Goal: Communication & Community: Answer question/provide support

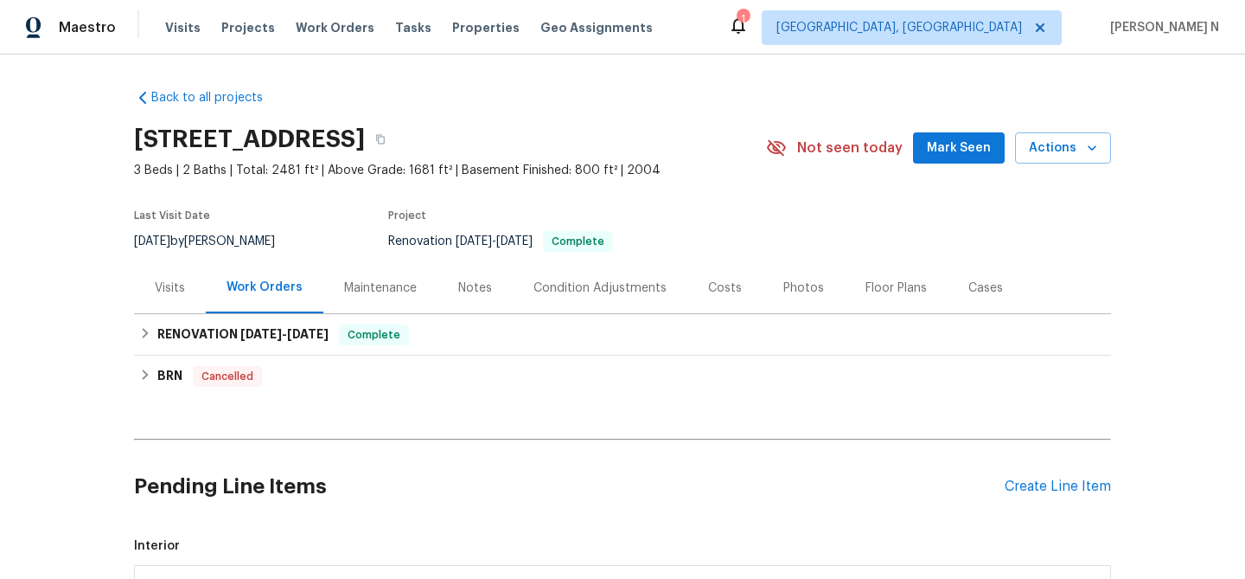
click at [368, 289] on div "Maintenance" at bounding box center [380, 287] width 73 height 17
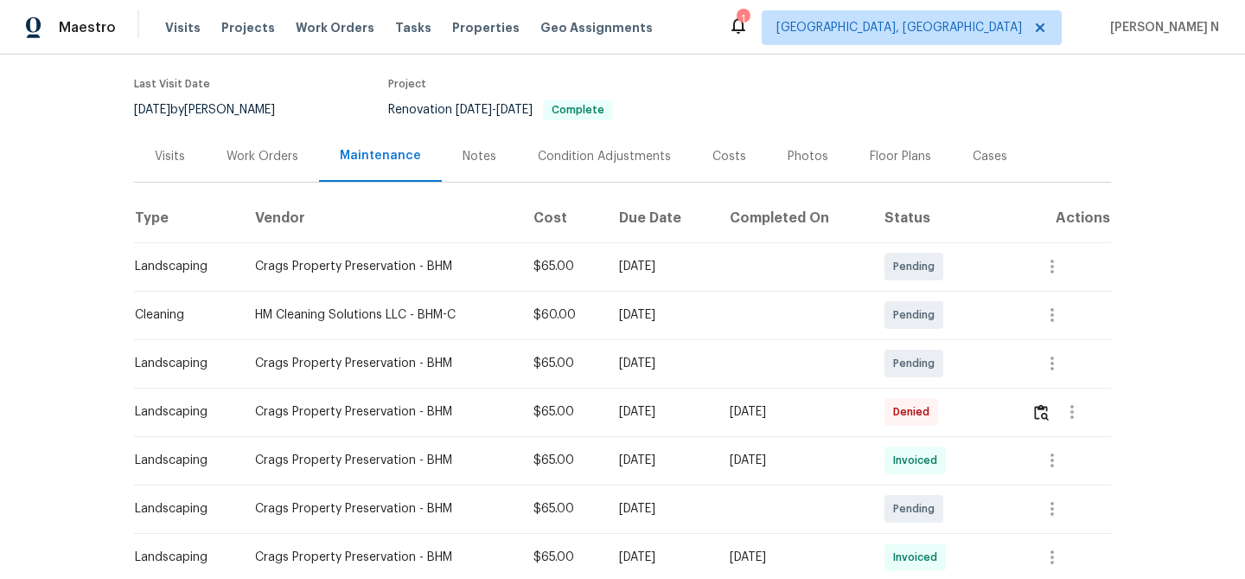
scroll to position [139, 0]
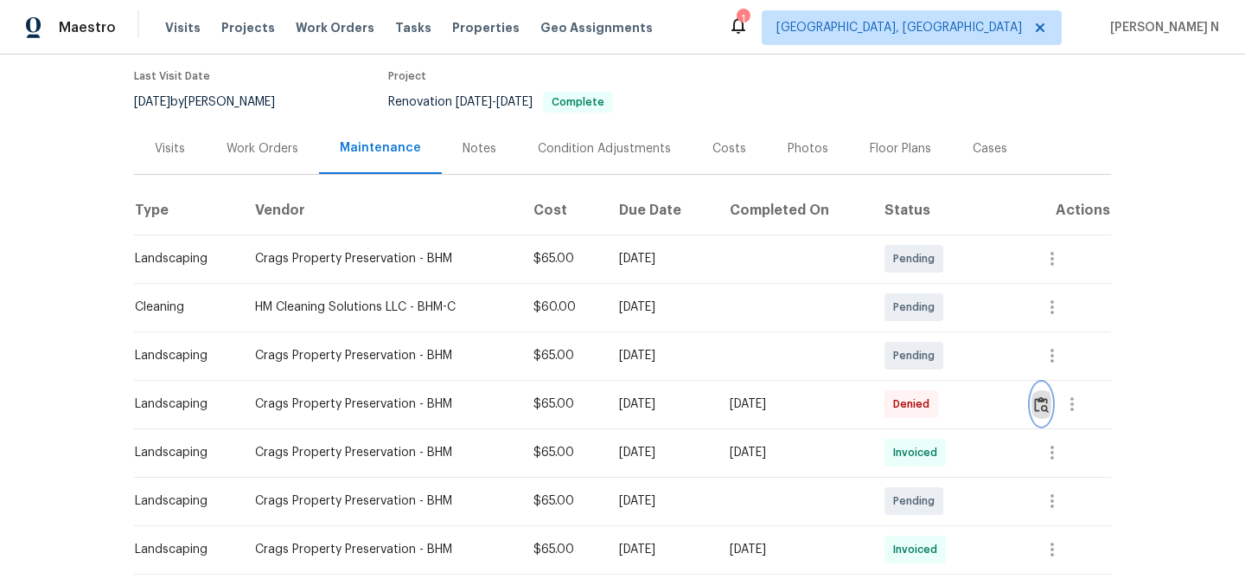
click at [1049, 402] on img "button" at bounding box center [1041, 404] width 15 height 16
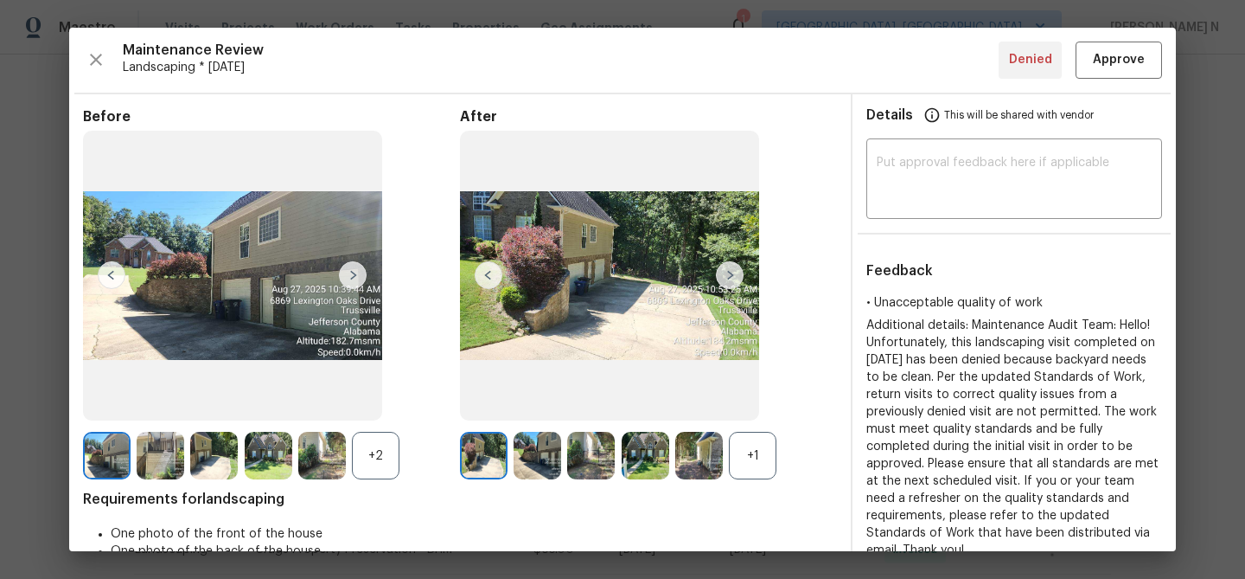
click at [762, 467] on div "+1" at bounding box center [753, 456] width 48 height 48
click at [380, 453] on div "+2" at bounding box center [376, 456] width 48 height 48
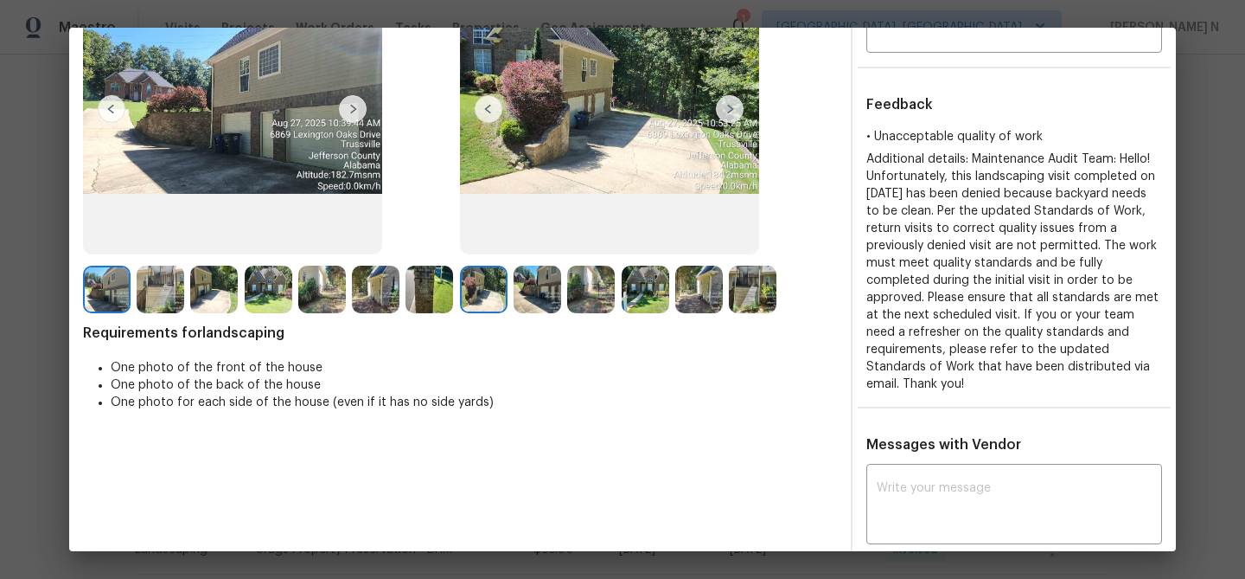
scroll to position [61, 0]
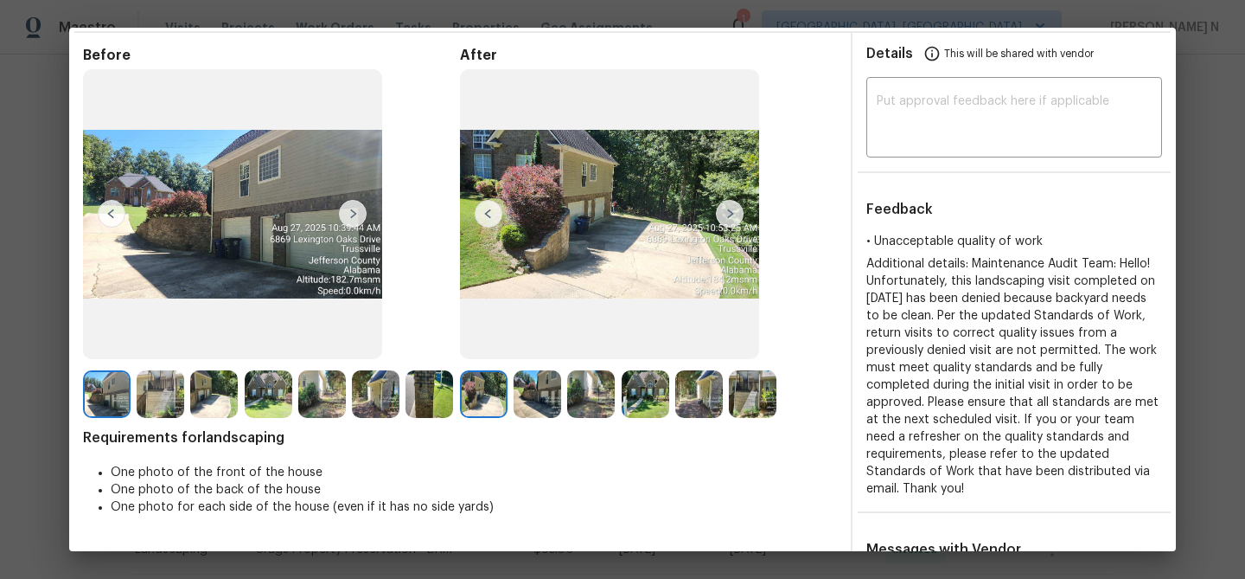
click at [643, 399] on img at bounding box center [646, 394] width 48 height 48
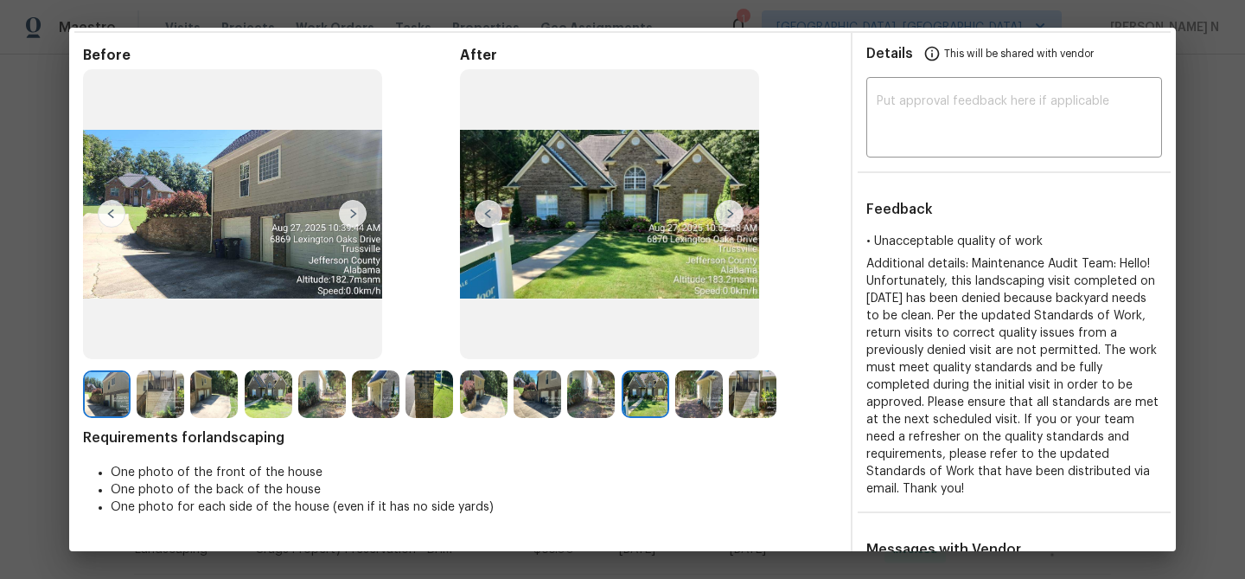
click at [699, 399] on img at bounding box center [699, 394] width 48 height 48
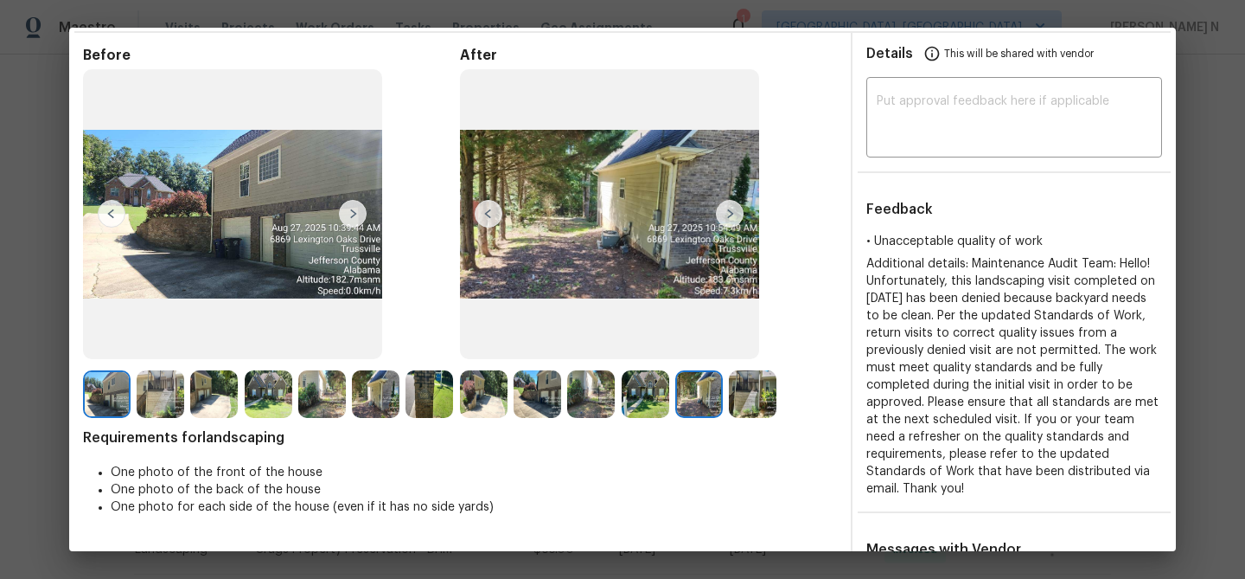
click at [582, 371] on img at bounding box center [591, 394] width 48 height 48
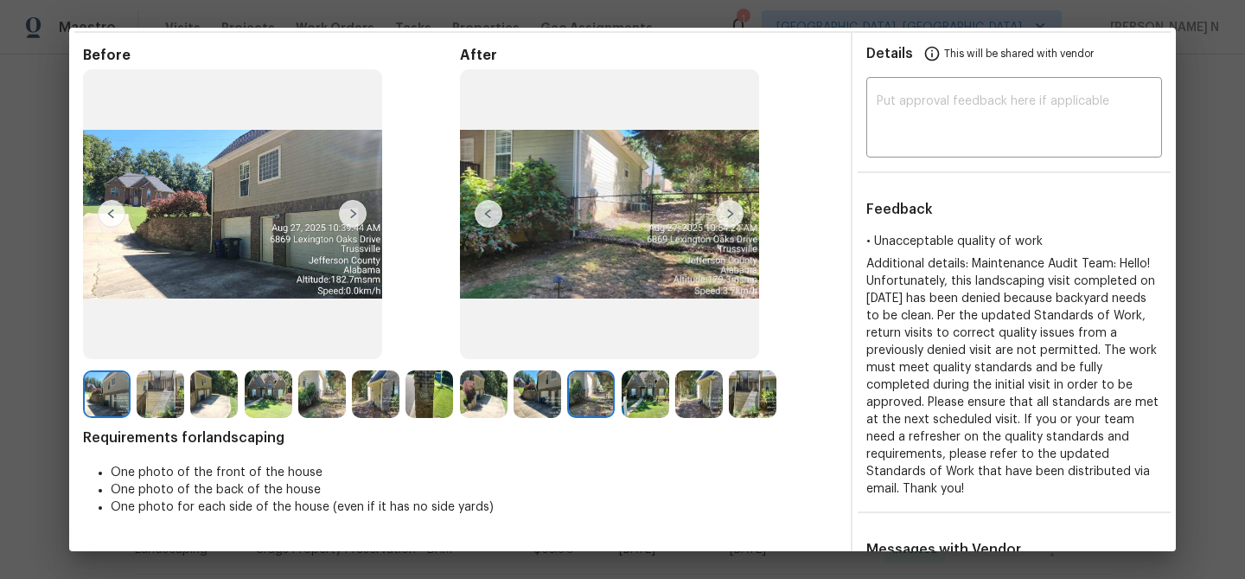
click at [384, 409] on img at bounding box center [376, 394] width 48 height 48
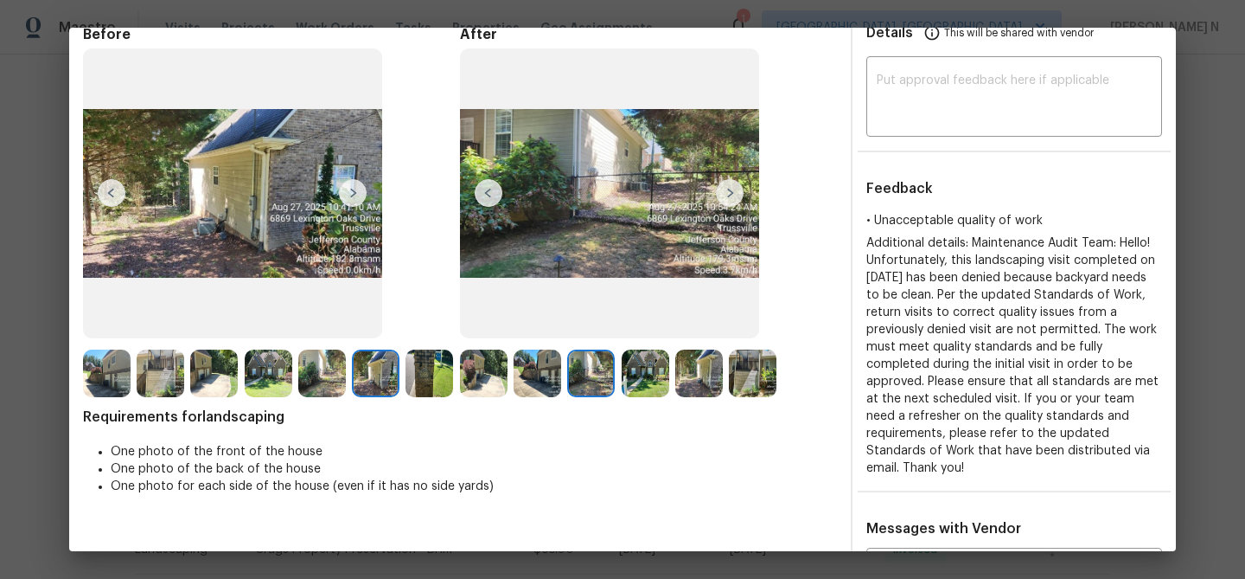
scroll to position [66, 0]
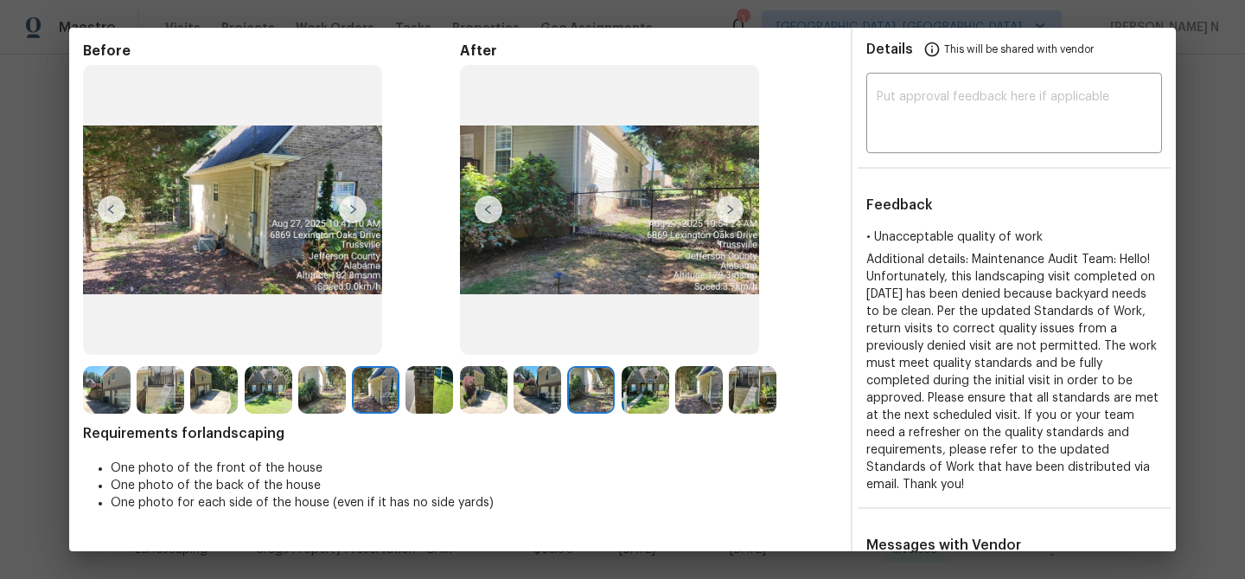
click at [537, 392] on img at bounding box center [538, 390] width 48 height 48
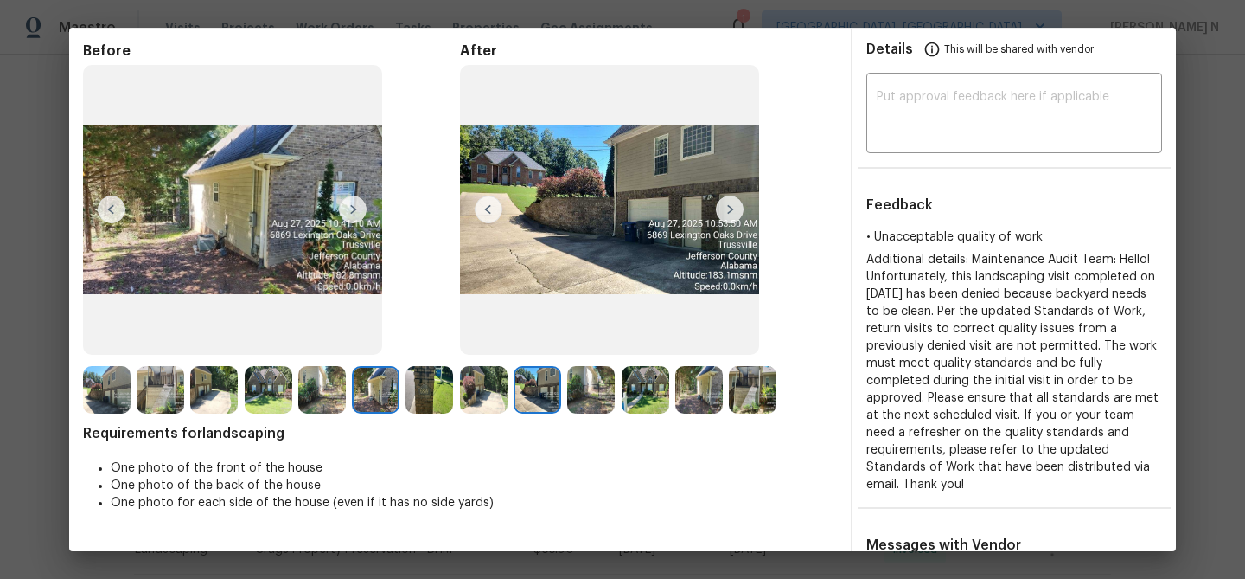
click at [747, 391] on img at bounding box center [753, 390] width 48 height 48
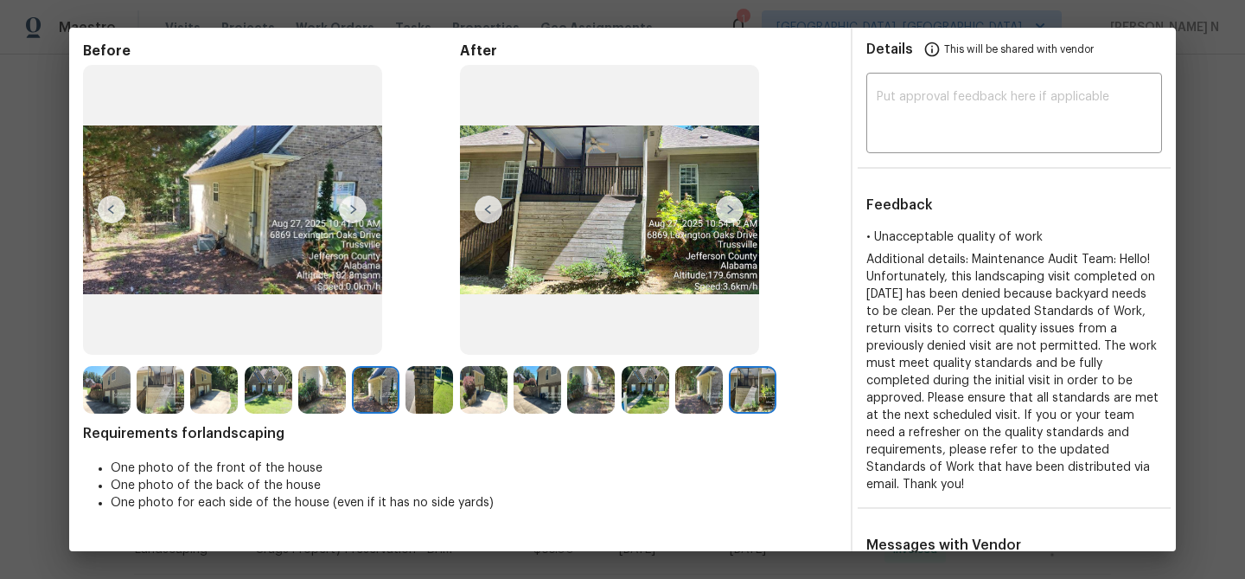
click at [693, 407] on img at bounding box center [699, 390] width 48 height 48
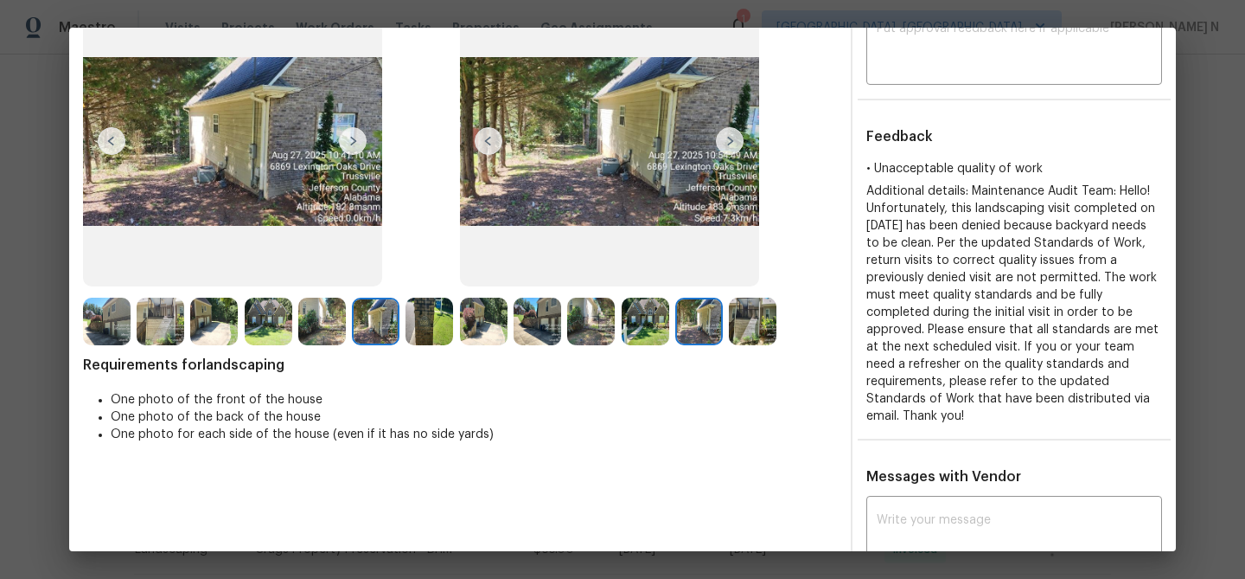
scroll to position [40, 0]
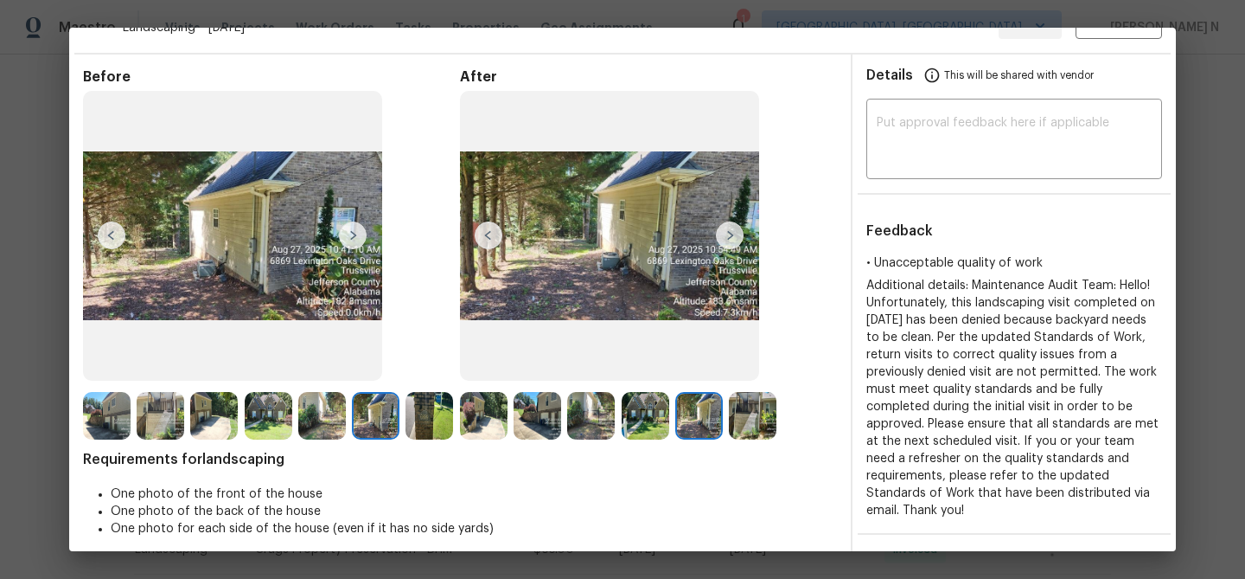
click at [489, 415] on img at bounding box center [484, 416] width 48 height 48
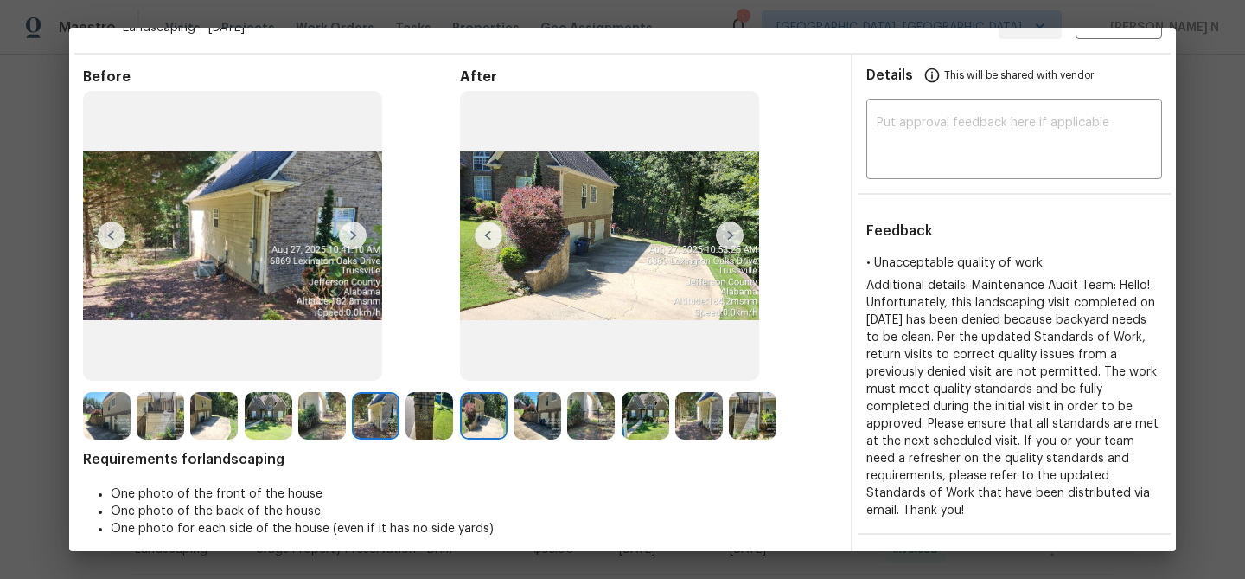
click at [531, 418] on img at bounding box center [538, 416] width 48 height 48
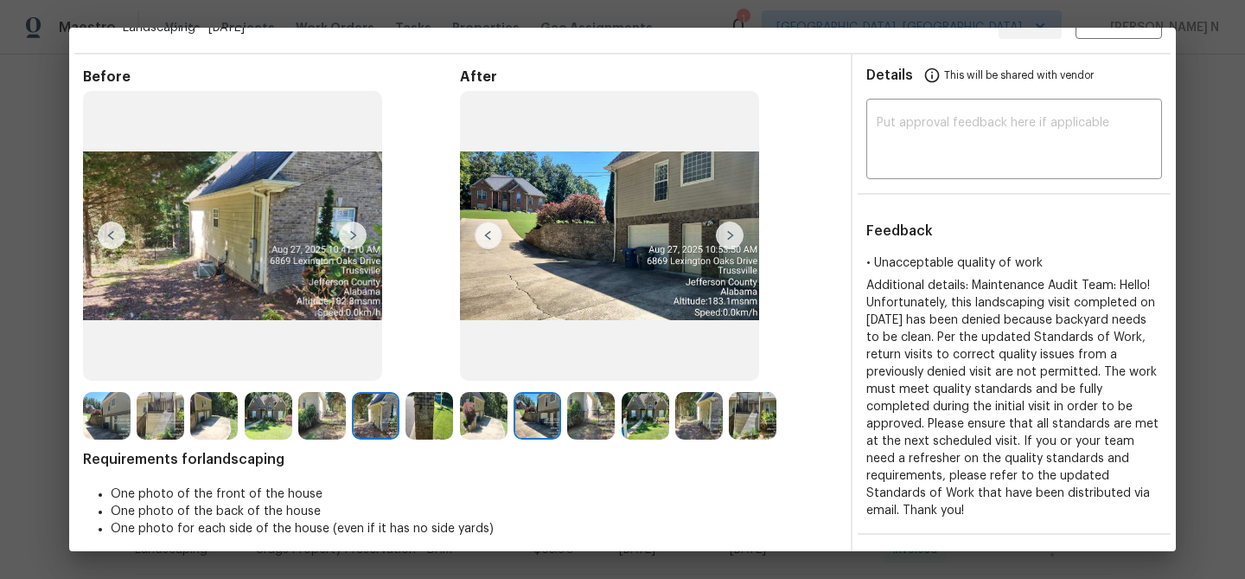
click at [584, 424] on img at bounding box center [591, 416] width 48 height 48
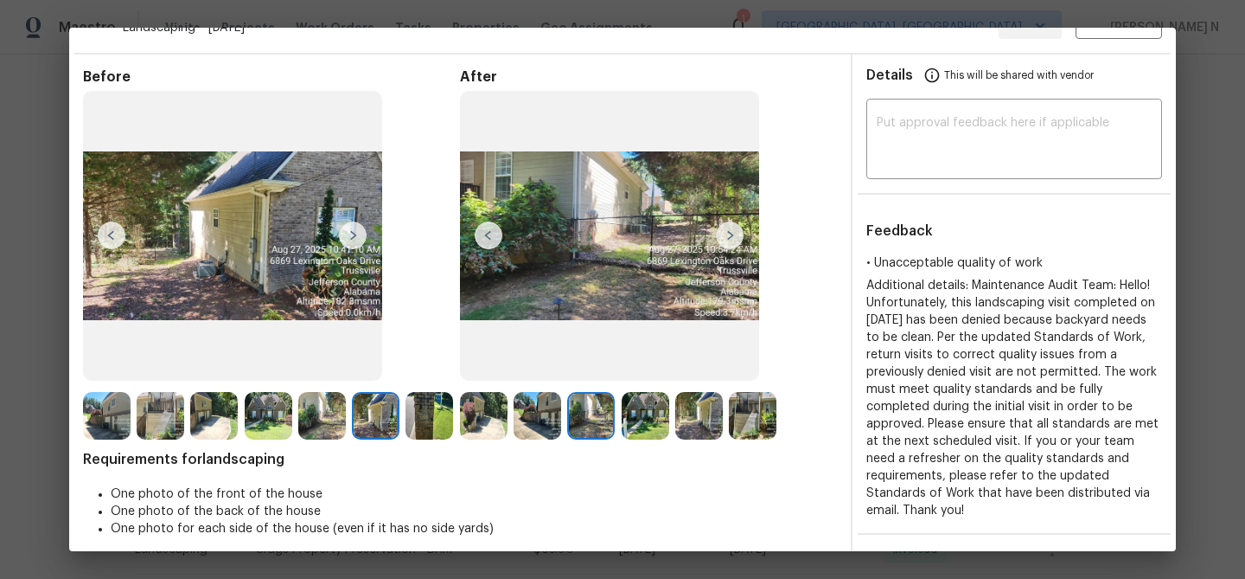
click at [640, 425] on img at bounding box center [646, 416] width 48 height 48
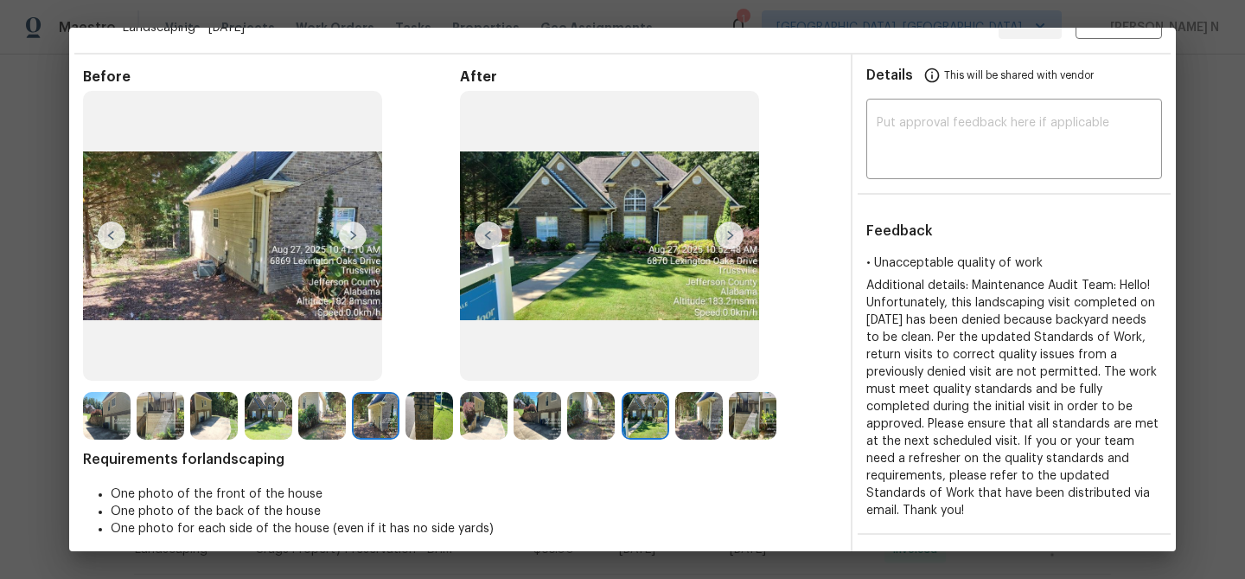
click at [686, 423] on img at bounding box center [699, 416] width 48 height 48
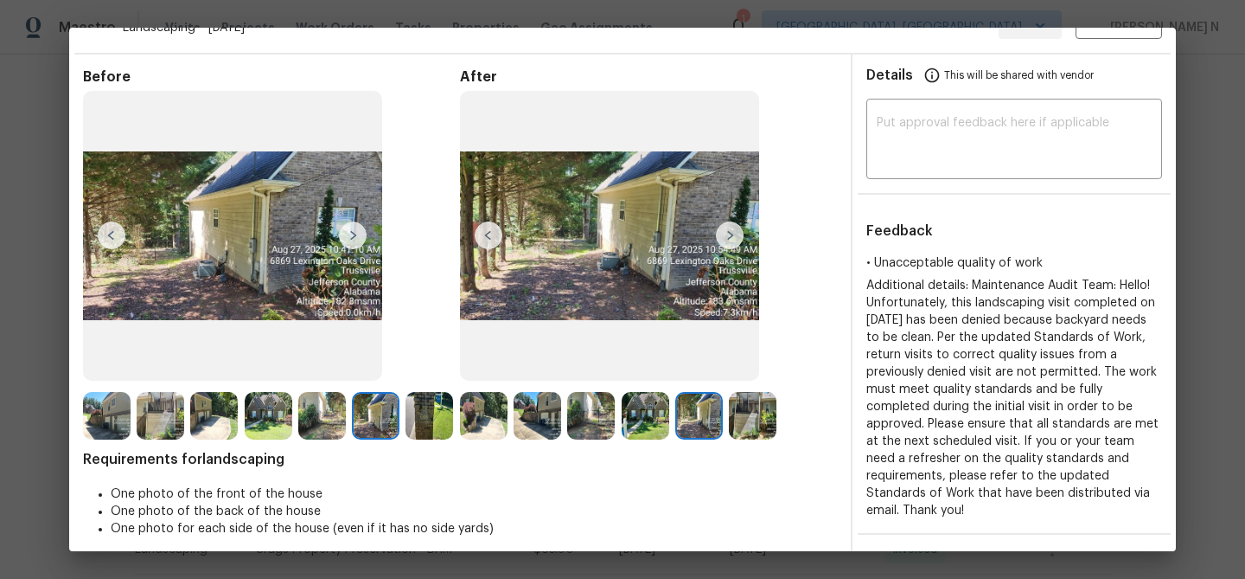
click at [749, 416] on img at bounding box center [753, 416] width 48 height 48
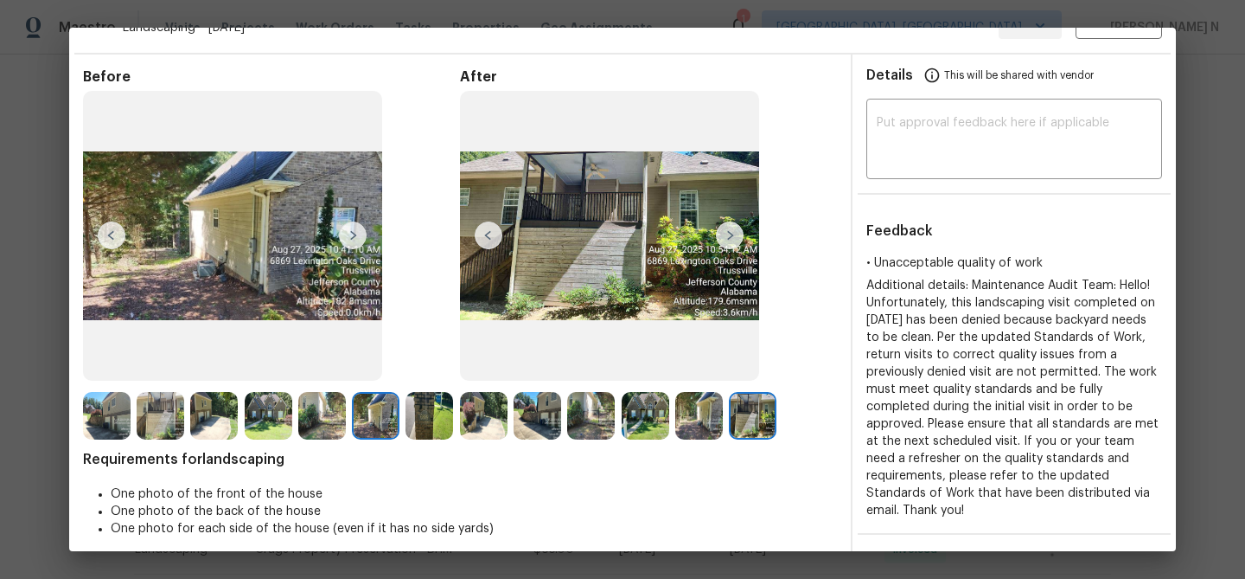
click at [443, 406] on img at bounding box center [430, 416] width 48 height 48
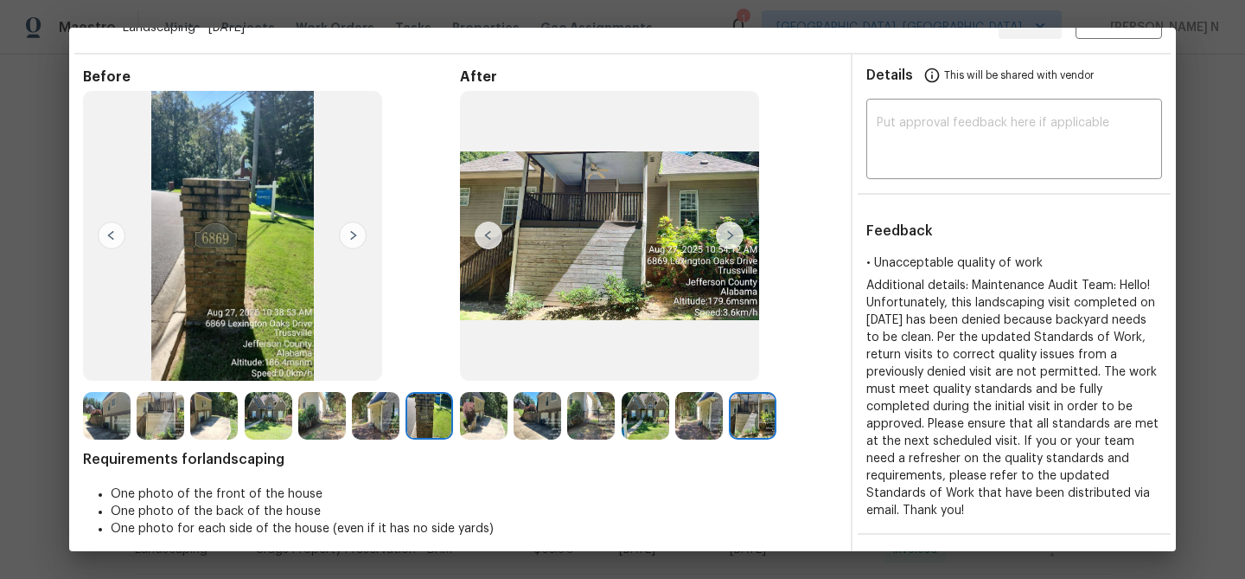
scroll to position [20, 0]
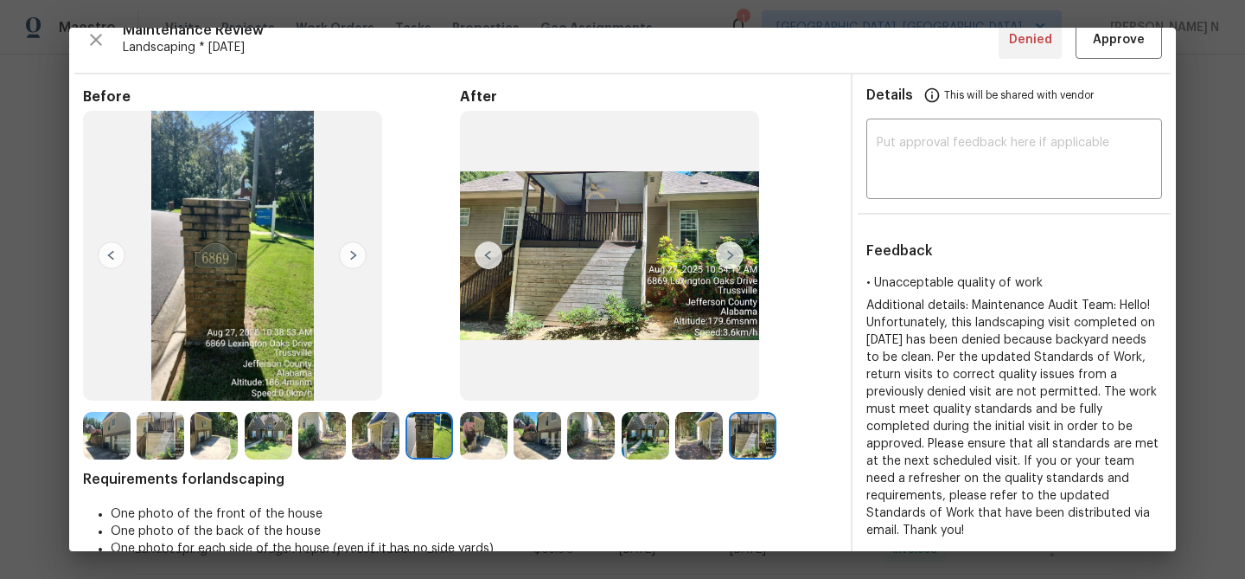
click at [683, 434] on img at bounding box center [699, 436] width 48 height 48
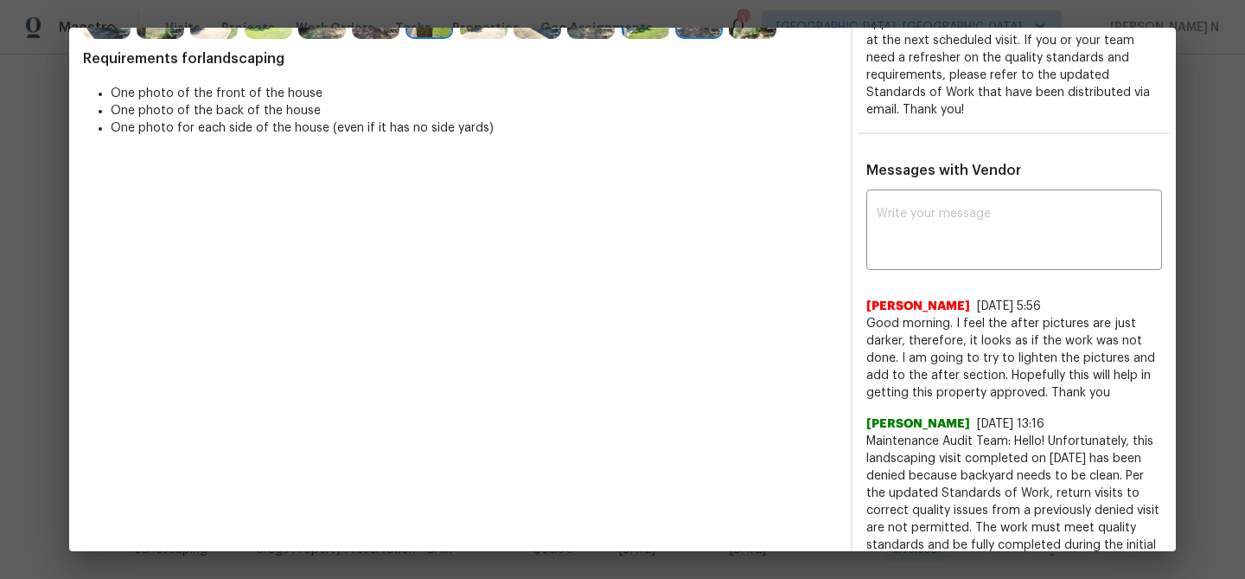
scroll to position [542, 0]
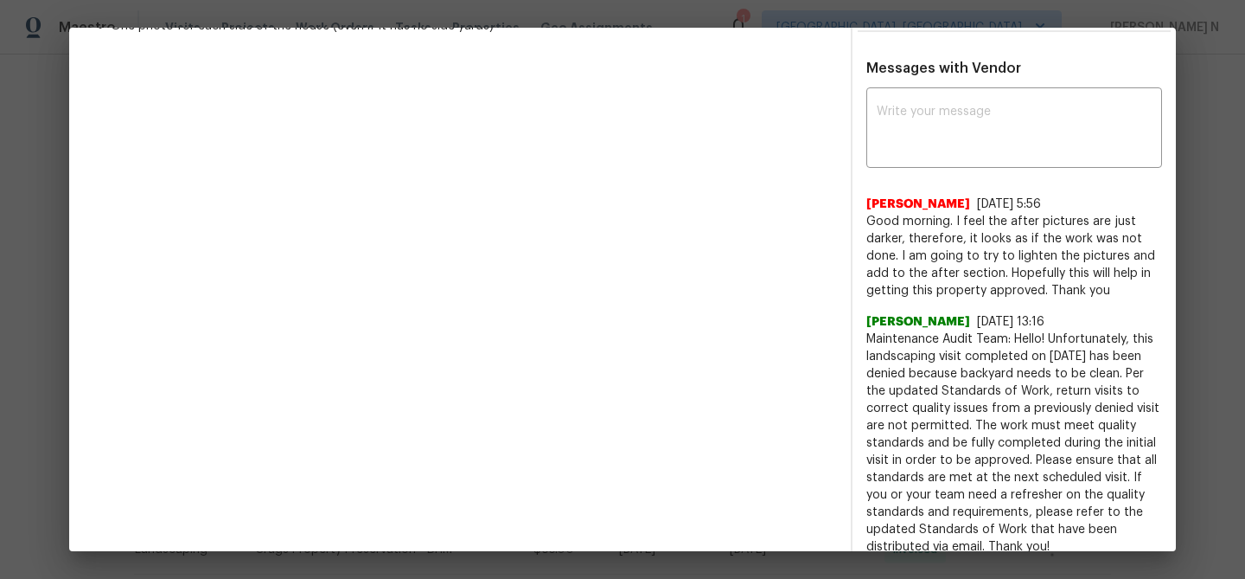
click at [880, 330] on span "Maintenance Audit Team: Hello! Unfortunately, this landscaping visit completed …" at bounding box center [1014, 442] width 296 height 225
drag, startPoint x: 880, startPoint y: 322, endPoint x: 1026, endPoint y: 319, distance: 145.3
click at [1026, 330] on span "Maintenance Audit Team: Hello! Unfortunately, this landscaping visit completed …" at bounding box center [1014, 442] width 296 height 225
copy span "Maintenance Audit Team: Hello!"
click at [965, 152] on div "x ​ William Chrisenberry 8/29/25, 5:56 Good morning. I feel the after pictures …" at bounding box center [1014, 323] width 296 height 463
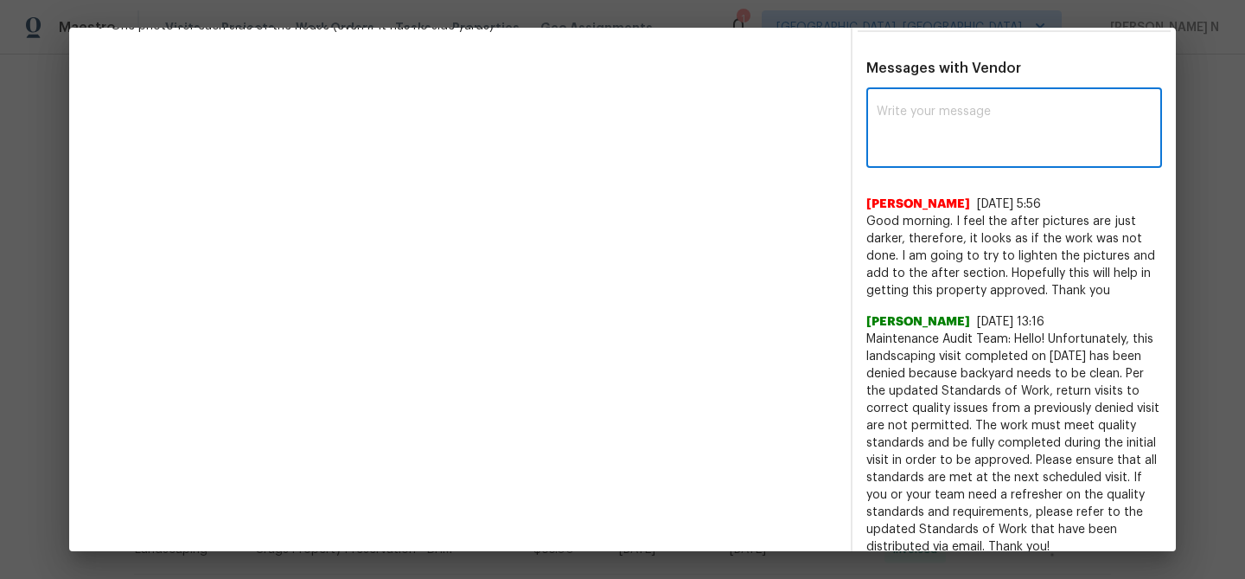
click at [965, 105] on textarea at bounding box center [1014, 129] width 275 height 48
paste textarea "Maintenance Audit Team: Hello!"
paste textarea "after further review"
click at [1065, 105] on textarea "Maintenance Audit Team: Hello! after further review" at bounding box center [983, 129] width 213 height 48
click at [998, 115] on textarea "Maintenance Audit Team: Hello! After further review" at bounding box center [983, 129] width 213 height 48
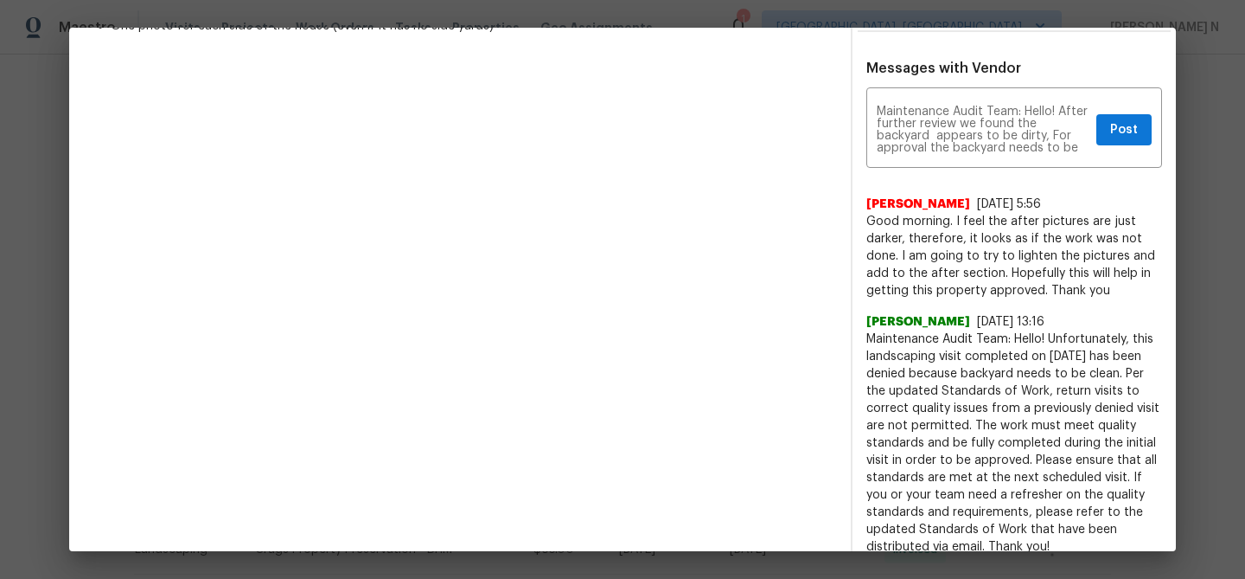
drag, startPoint x: 1073, startPoint y: 374, endPoint x: 1084, endPoint y: 402, distance: 29.6
click at [1084, 404] on span "Maintenance Audit Team: Hello! Unfortunately, this landscaping visit completed …" at bounding box center [1014, 442] width 296 height 225
drag, startPoint x: 1072, startPoint y: 374, endPoint x: 1079, endPoint y: 388, distance: 16.2
click at [1079, 389] on span "Maintenance Audit Team: Hello! Unfortunately, this landscaping visit completed …" at bounding box center [1014, 442] width 296 height 225
drag, startPoint x: 866, startPoint y: 372, endPoint x: 1077, endPoint y: 519, distance: 257.2
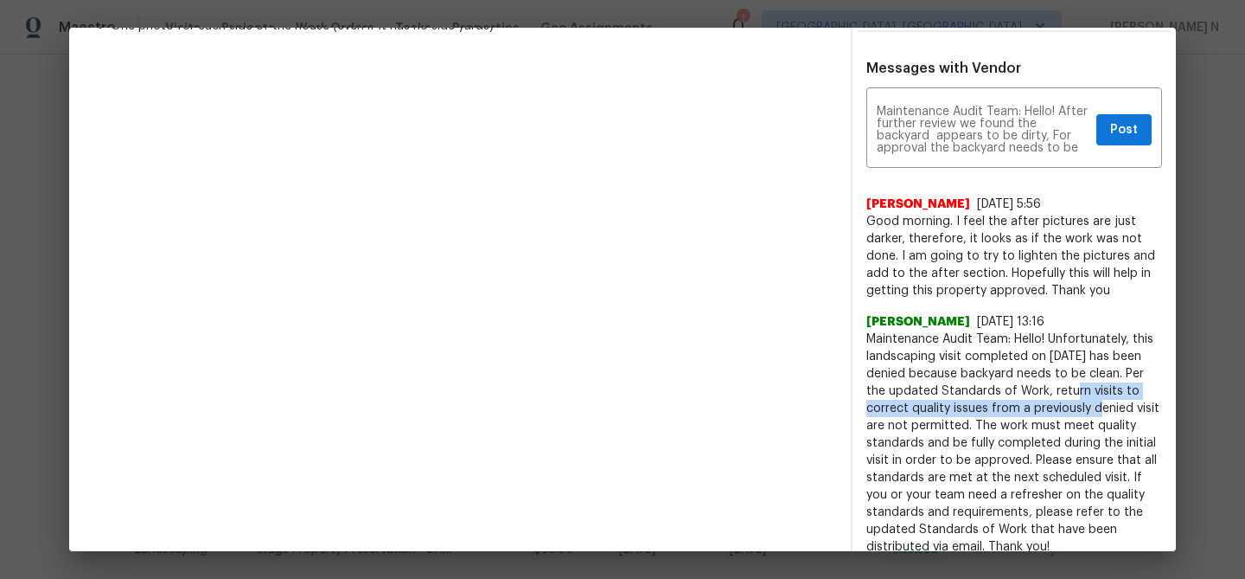
click at [1077, 520] on div "Maintenance Audit Team: Hello! After further review we found the backyard appea…" at bounding box center [1014, 323] width 323 height 463
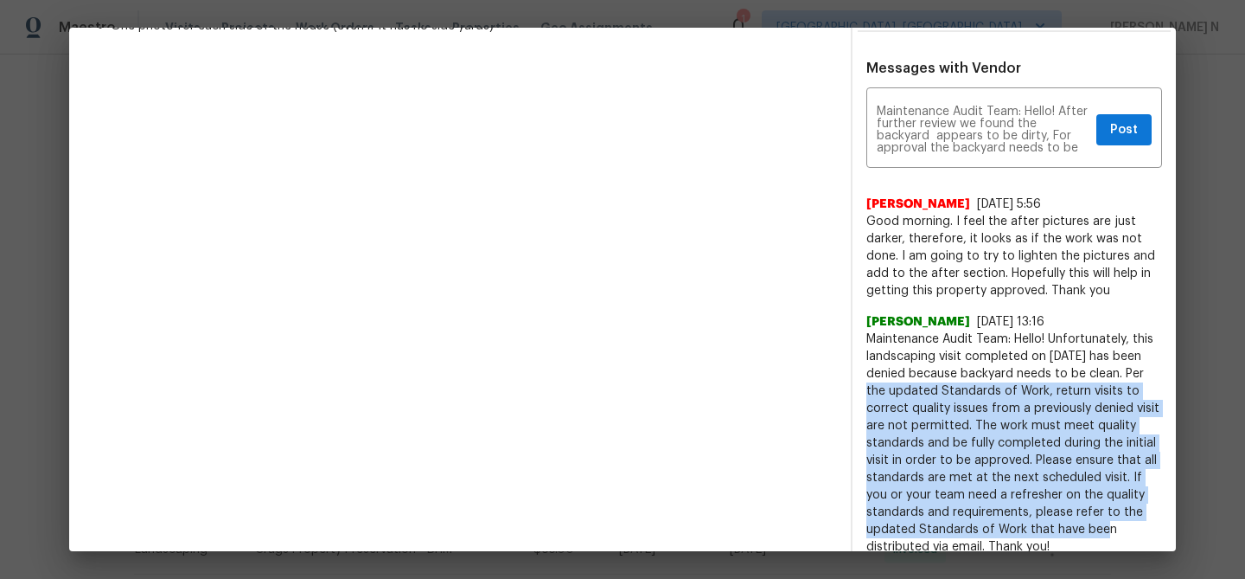
copy span "Per the updated Standards of Work, return visits to correct quality issues from…"
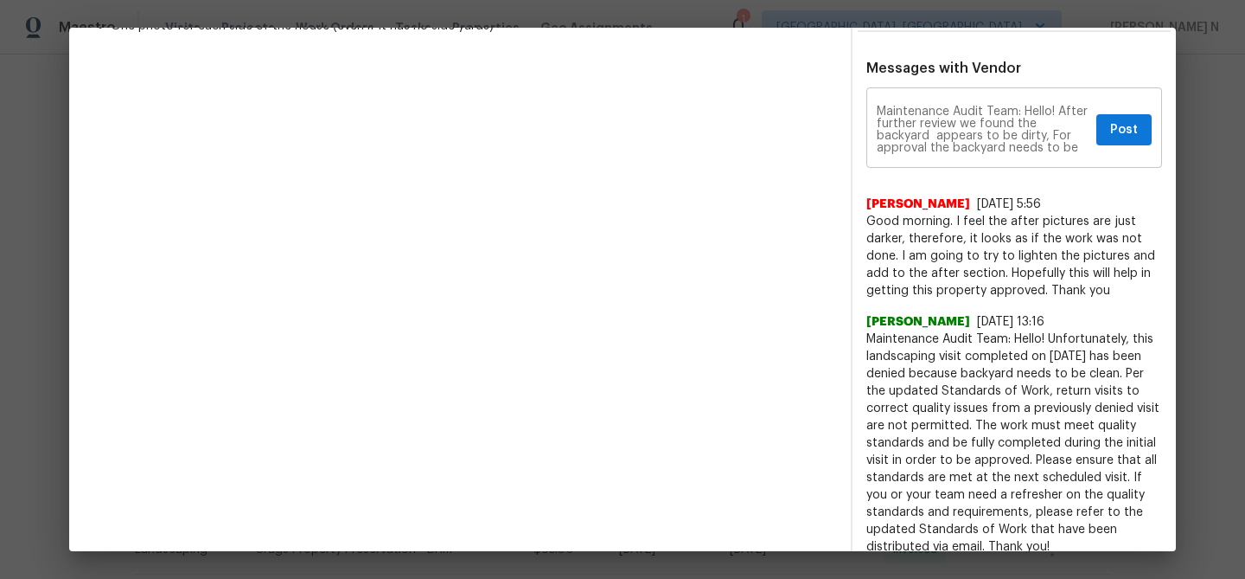
click at [1077, 140] on div "Maintenance Audit Team: Hello! After further review we found the backyard appea…" at bounding box center [1014, 130] width 296 height 76
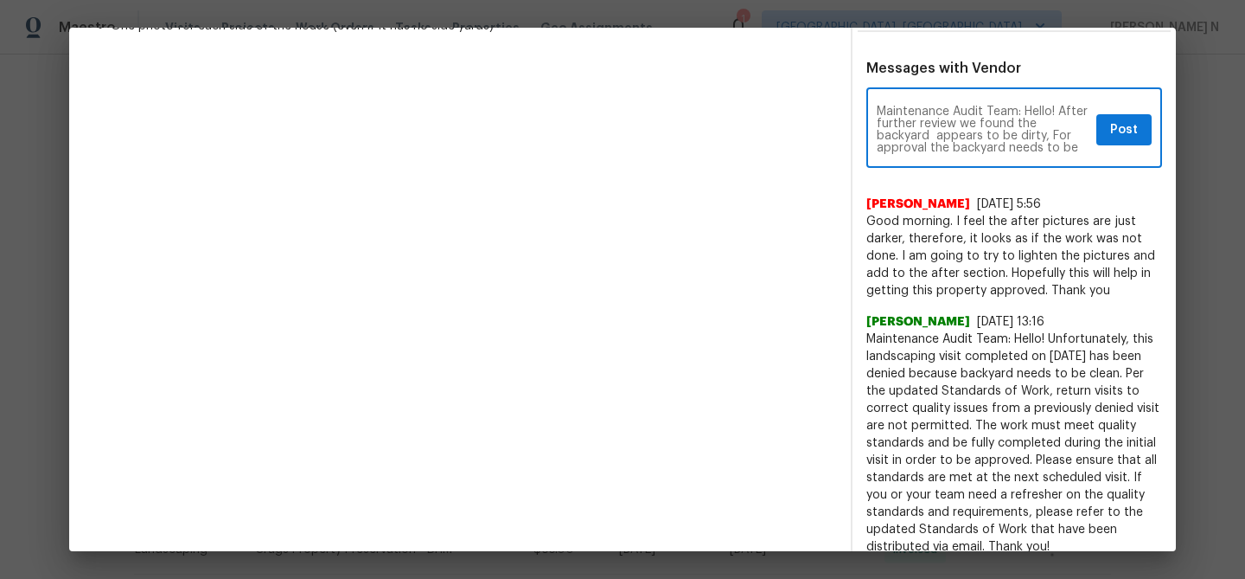
paste textarea "Per the updated Standards of Work, return visits to correct quality issues from…"
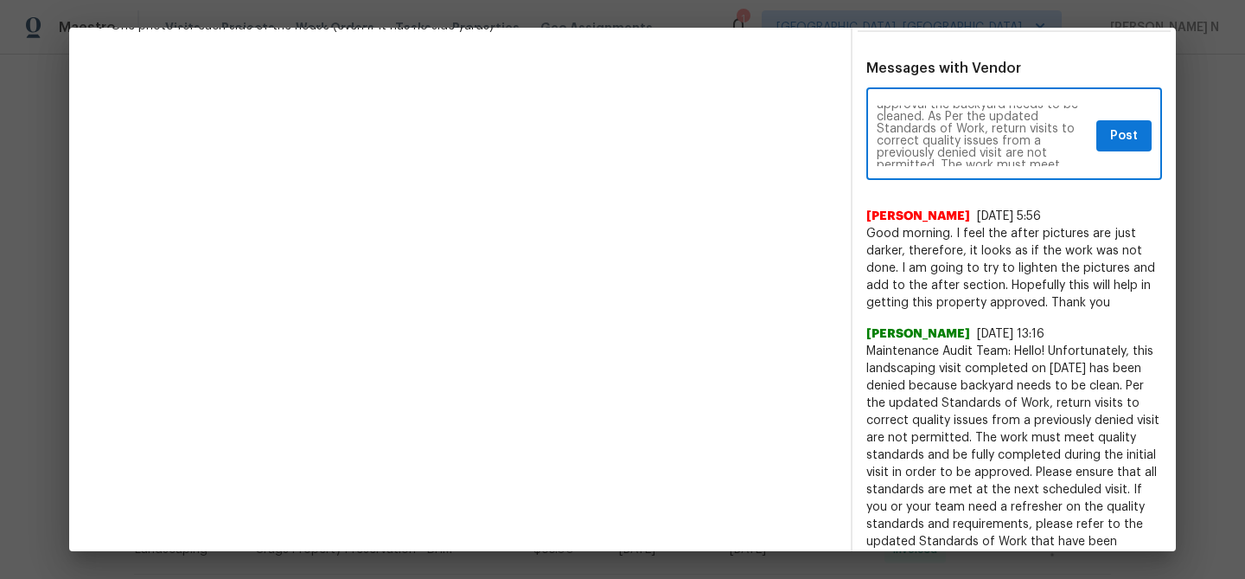
scroll to position [40, 0]
click at [885, 105] on textarea "Maintenance Audit Team: Hello! After further review we found the backyard appea…" at bounding box center [983, 135] width 213 height 61
type textarea "Maintenance Audit Team: Hello! After further review we found the backyard appea…"
click at [1105, 120] on button "Post" at bounding box center [1123, 136] width 55 height 32
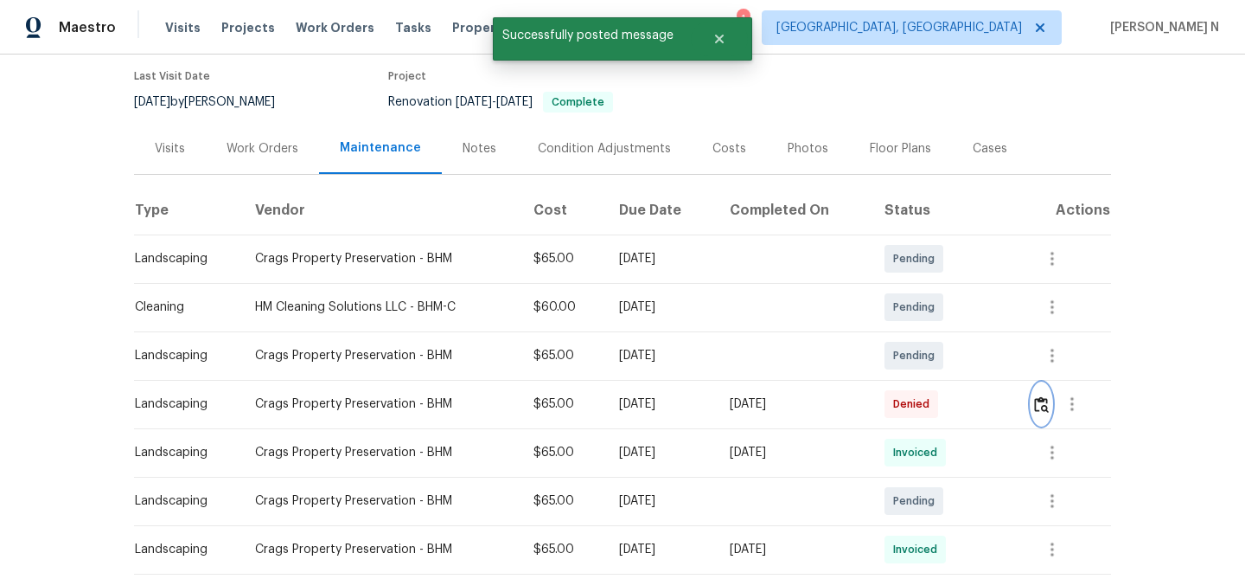
scroll to position [0, 0]
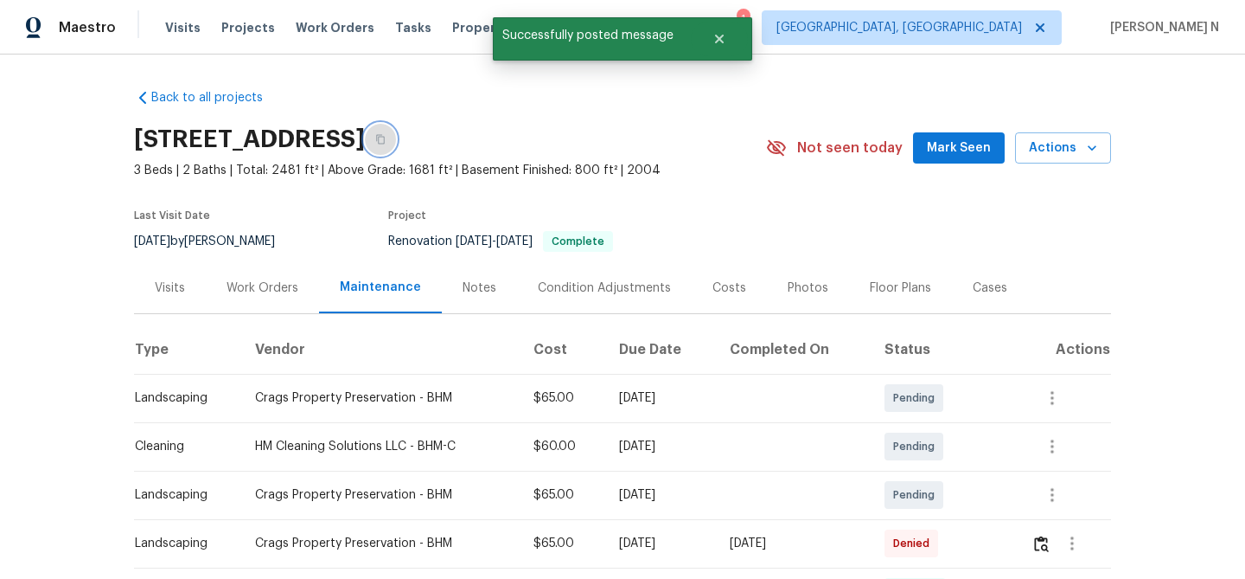
click at [396, 143] on button "button" at bounding box center [380, 139] width 31 height 31
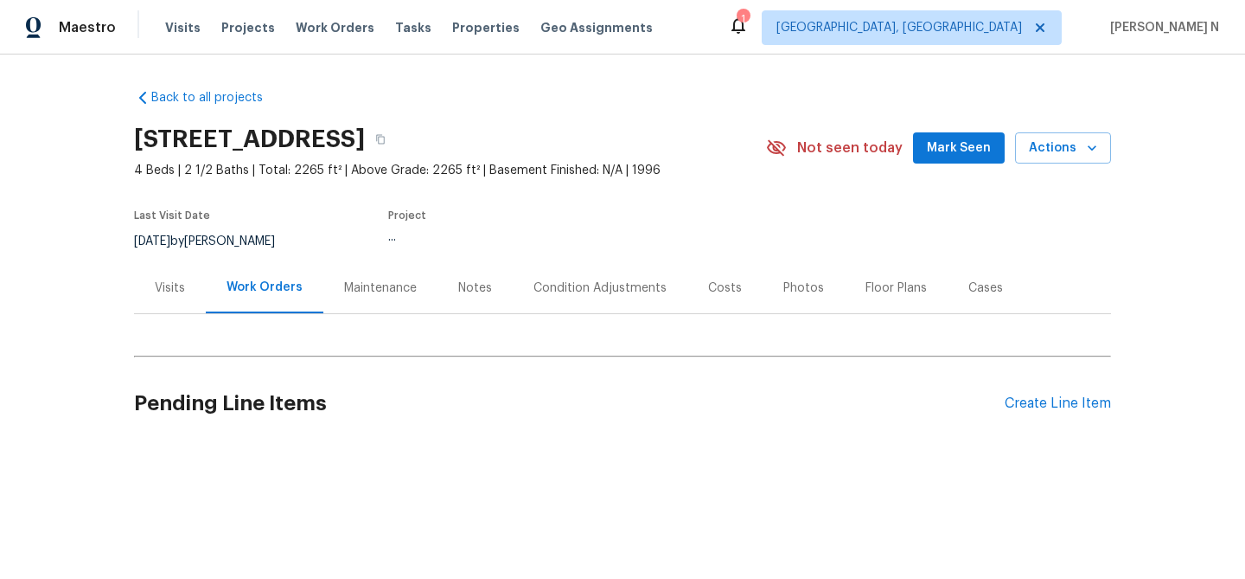
click at [349, 295] on div "Maintenance" at bounding box center [380, 287] width 73 height 17
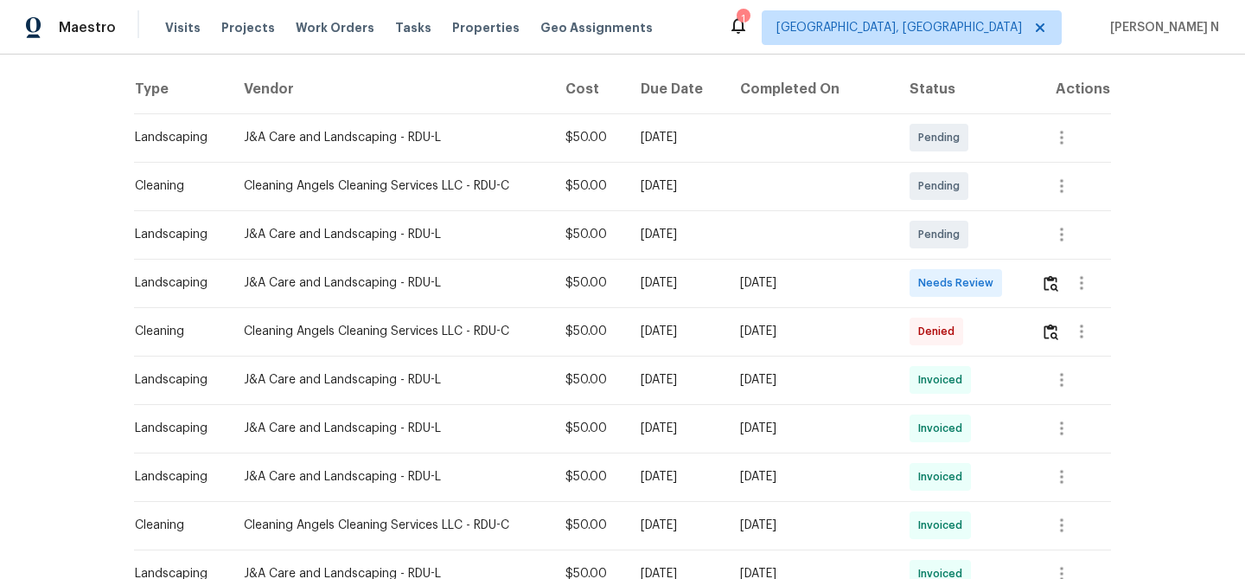
scroll to position [263, 0]
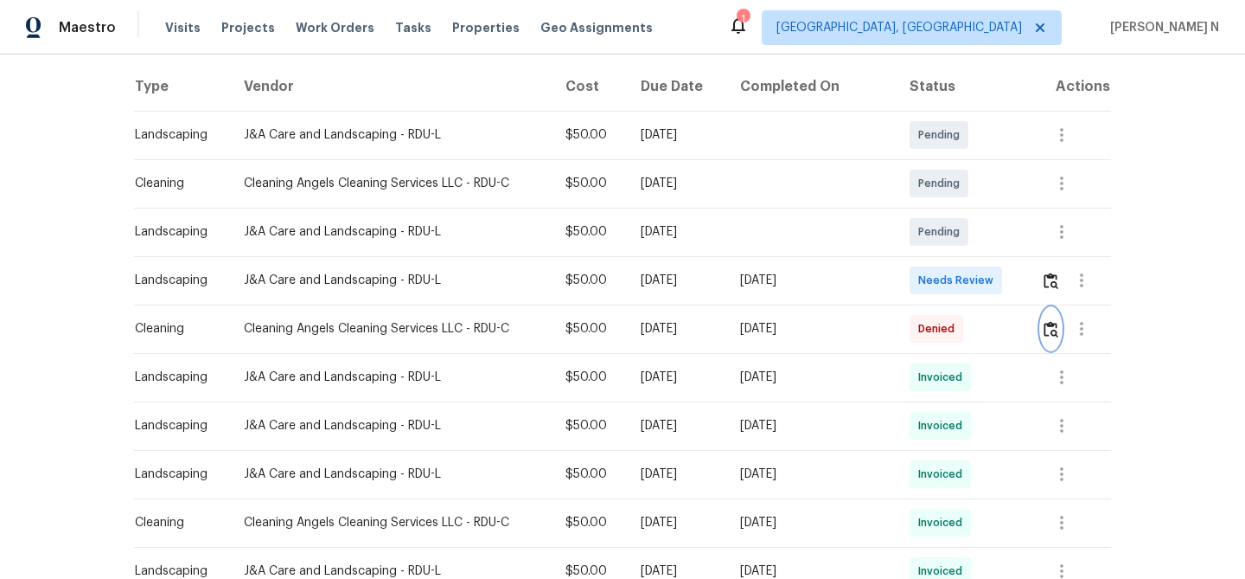
click at [1058, 326] on img "button" at bounding box center [1051, 329] width 15 height 16
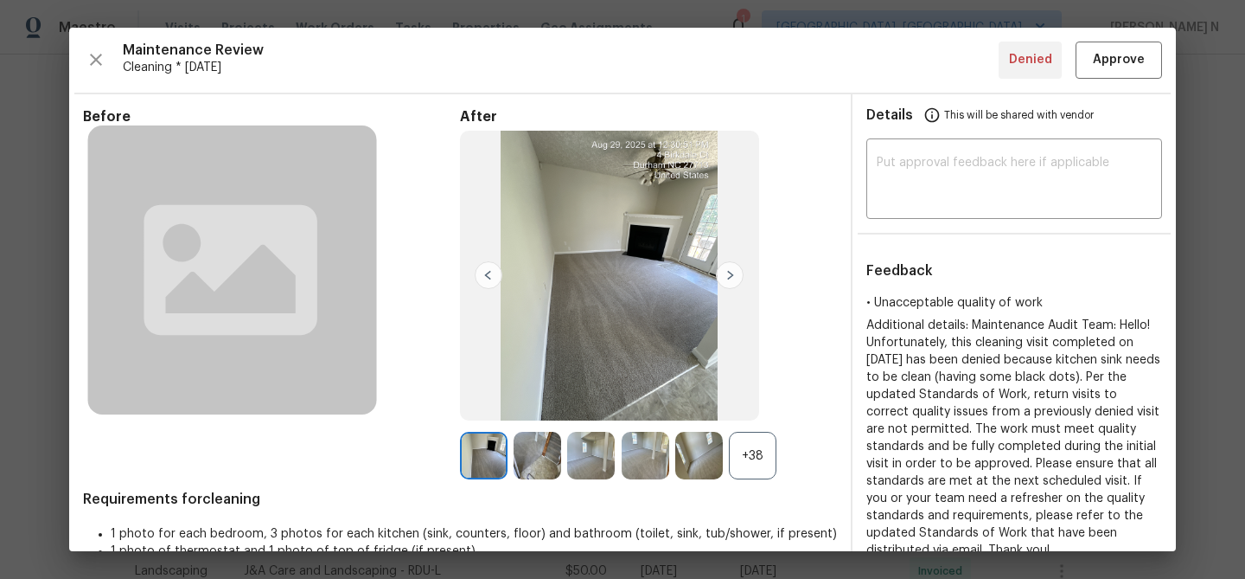
click at [737, 461] on div "+38" at bounding box center [753, 456] width 48 height 48
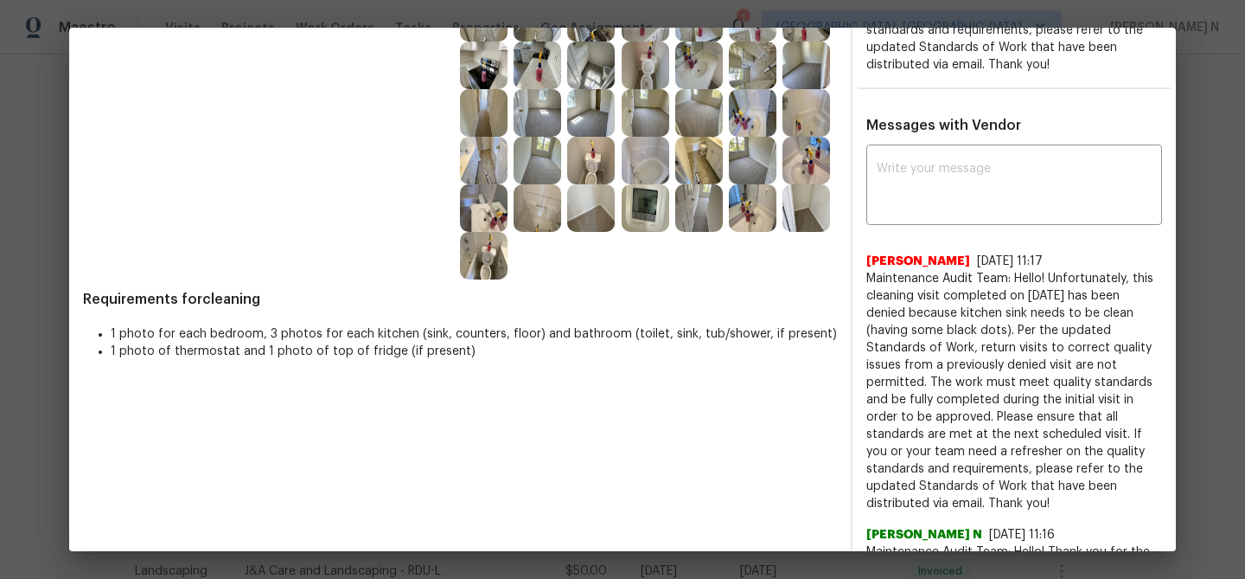
scroll to position [460, 0]
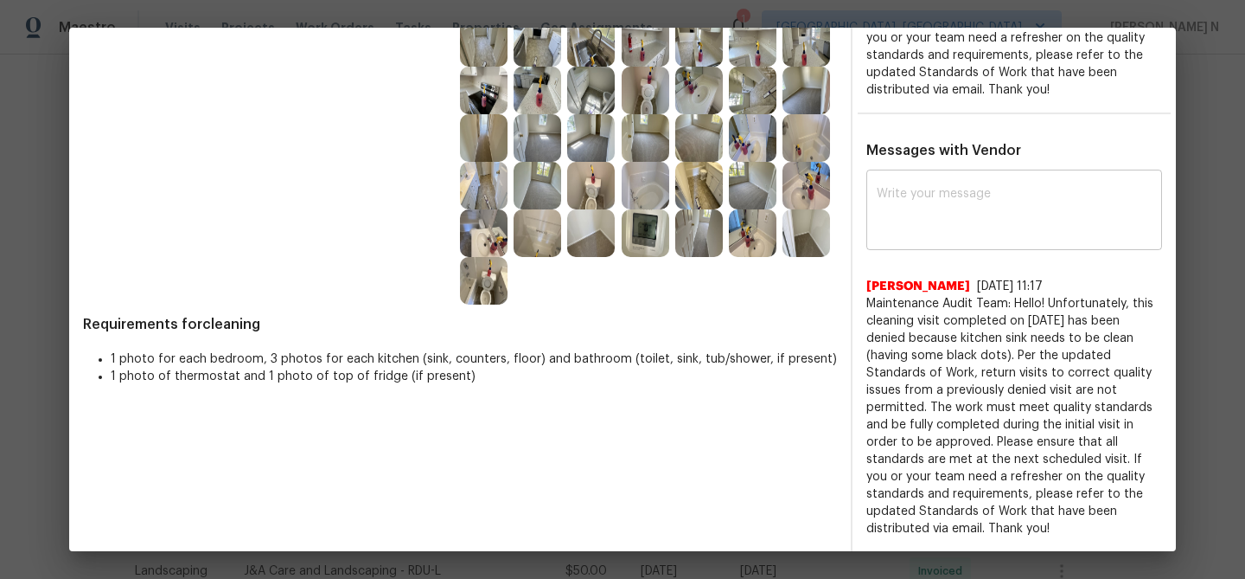
click at [908, 200] on textarea at bounding box center [1014, 212] width 275 height 48
paste textarea "Maintenance Audit Team: Hello! Thank you for the feedback after further review …"
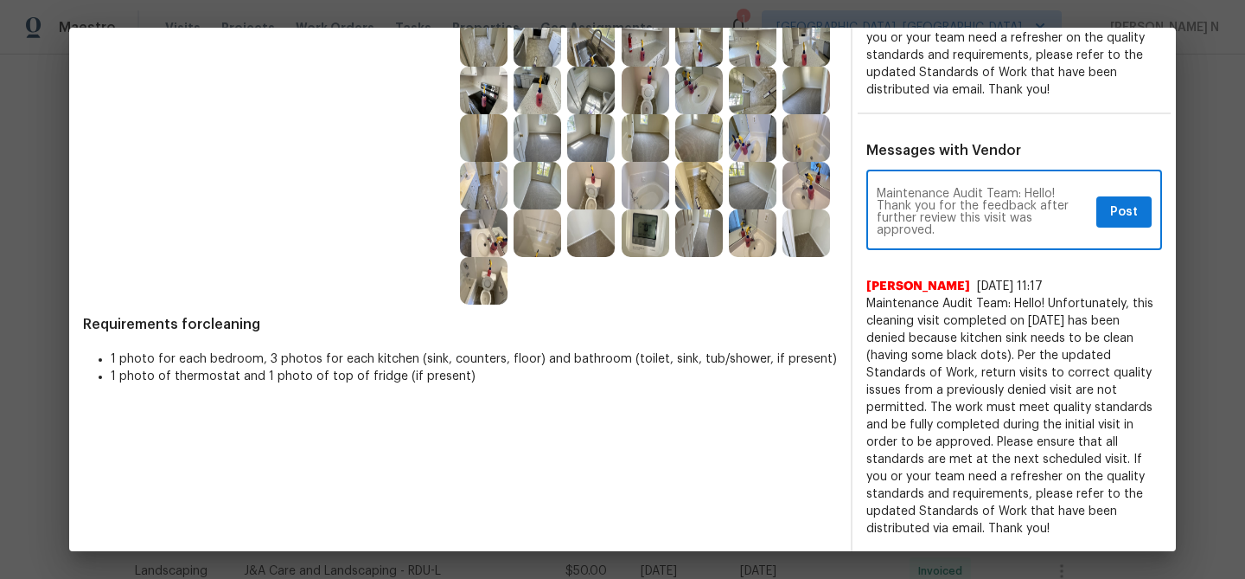
scroll to position [359, 0]
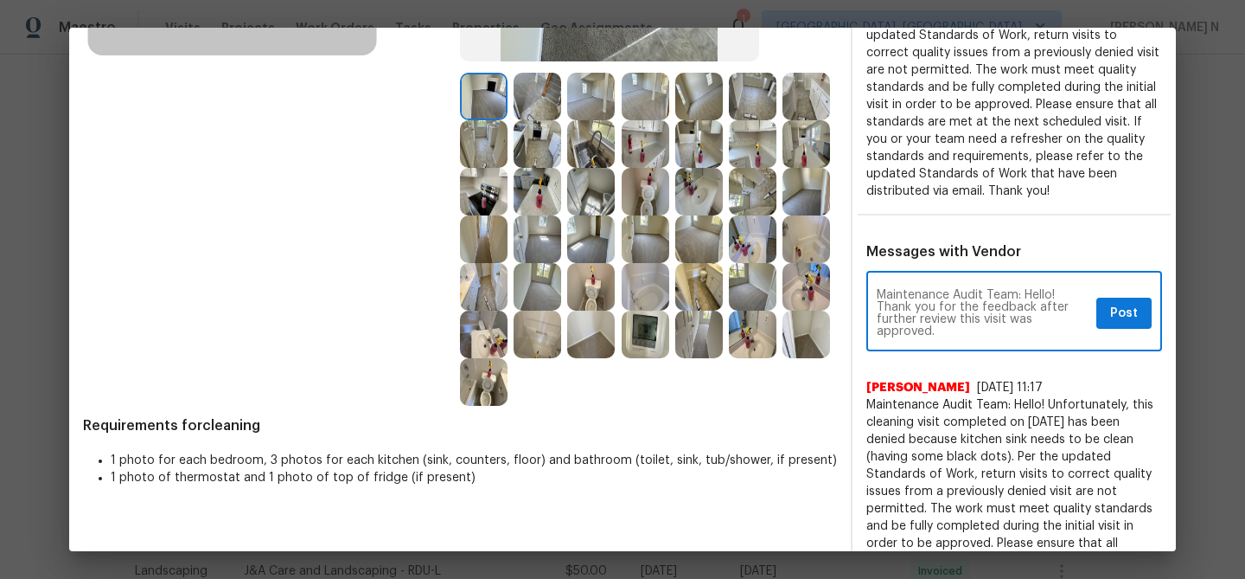
type textarea "Maintenance Audit Team: Hello! Thank you for the feedback after further review …"
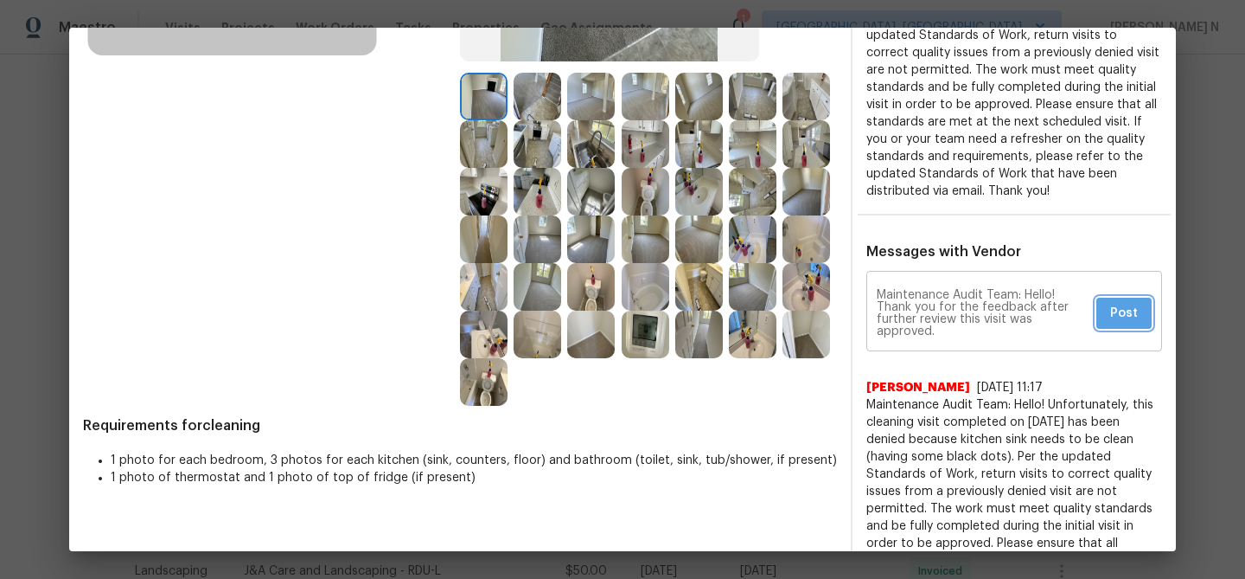
click at [1104, 321] on button "Post" at bounding box center [1123, 313] width 55 height 32
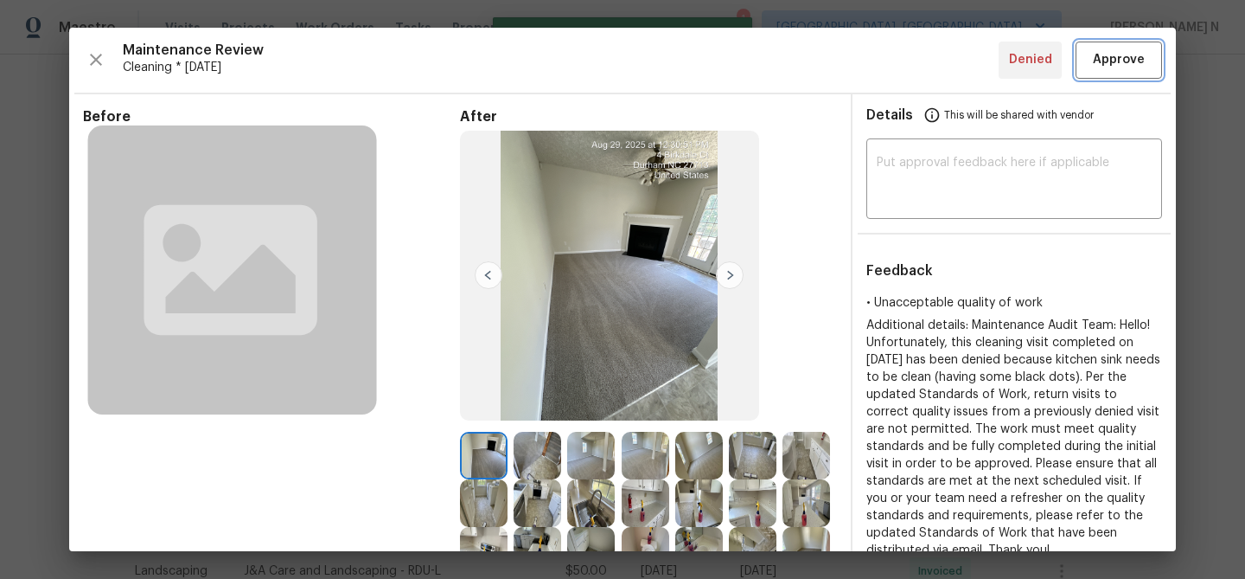
click at [1103, 61] on span "Approve" at bounding box center [1119, 60] width 52 height 22
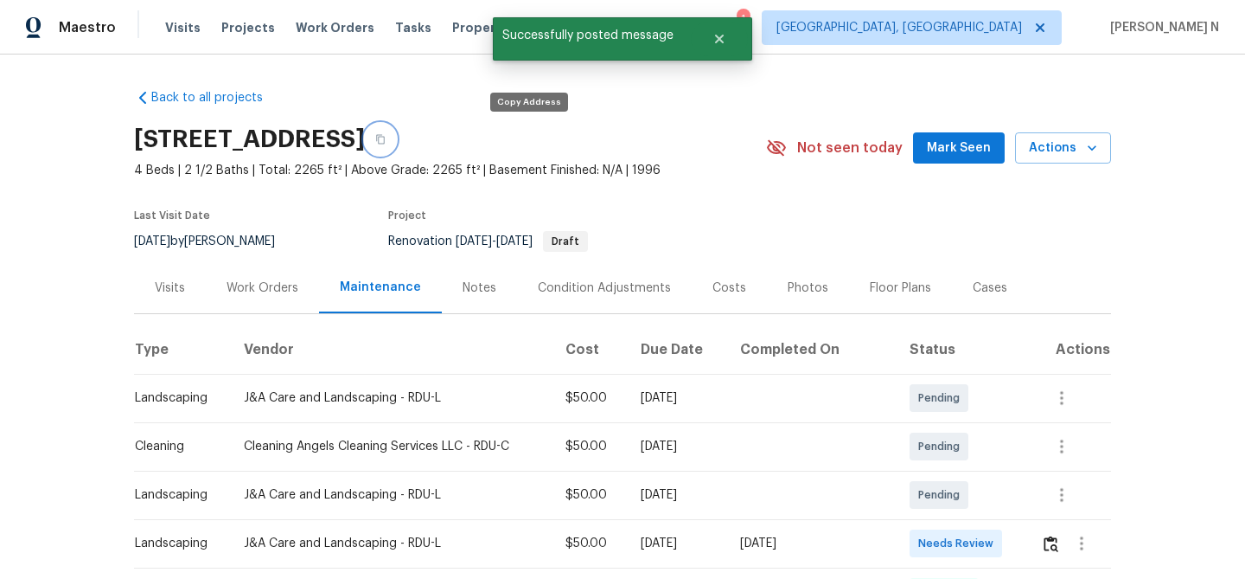
click at [386, 142] on icon "button" at bounding box center [380, 139] width 10 height 10
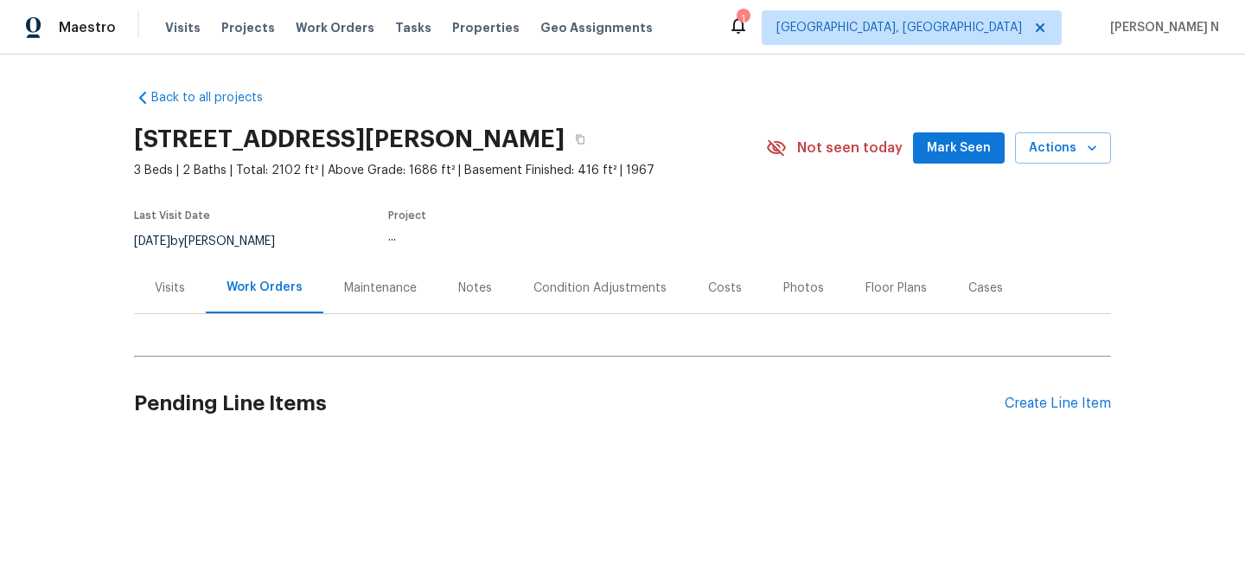
click at [363, 297] on div "Maintenance" at bounding box center [380, 287] width 114 height 51
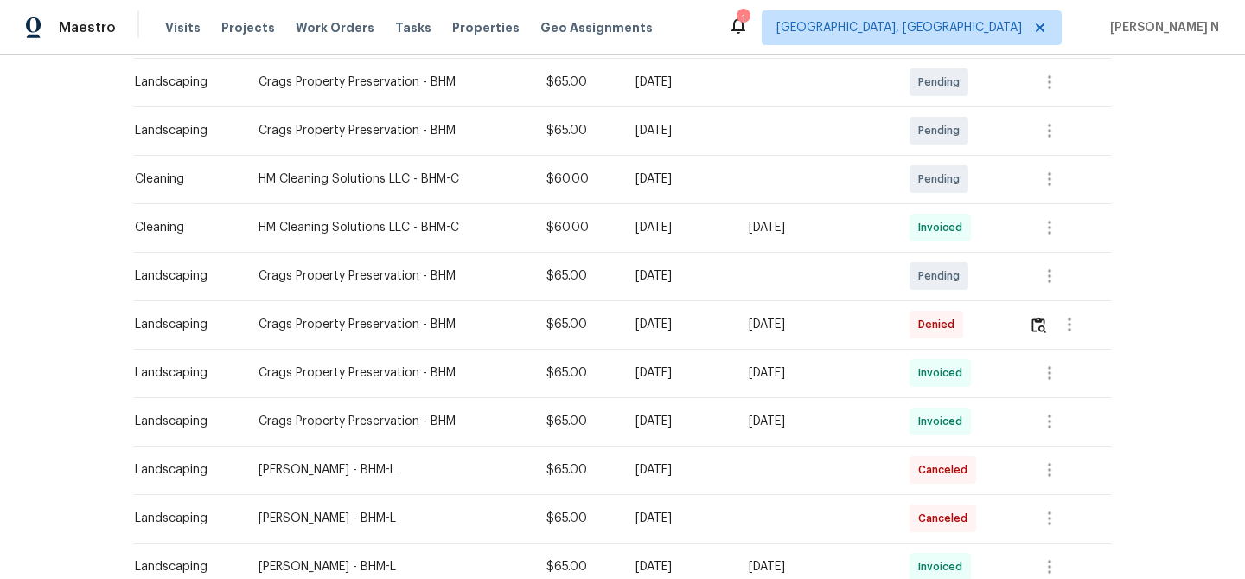
scroll to position [373, 0]
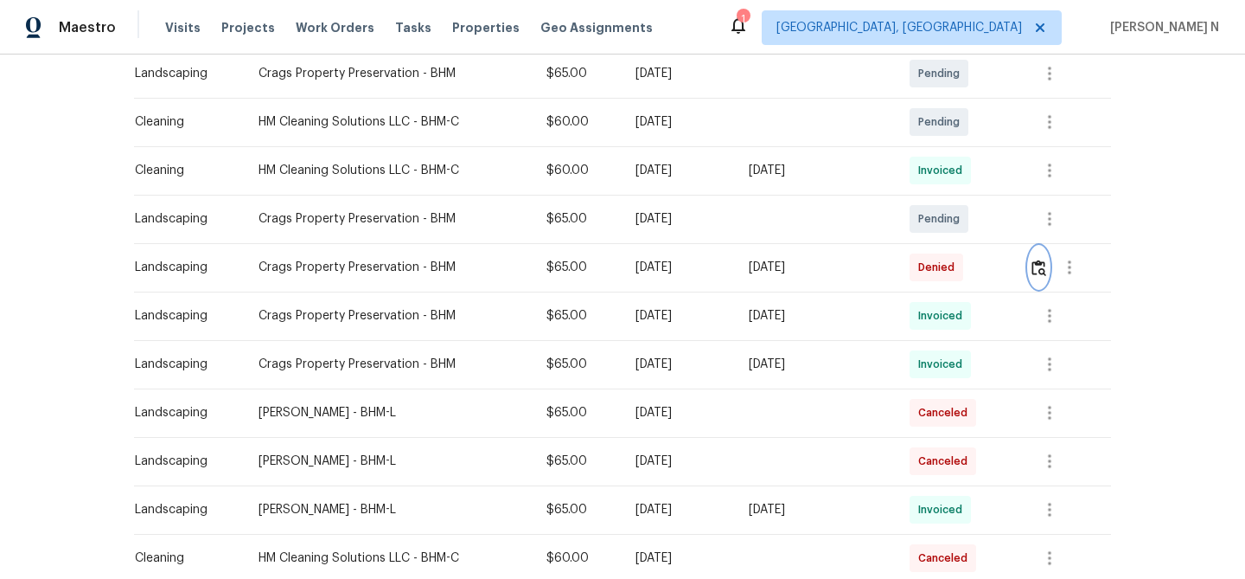
click at [1046, 274] on img "button" at bounding box center [1039, 267] width 15 height 16
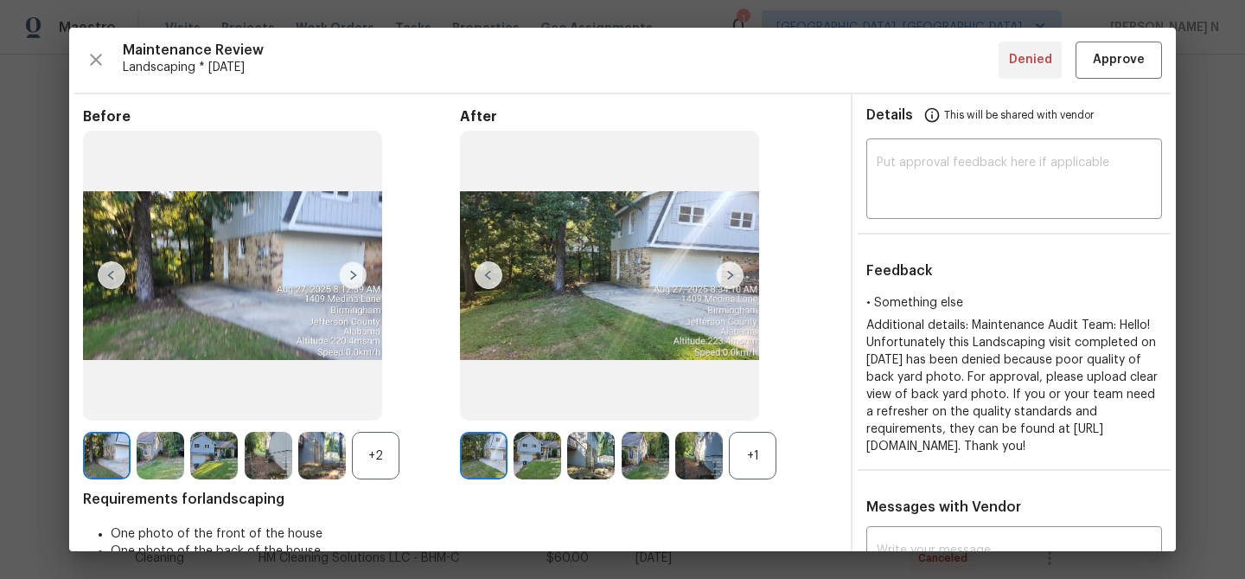
click at [766, 452] on div "+1" at bounding box center [753, 456] width 48 height 48
click at [371, 456] on div "+2" at bounding box center [376, 456] width 48 height 48
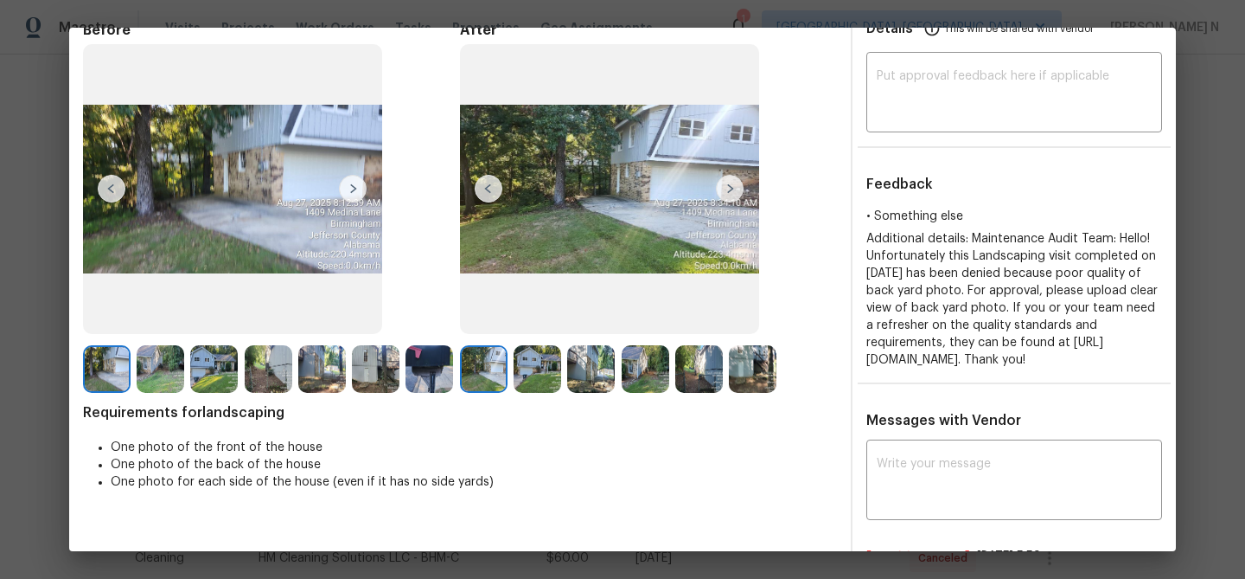
scroll to position [74, 0]
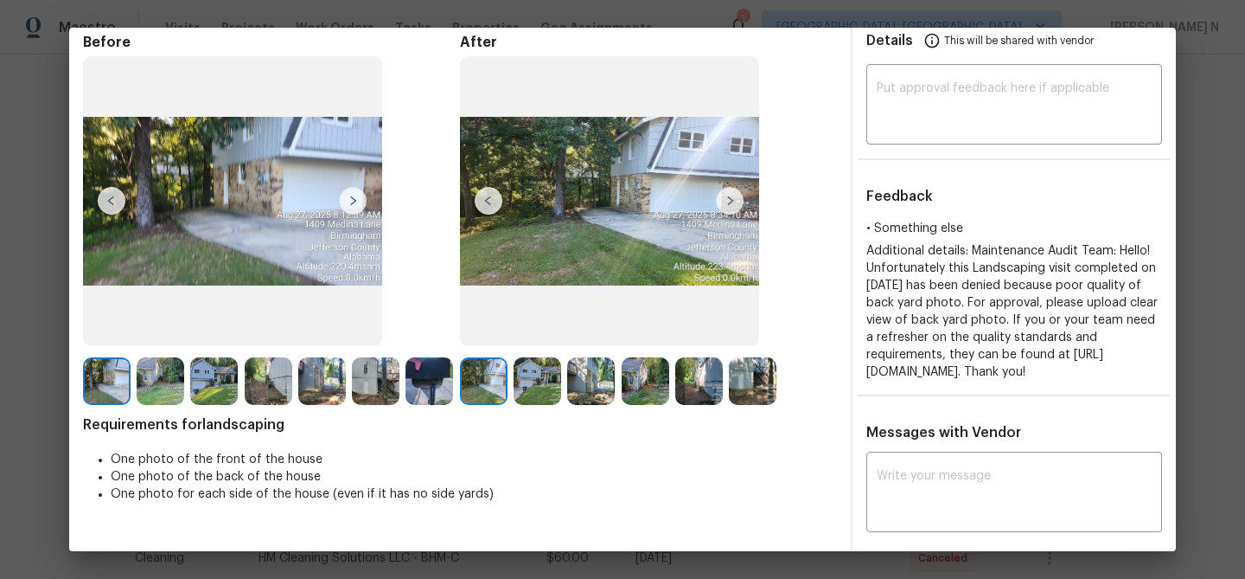
click at [634, 387] on img at bounding box center [646, 381] width 48 height 48
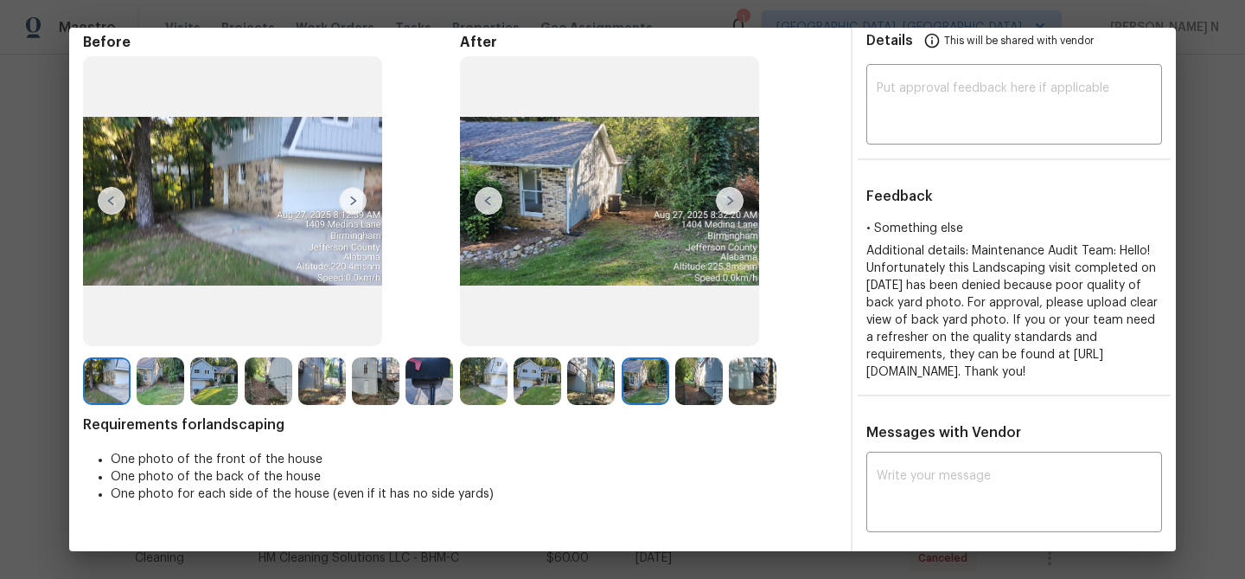
click at [596, 390] on img at bounding box center [591, 381] width 48 height 48
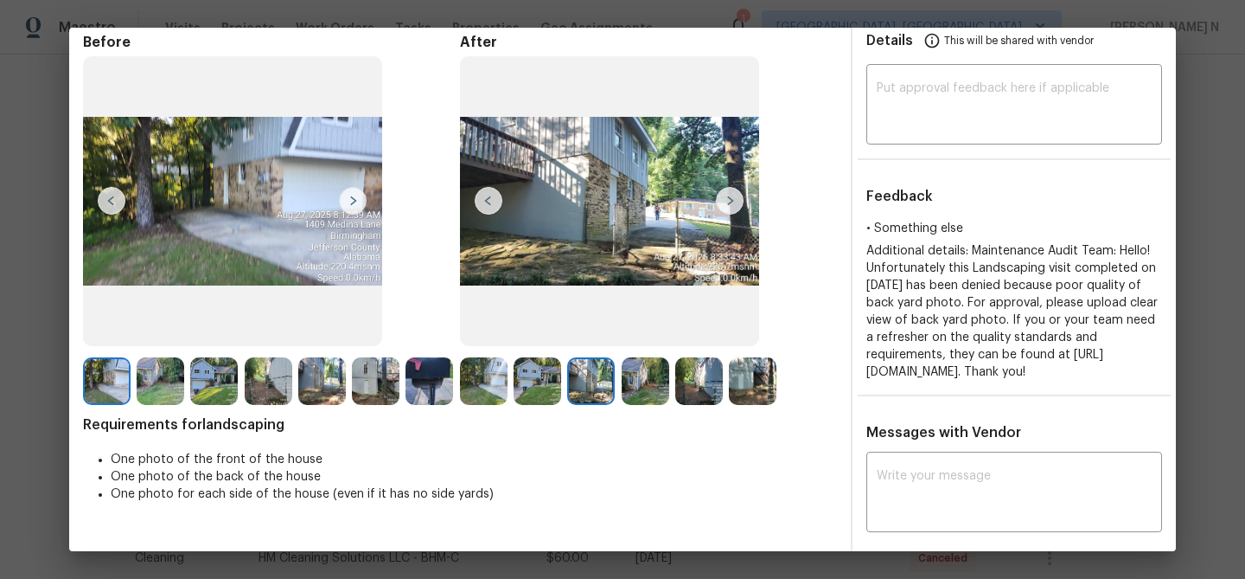
click at [765, 392] on img at bounding box center [753, 381] width 48 height 48
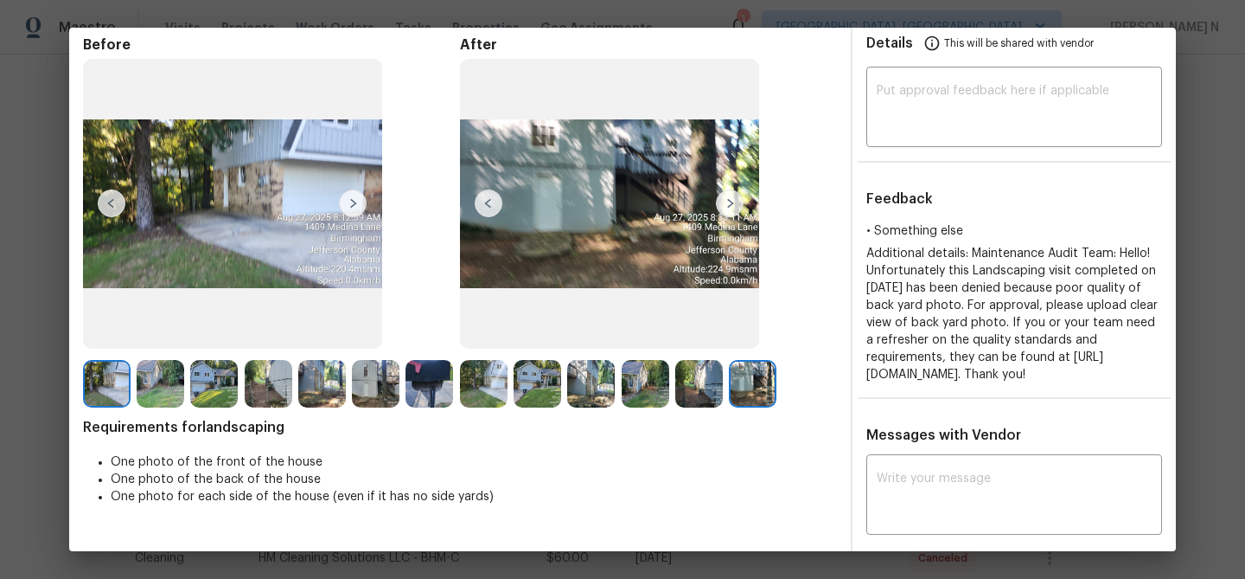
scroll to position [42, 0]
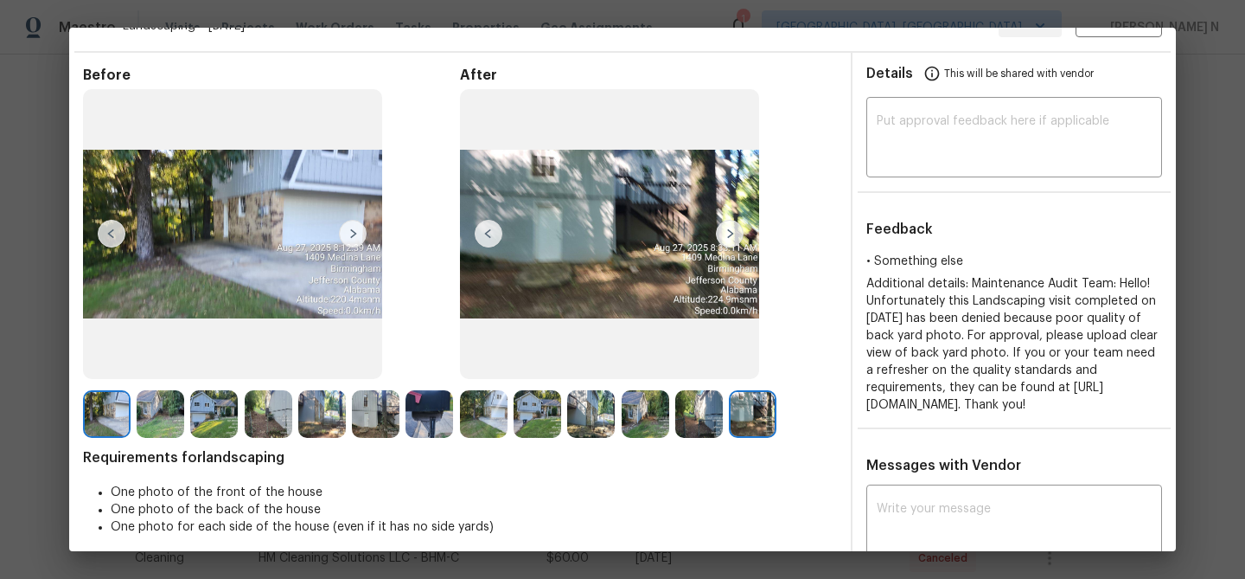
click at [597, 412] on img at bounding box center [591, 414] width 48 height 48
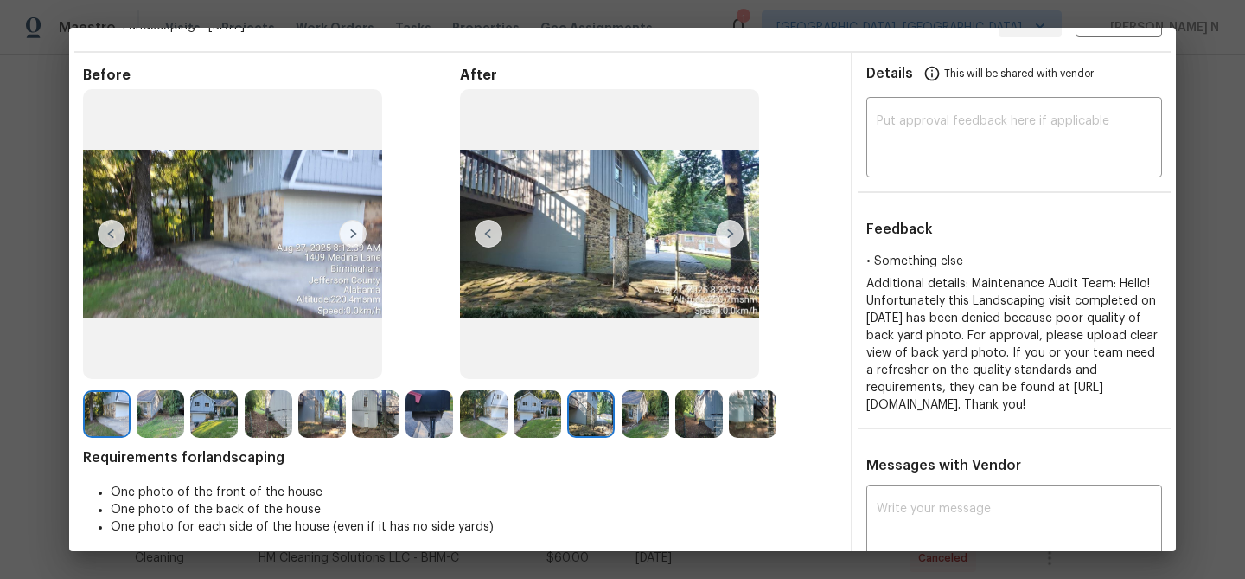
click at [382, 421] on img at bounding box center [376, 414] width 48 height 48
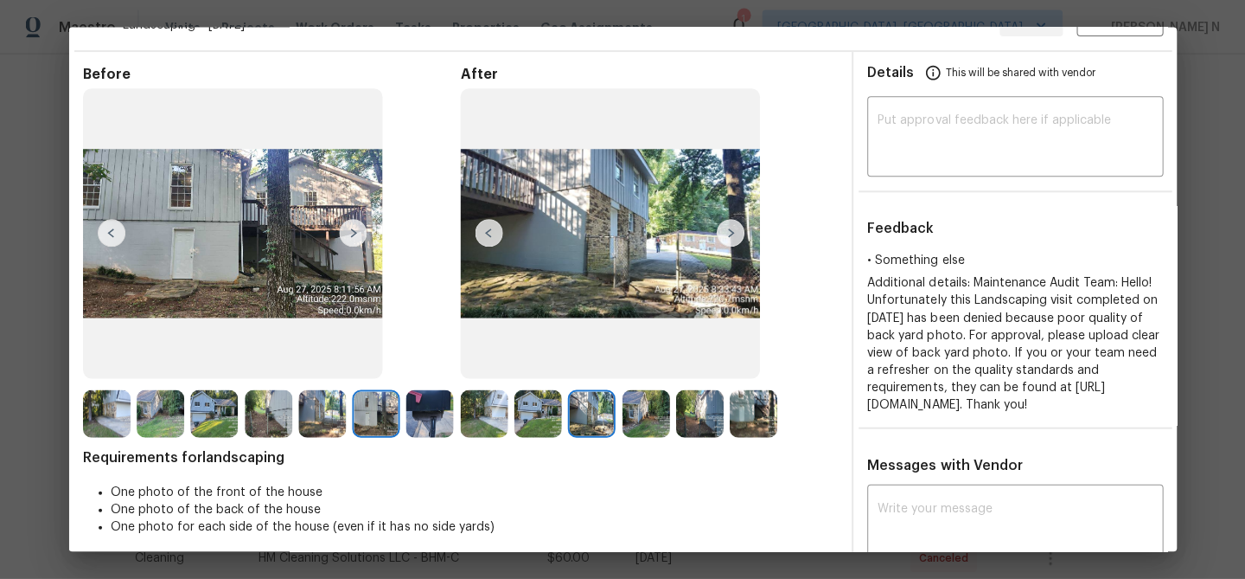
scroll to position [0, 0]
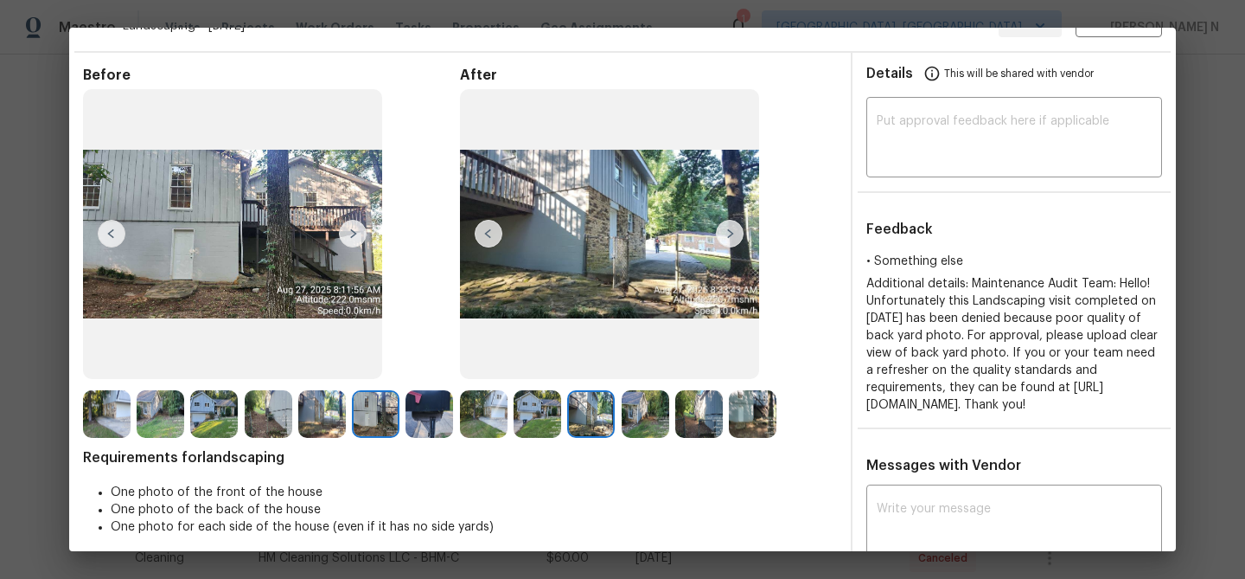
click at [766, 425] on img at bounding box center [753, 414] width 48 height 48
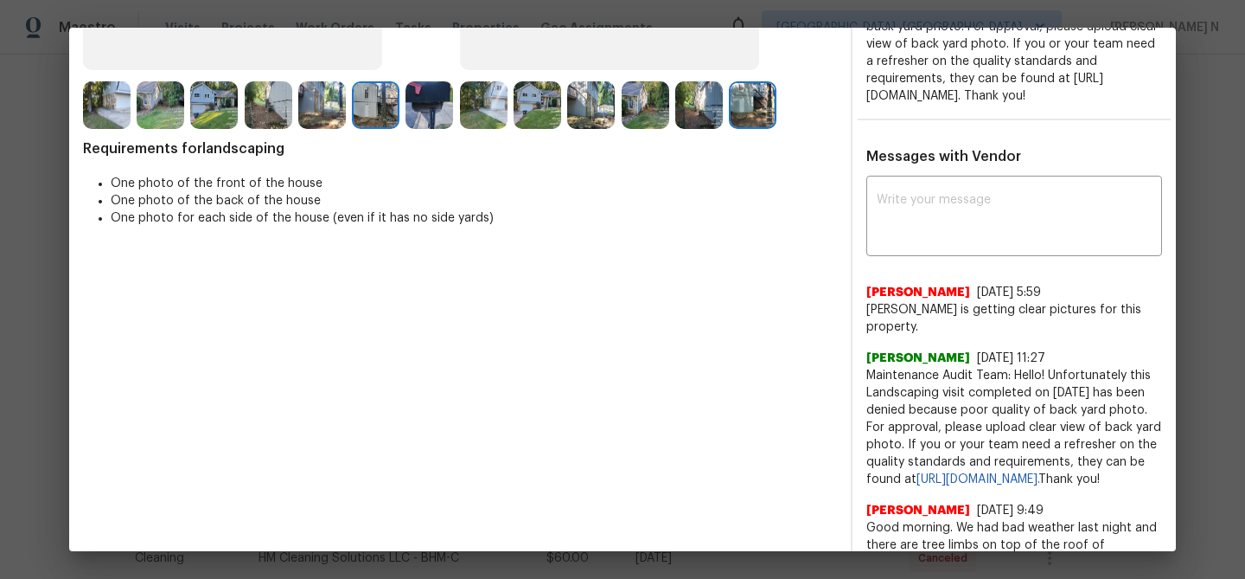
scroll to position [316, 0]
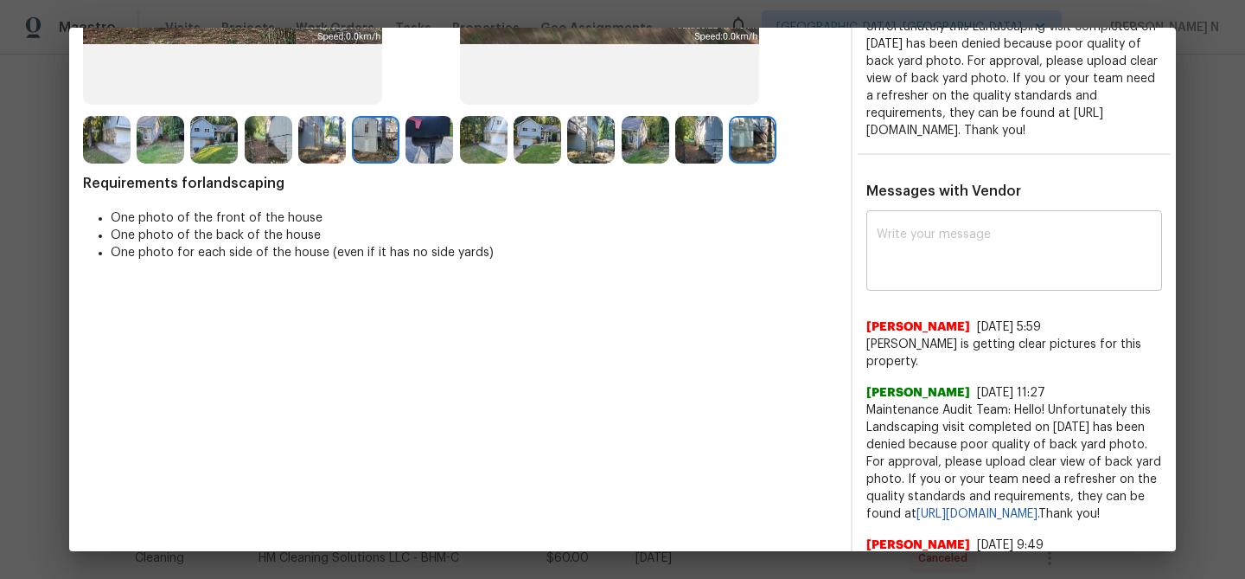
click at [1009, 265] on textarea at bounding box center [1014, 252] width 275 height 48
paste textarea "Maintenance Audit Team: Thank you for the feedback, the visit will be approved …"
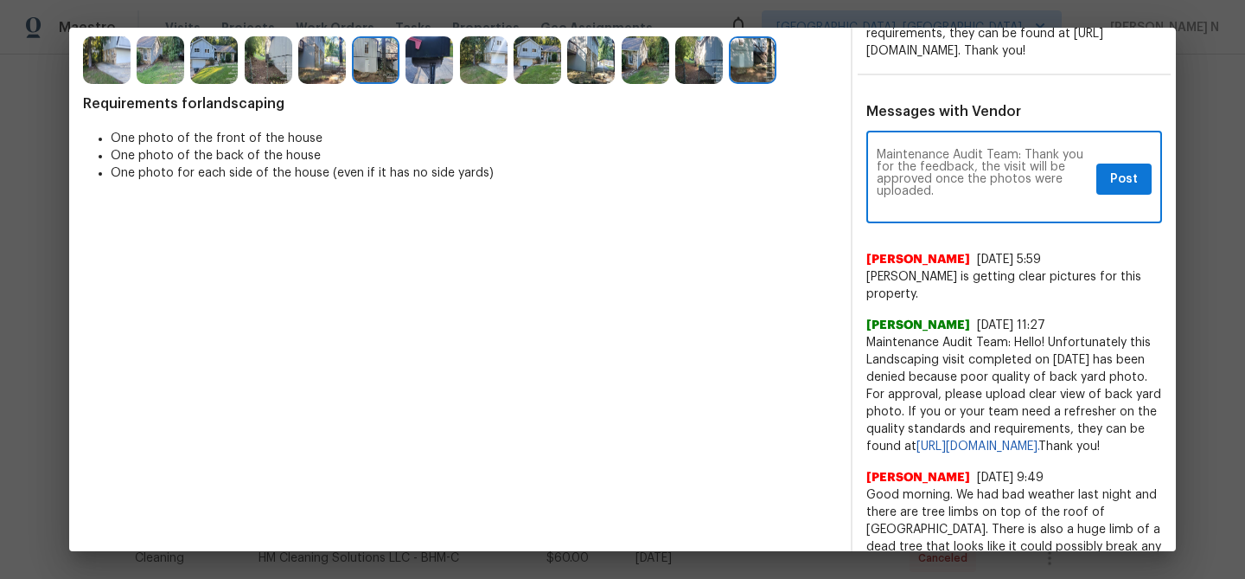
scroll to position [399, 0]
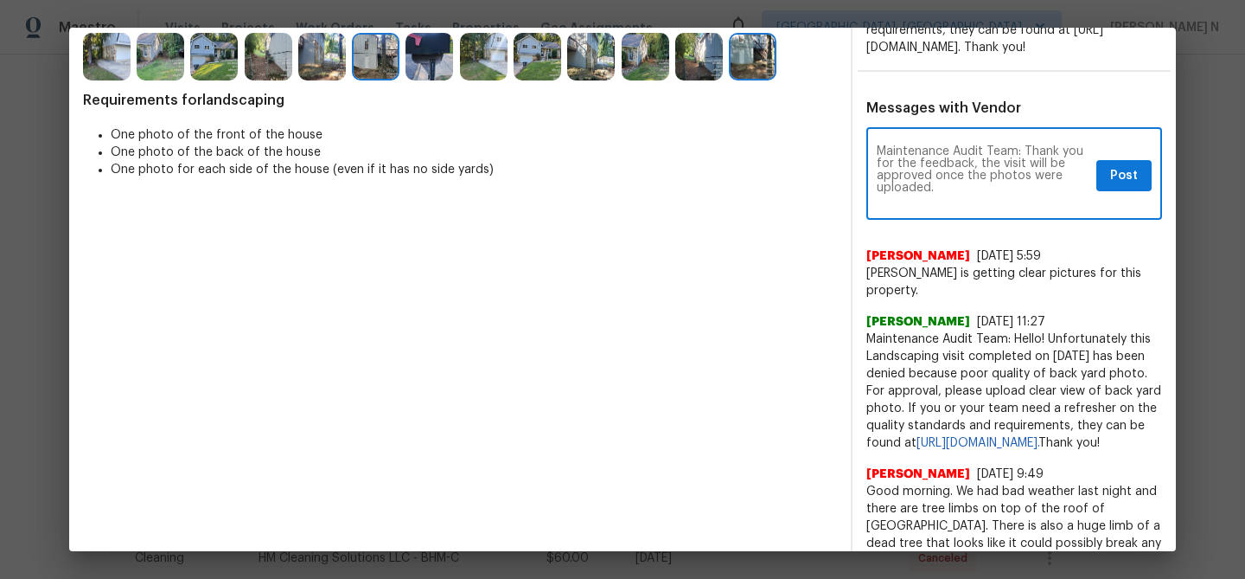
click at [949, 204] on textarea "Maintenance Audit Team: Thank you for the feedback, the visit will be approved …" at bounding box center [983, 175] width 213 height 61
paste textarea "As per our updated SWO the photos must be uploaded within 48 hours of the origi…"
type textarea "Maintenance Audit Team: Thank you for the feedback, the visit will be approved …"
click at [1122, 187] on span "Post" at bounding box center [1124, 176] width 28 height 22
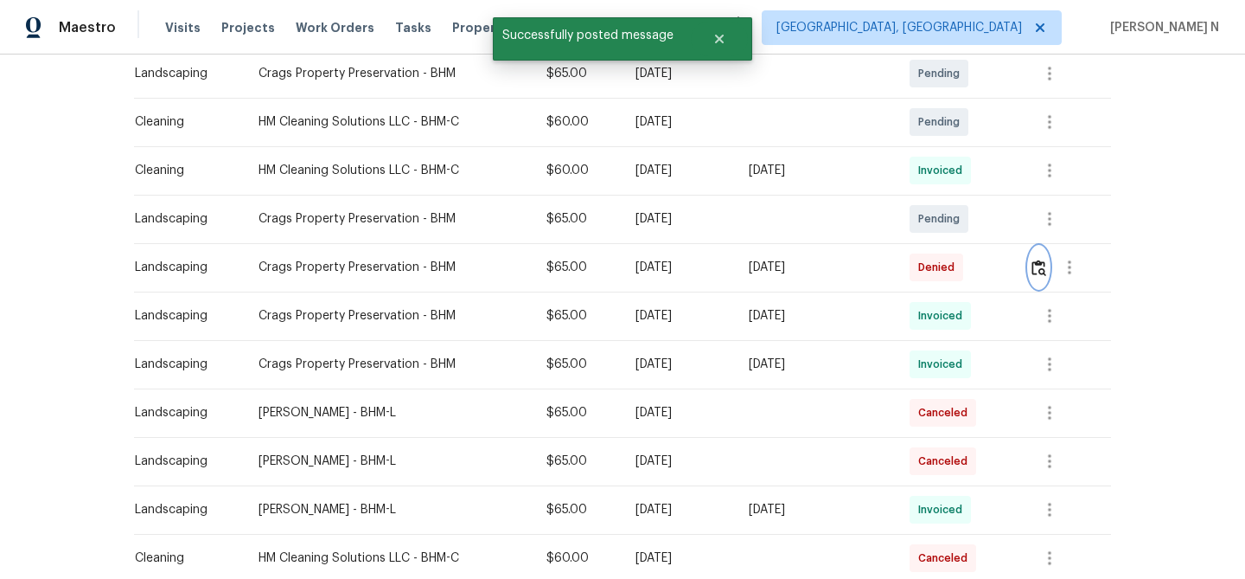
scroll to position [0, 0]
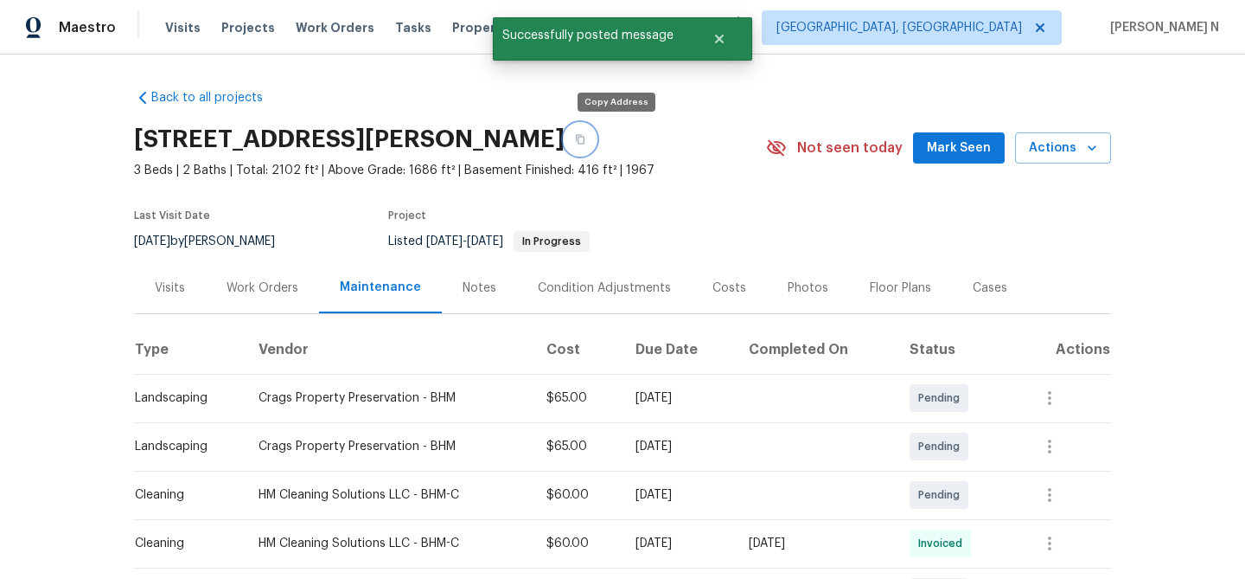
click at [596, 124] on button "button" at bounding box center [580, 139] width 31 height 31
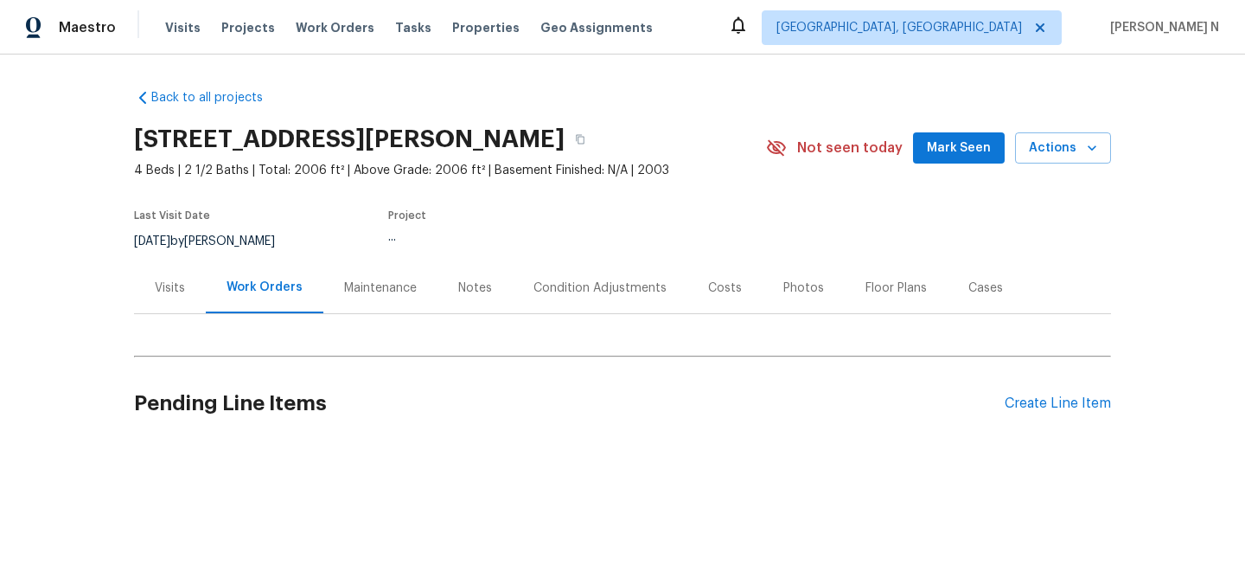
click at [374, 291] on div "Maintenance" at bounding box center [380, 287] width 73 height 17
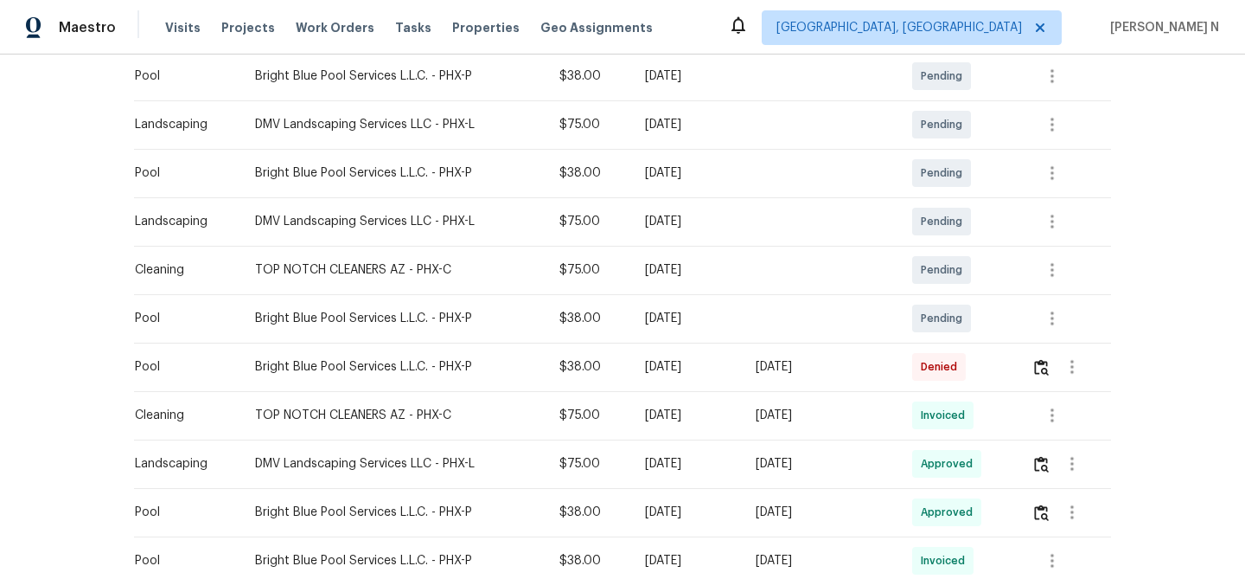
scroll to position [392, 0]
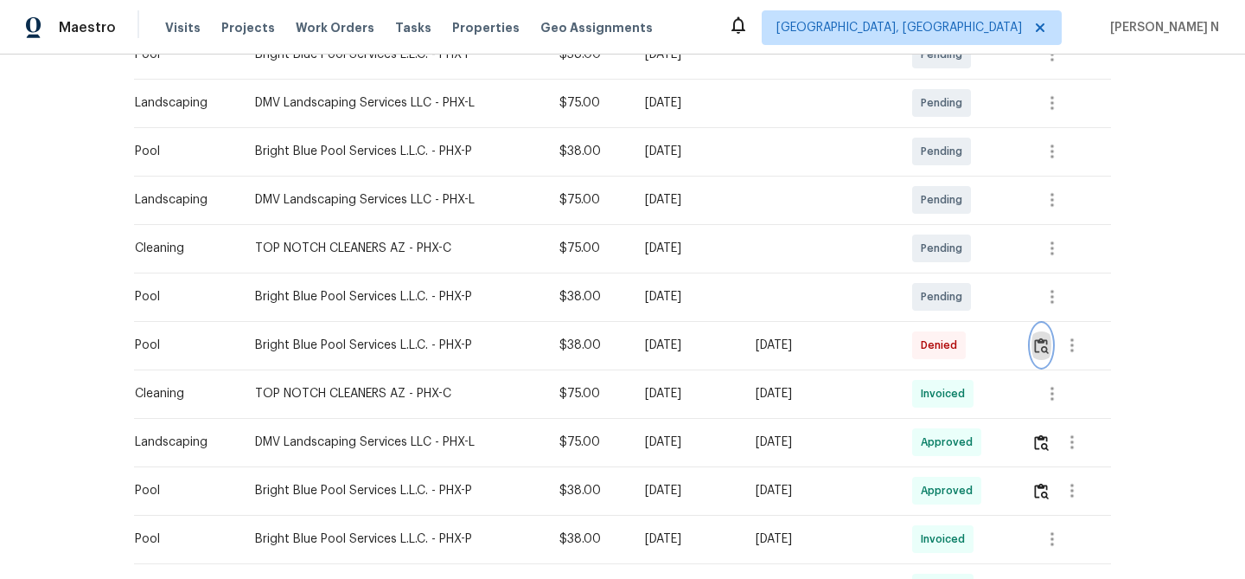
click at [1045, 347] on img "button" at bounding box center [1041, 345] width 15 height 16
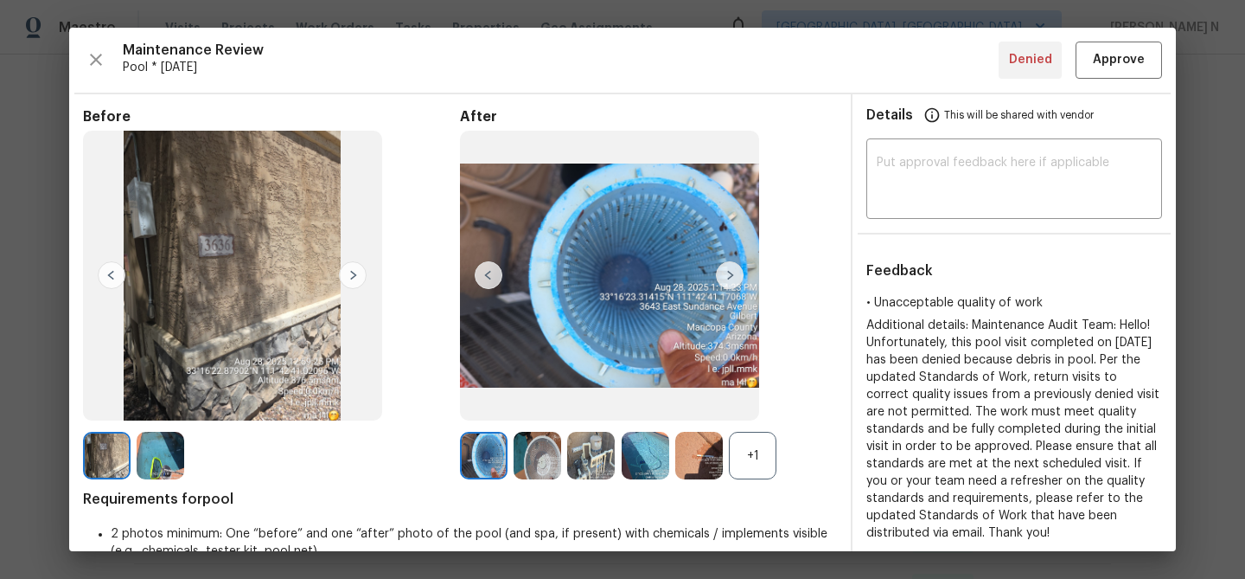
click at [756, 467] on div "+1" at bounding box center [753, 456] width 48 height 48
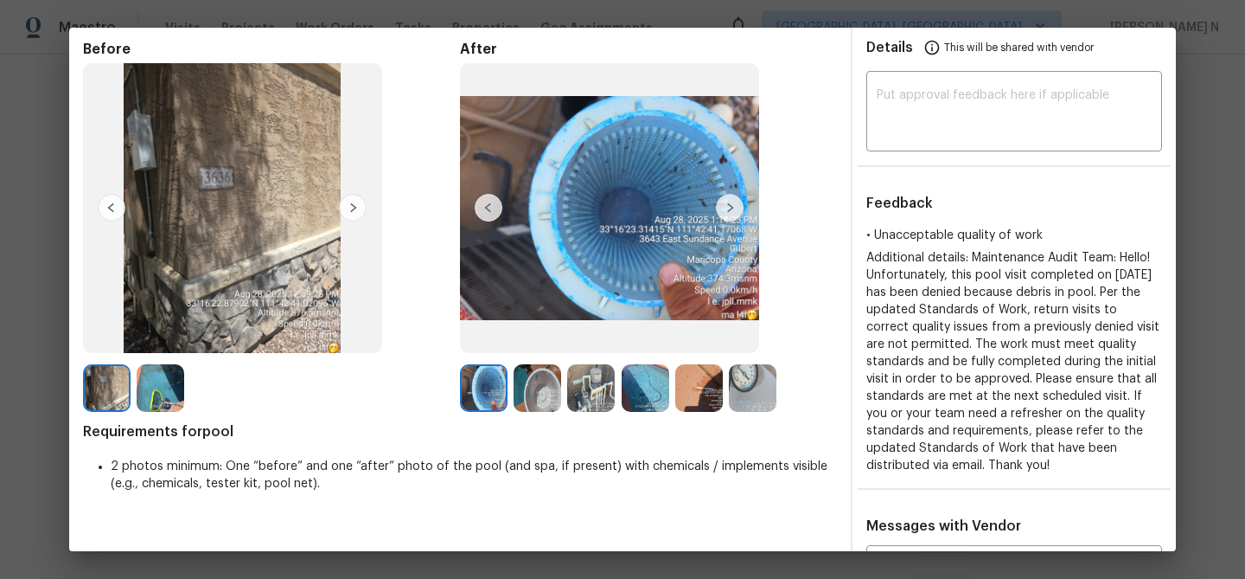
click at [659, 412] on div "Before After Requirements for pool 2 photos minimum: One “before” and one “afte…" at bounding box center [460, 551] width 754 height 1021
click at [162, 390] on img at bounding box center [161, 388] width 48 height 48
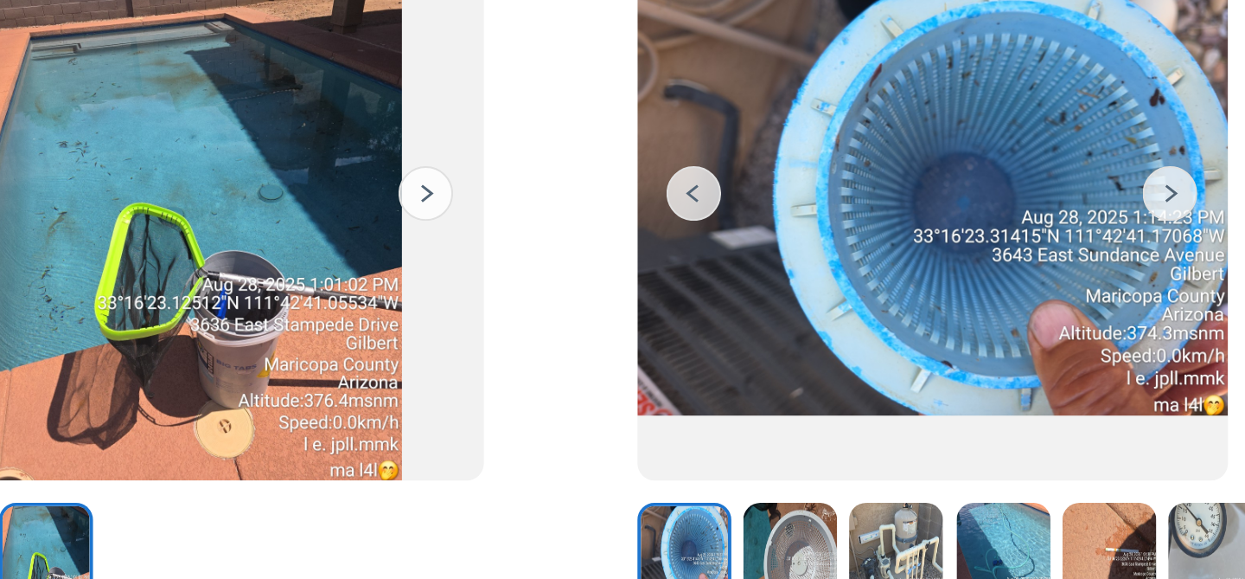
click at [649, 380] on img at bounding box center [646, 388] width 48 height 48
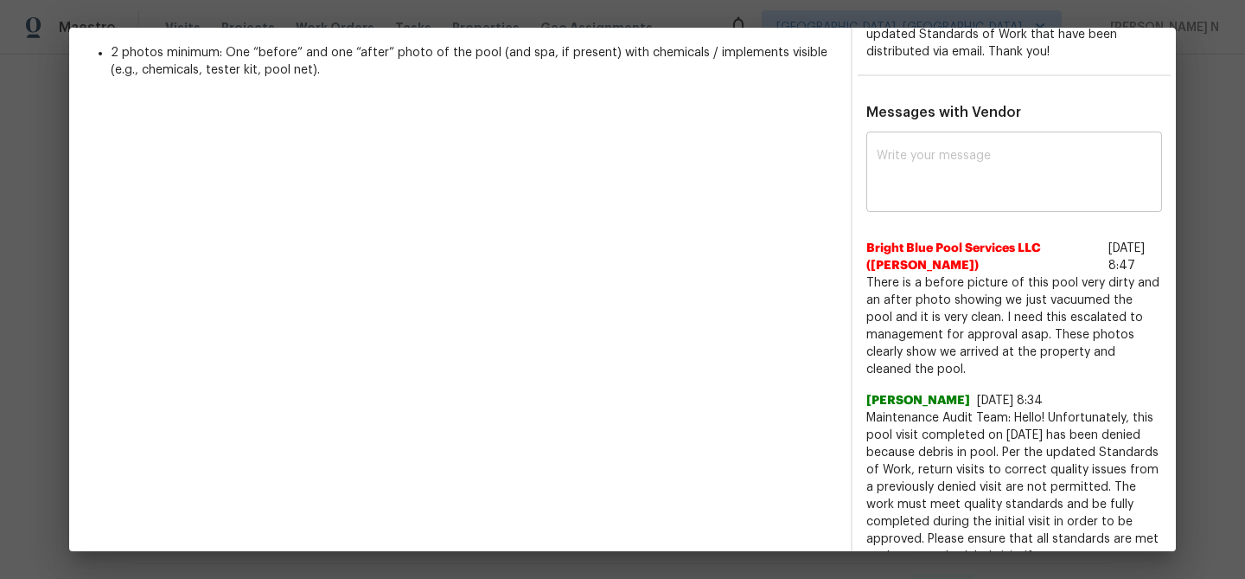
scroll to position [495, 0]
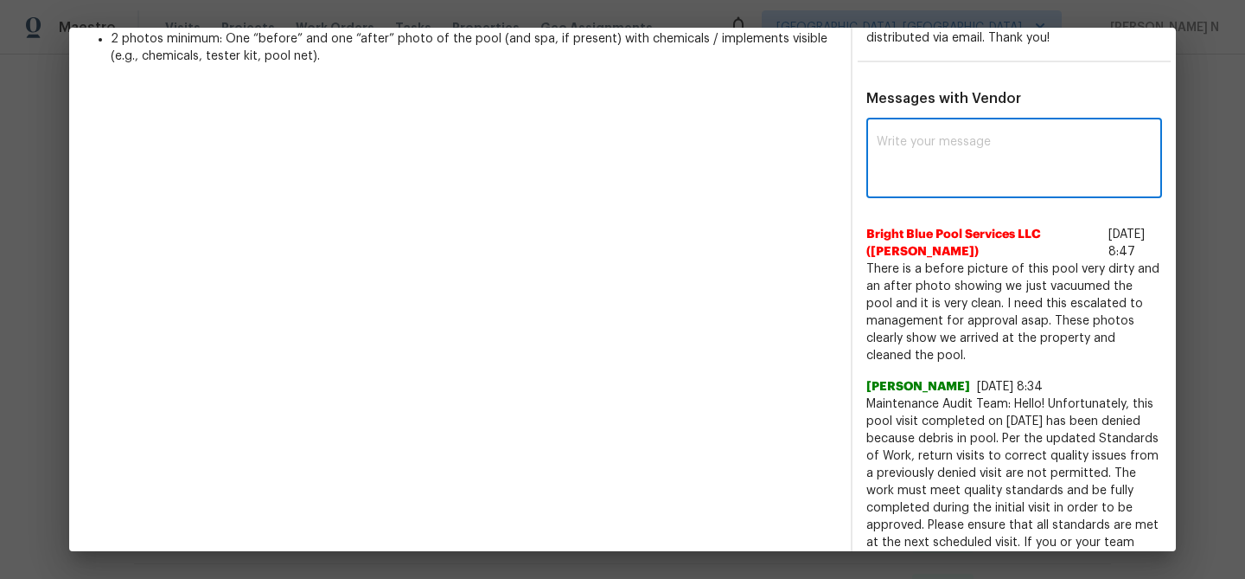
click at [918, 175] on textarea at bounding box center [1014, 160] width 275 height 48
paste textarea "Maintenance Audit Team: Hello! Thank you for the feedback after further review …"
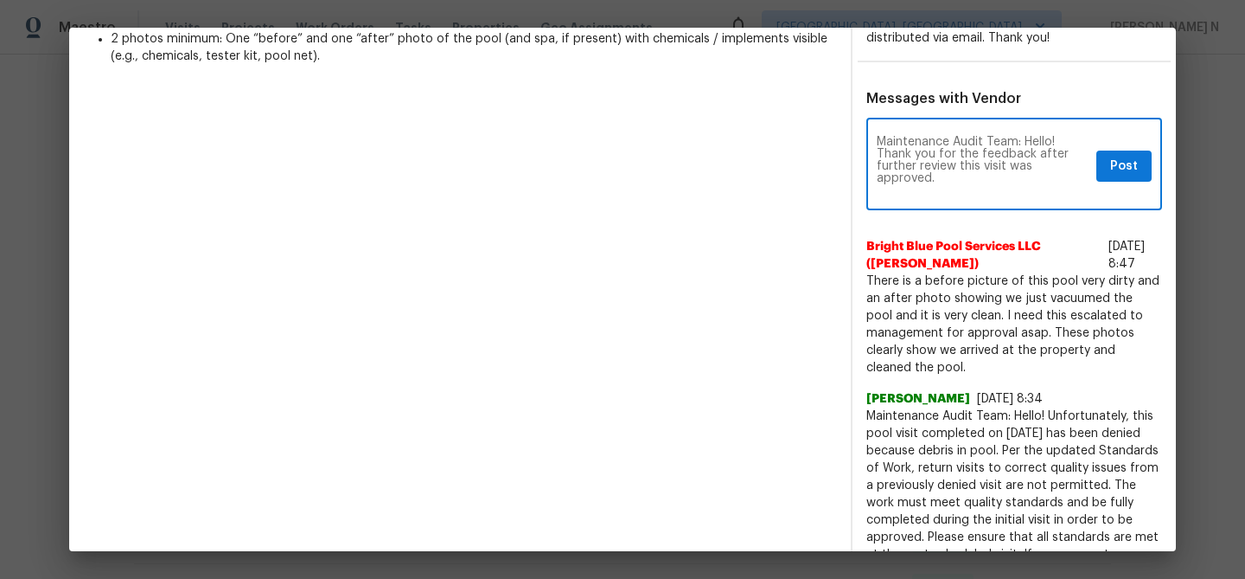
scroll to position [0, 0]
type textarea "Maintenance Audit Team: Hello! Thank you for the feedback after further review …"
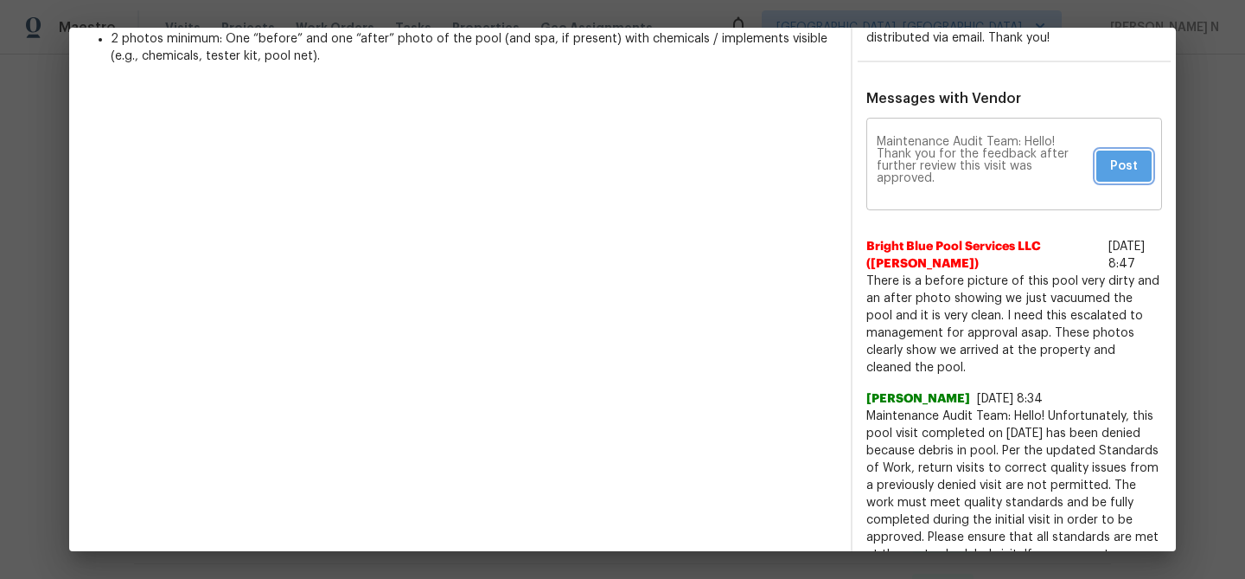
click at [1141, 162] on button "Post" at bounding box center [1123, 166] width 55 height 32
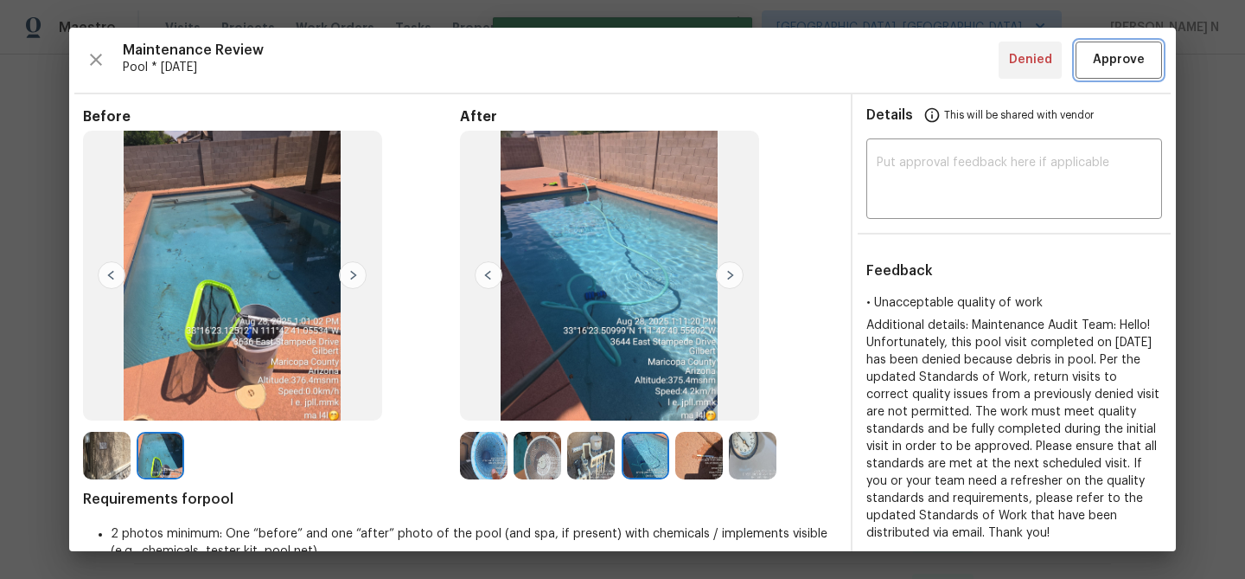
click at [1122, 70] on span "Approve" at bounding box center [1119, 60] width 52 height 22
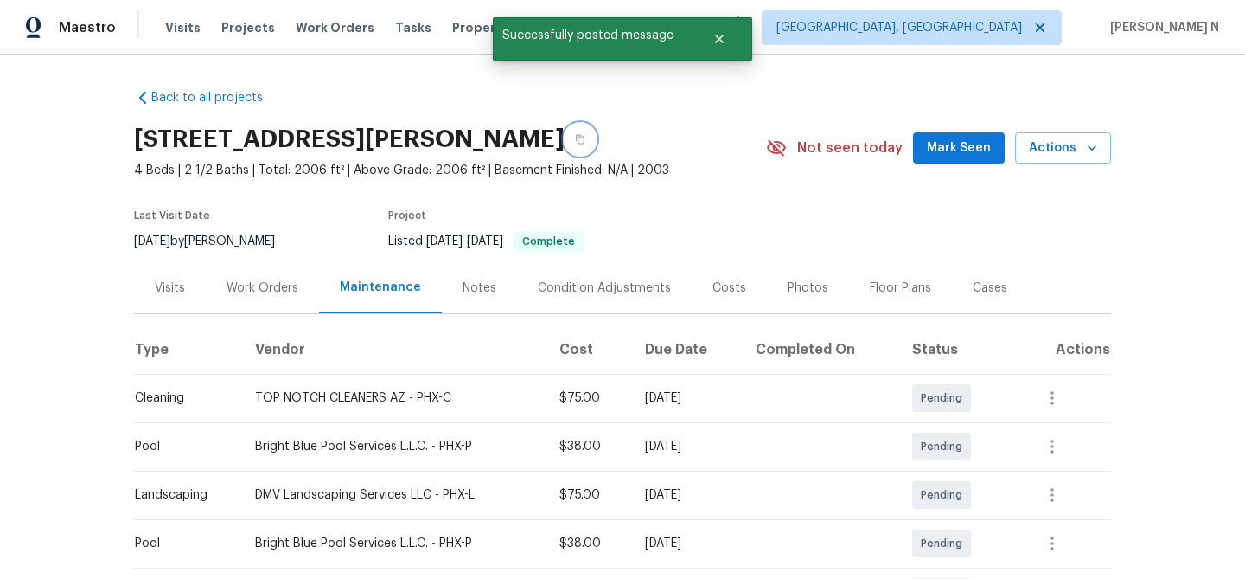
click at [596, 140] on button "button" at bounding box center [580, 139] width 31 height 31
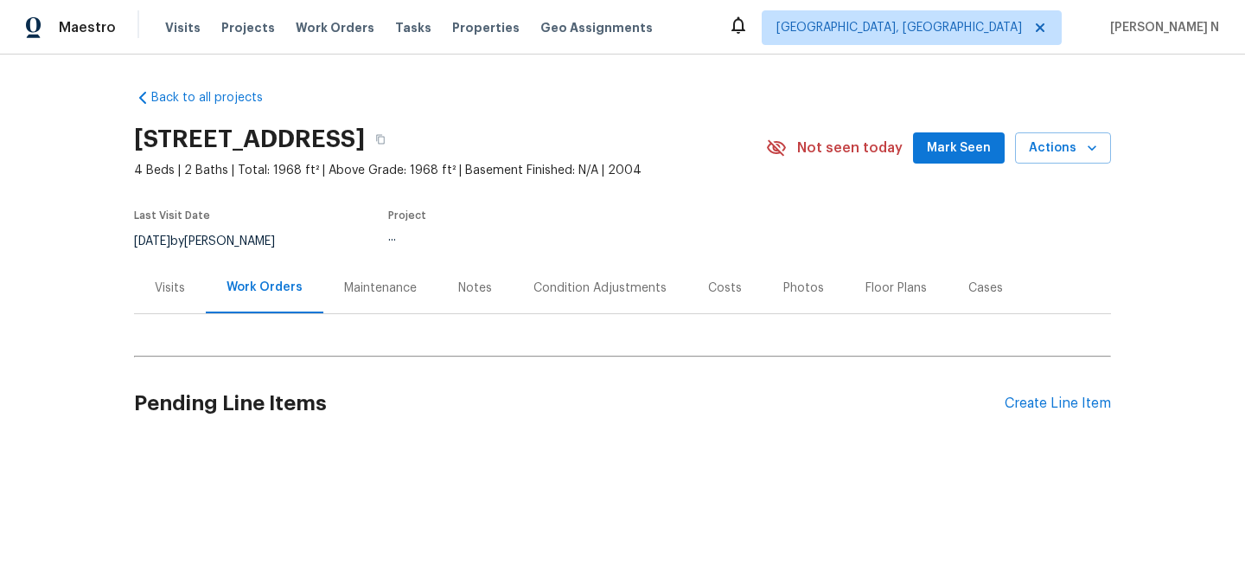
click at [418, 282] on div "Maintenance" at bounding box center [380, 287] width 114 height 51
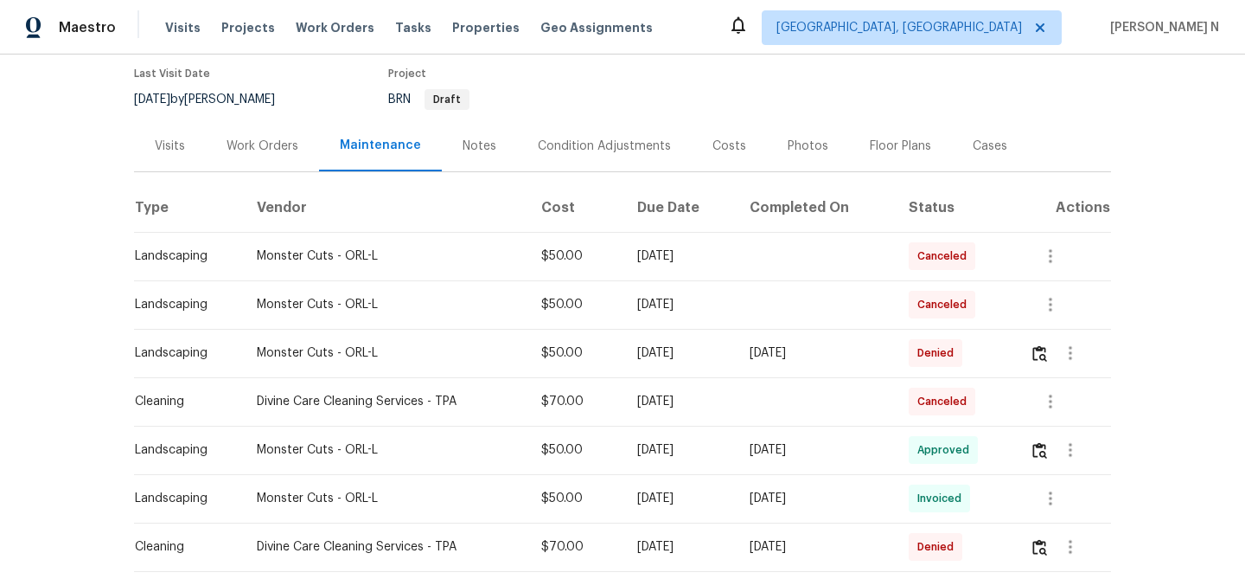
scroll to position [135, 0]
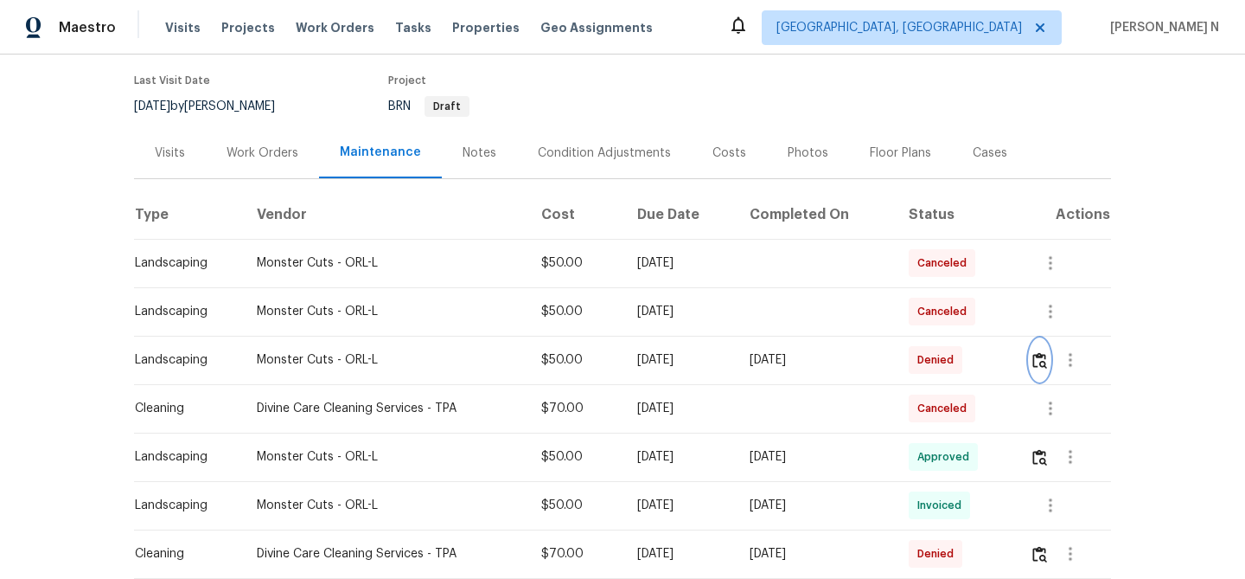
click at [1042, 361] on img "button" at bounding box center [1039, 360] width 15 height 16
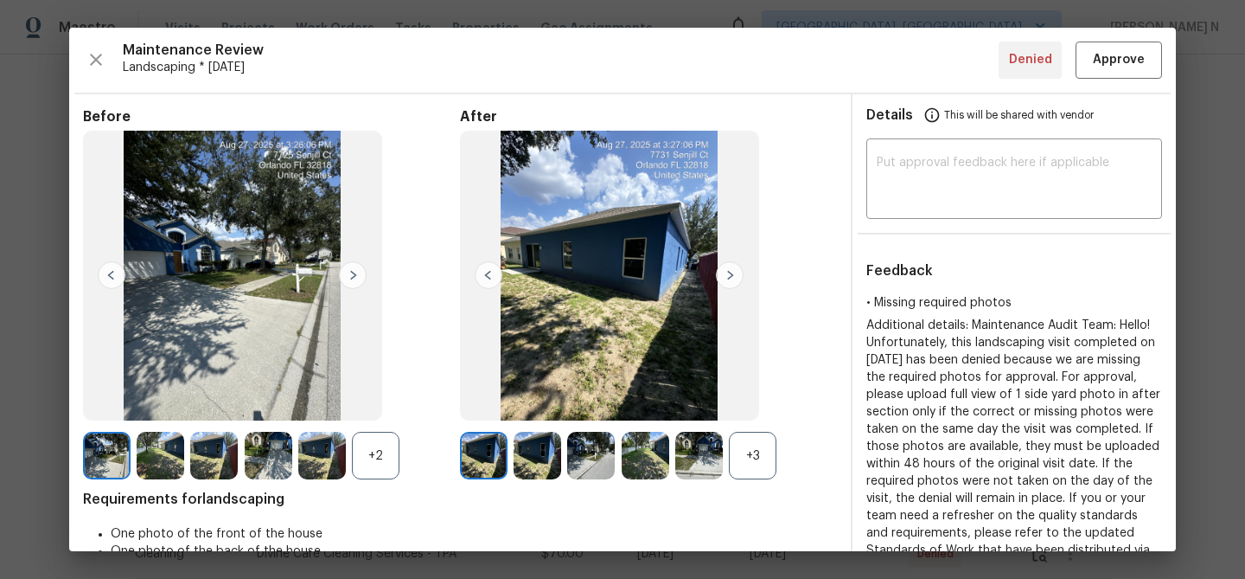
click at [765, 439] on div "+3" at bounding box center [753, 456] width 48 height 48
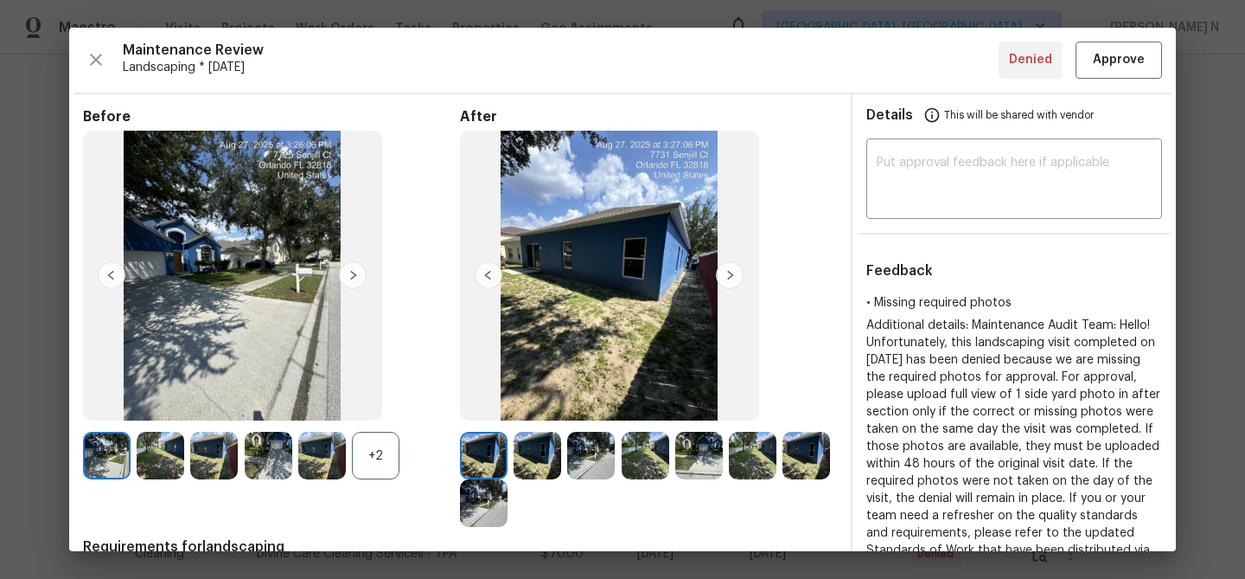
click at [384, 460] on div "+2" at bounding box center [376, 456] width 48 height 48
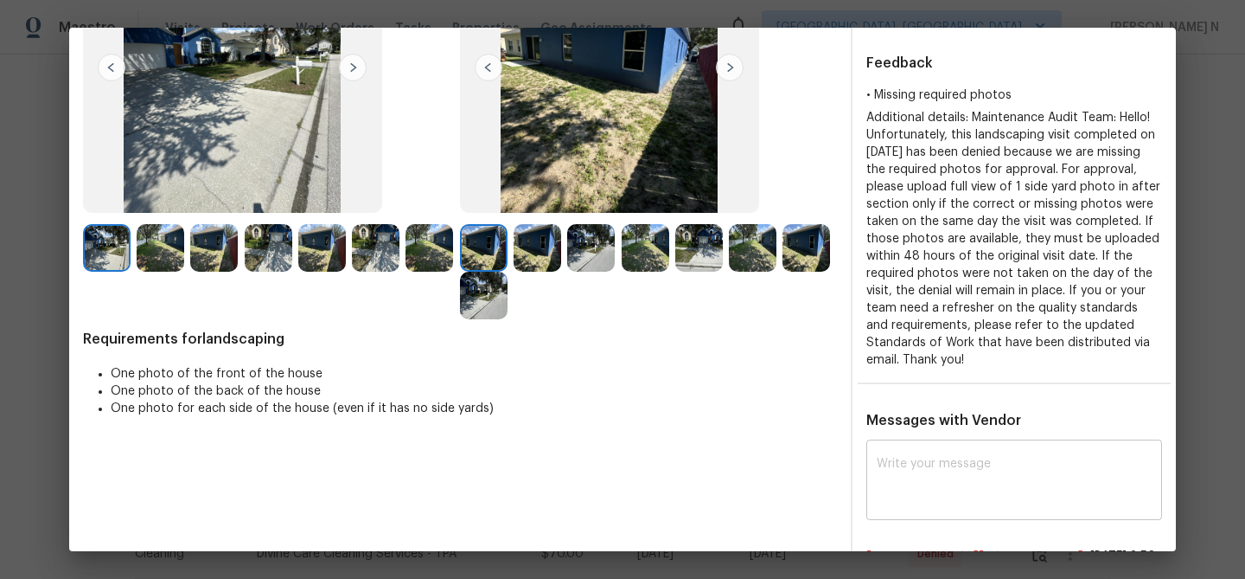
scroll to position [194, 0]
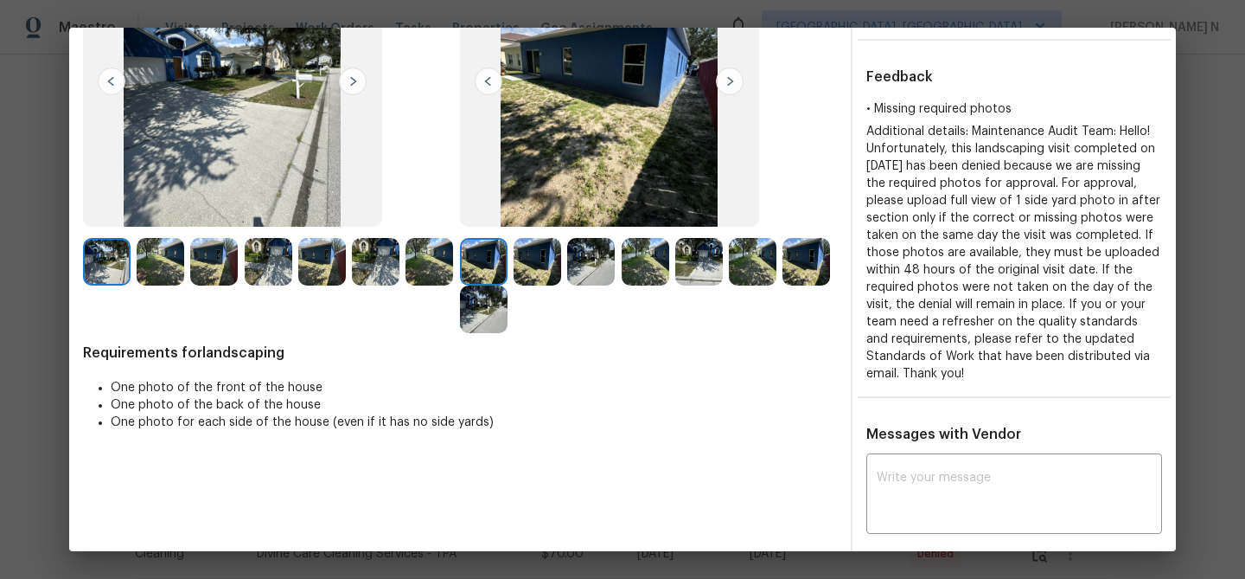
click at [662, 257] on img at bounding box center [646, 262] width 48 height 48
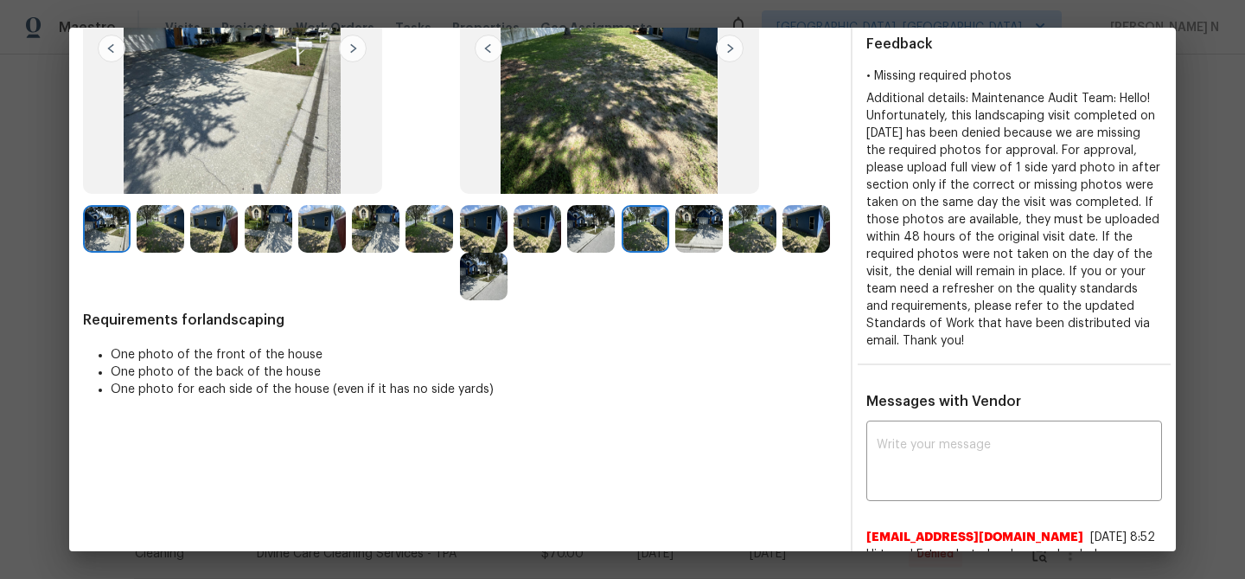
scroll to position [345, 0]
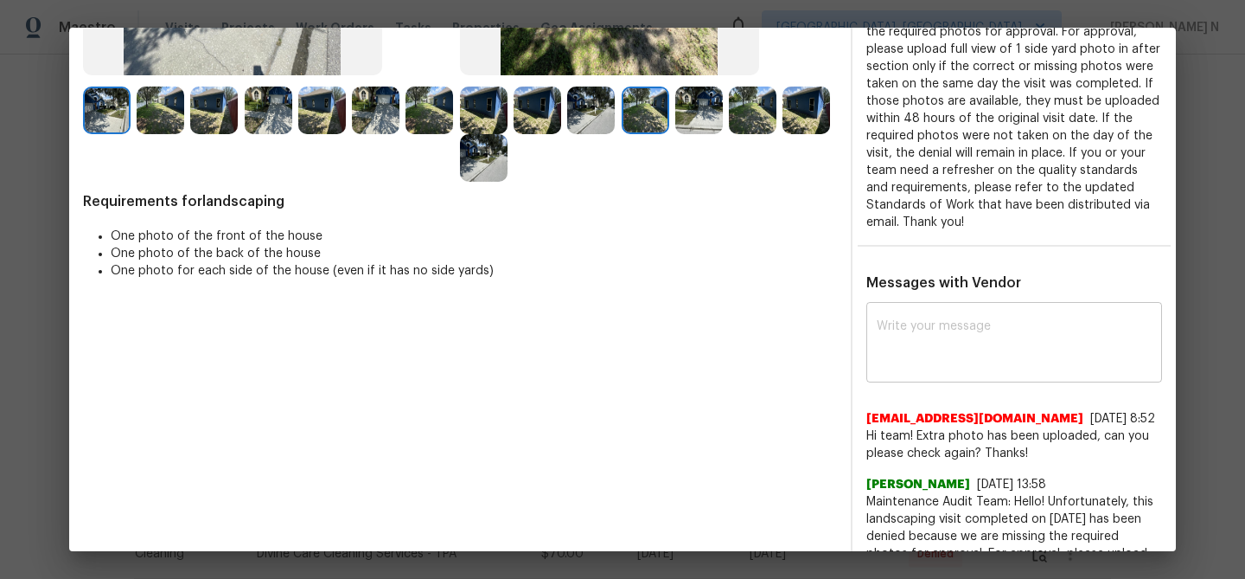
click at [960, 375] on div "x ​" at bounding box center [1014, 344] width 296 height 76
paste textarea "Maintenance Audit Team: Hello! Thank you for uploading the photo, after further…"
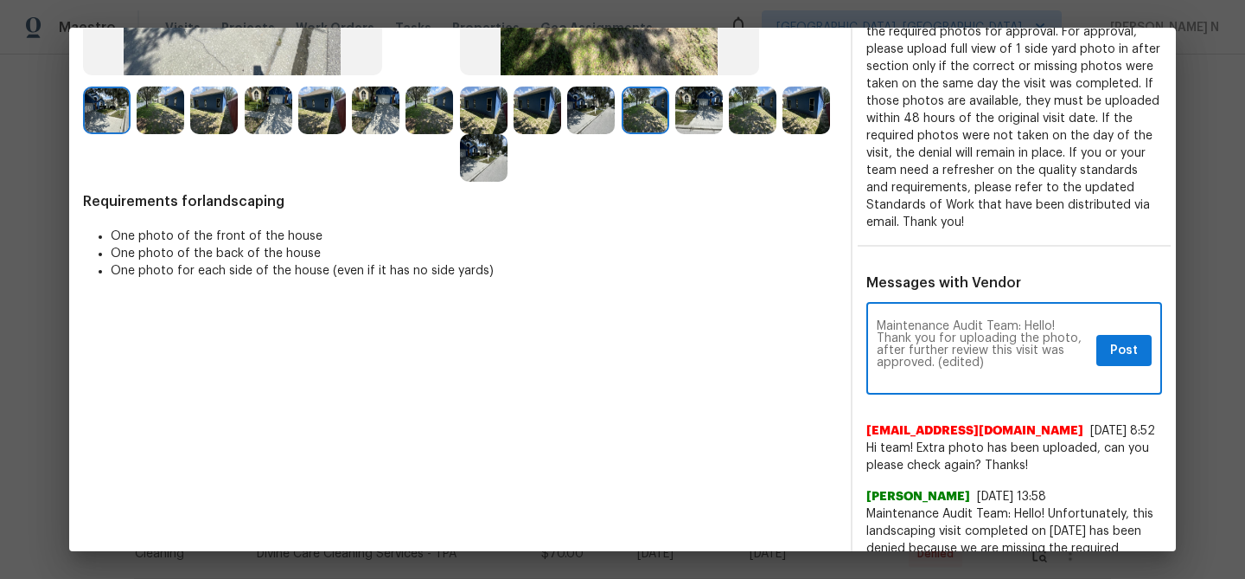
scroll to position [0, 0]
drag, startPoint x: 937, startPoint y: 360, endPoint x: 1032, endPoint y: 355, distance: 95.3
click at [1032, 355] on textarea "Maintenance Audit Team: Hello! Thank you for uploading the photo, after further…" at bounding box center [983, 350] width 213 height 61
drag, startPoint x: 938, startPoint y: 361, endPoint x: 997, endPoint y: 361, distance: 58.8
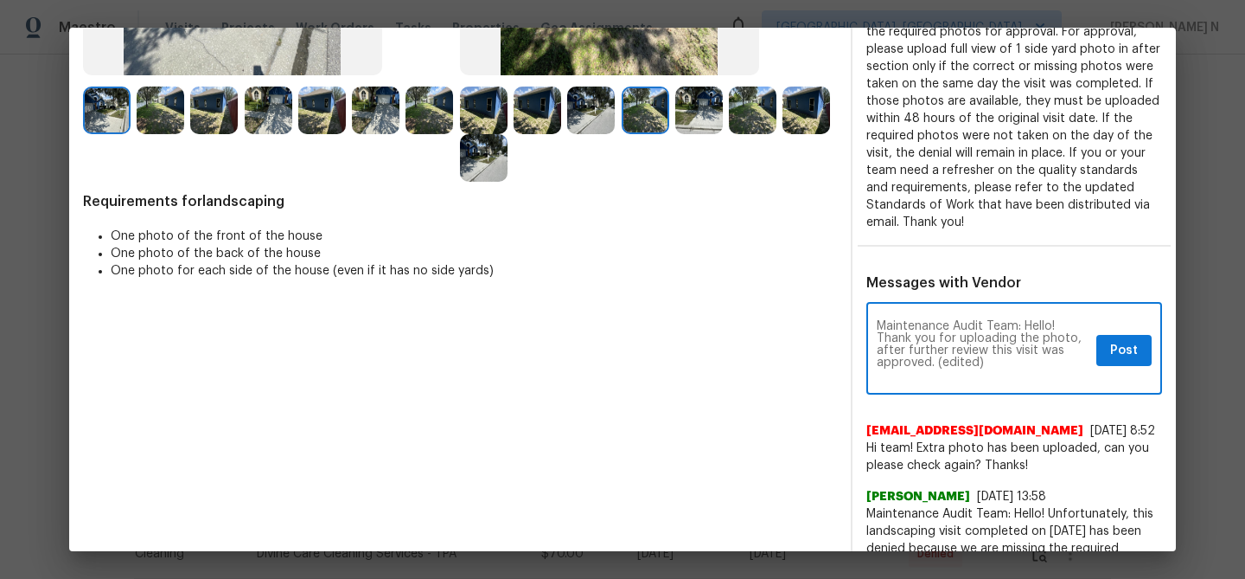
click at [997, 361] on textarea "Maintenance Audit Team: Hello! Thank you for uploading the photo, after further…" at bounding box center [983, 350] width 213 height 61
type textarea "Maintenance Audit Team: Hello! Thank you for uploading the photo, after further…"
click at [1118, 355] on span "Post" at bounding box center [1124, 351] width 28 height 22
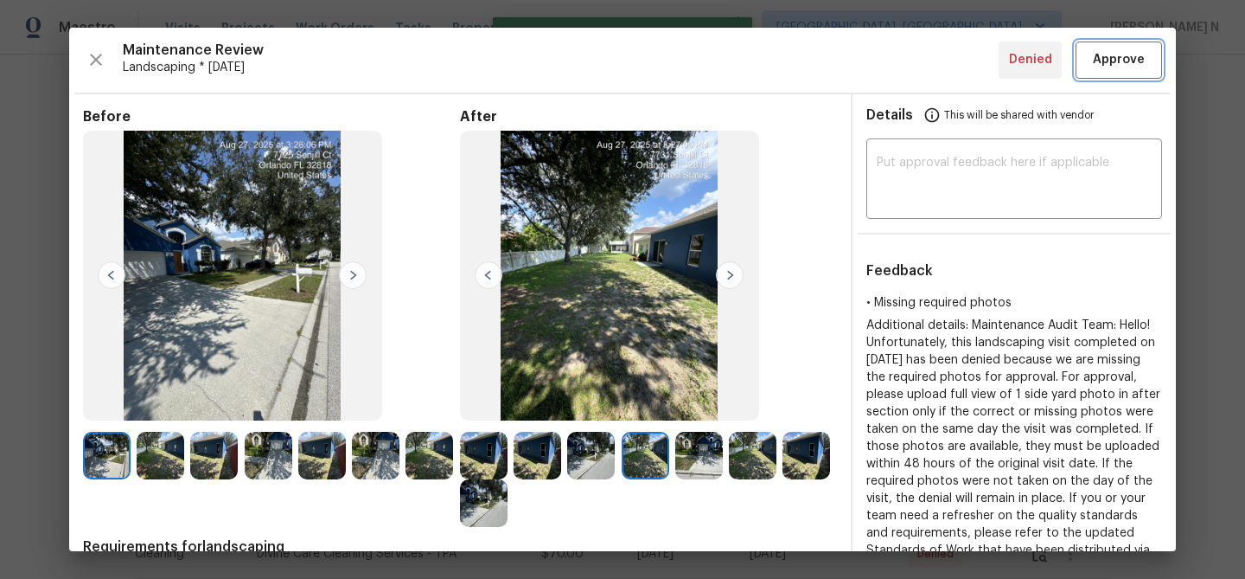
click at [1116, 64] on span "Approve" at bounding box center [1119, 60] width 52 height 22
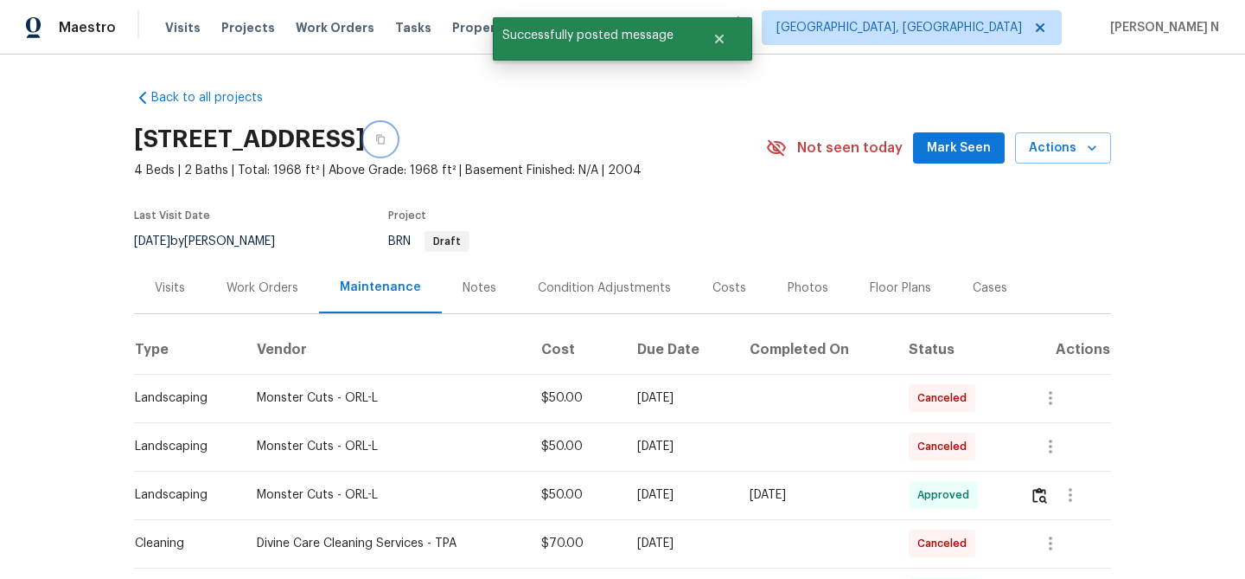
click at [386, 144] on icon "button" at bounding box center [380, 139] width 10 height 10
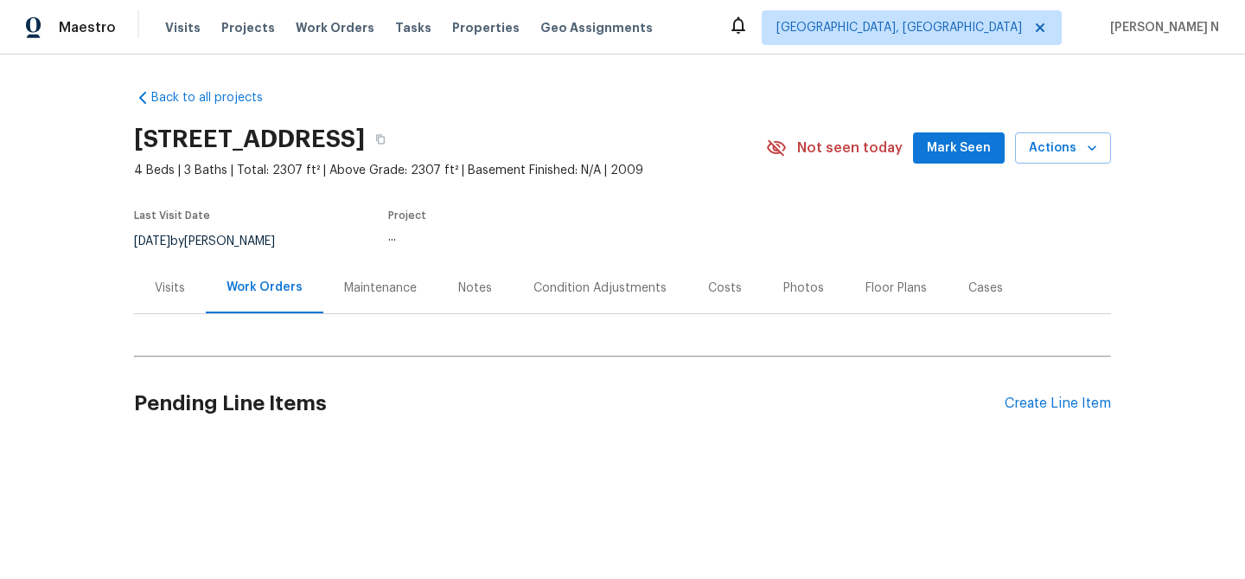
click at [360, 277] on div "Maintenance" at bounding box center [380, 287] width 114 height 51
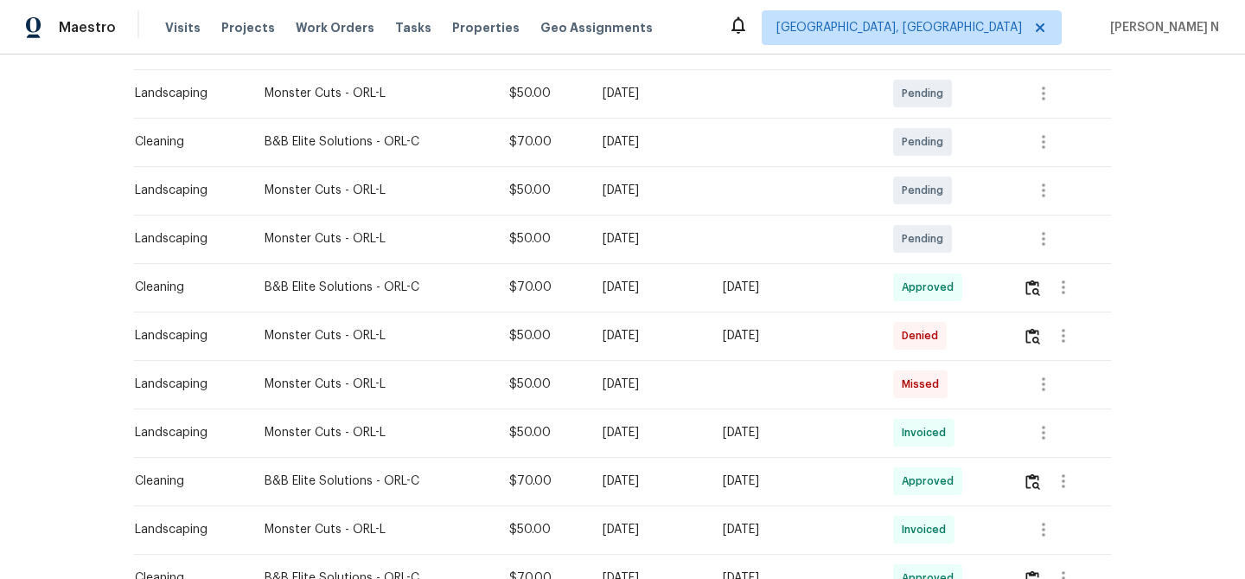
scroll to position [336, 0]
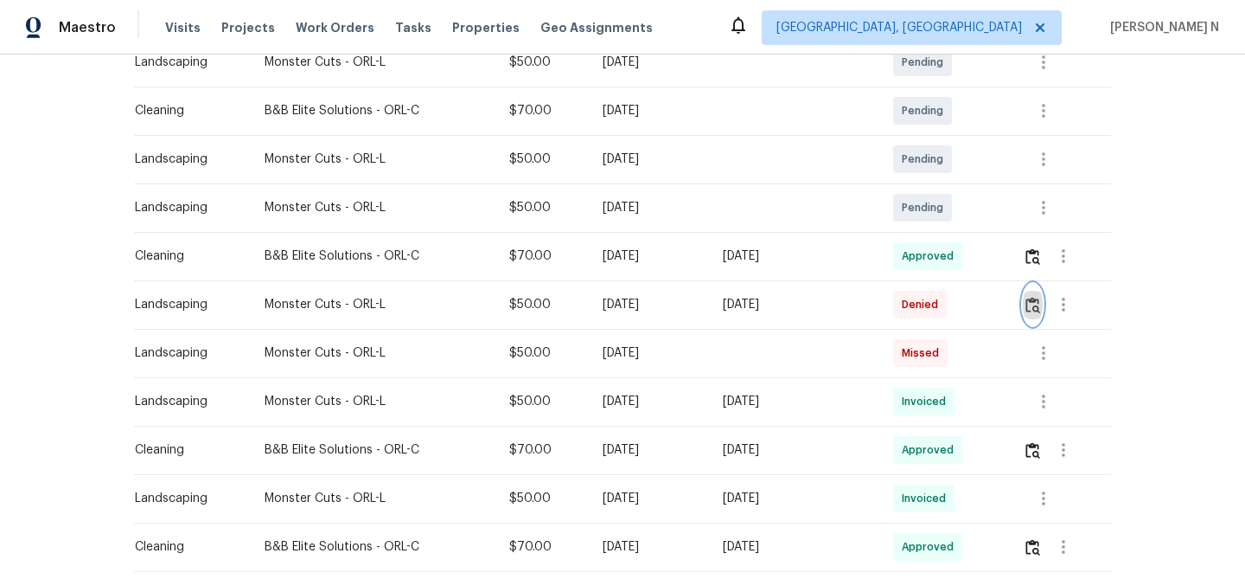
click at [1040, 303] on img "button" at bounding box center [1033, 305] width 15 height 16
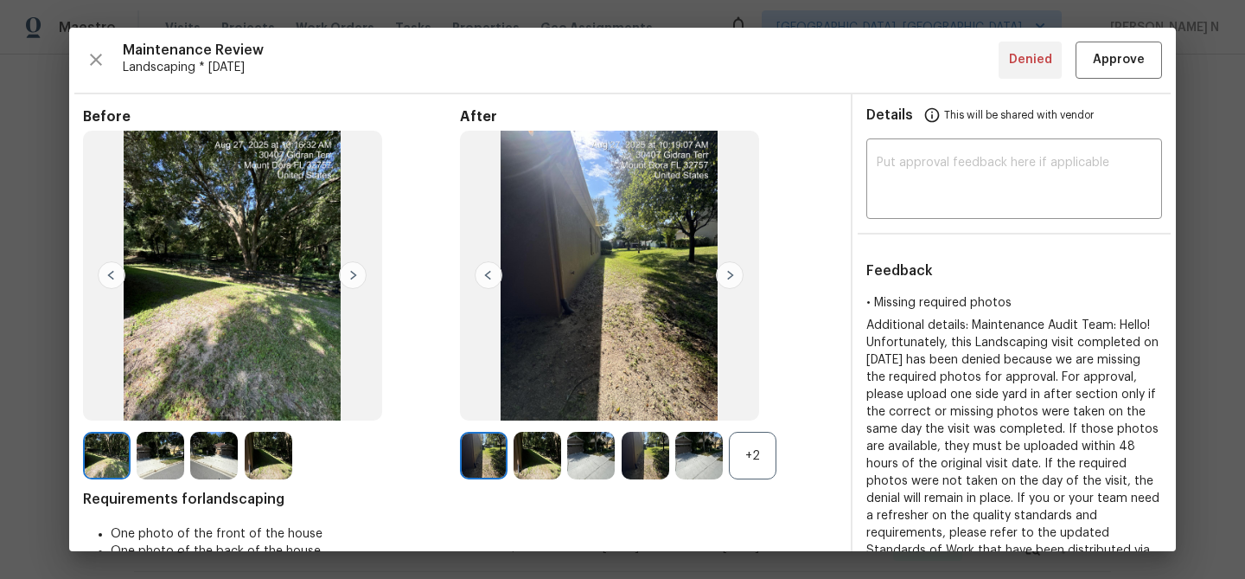
click at [763, 448] on div "+2" at bounding box center [753, 456] width 48 height 48
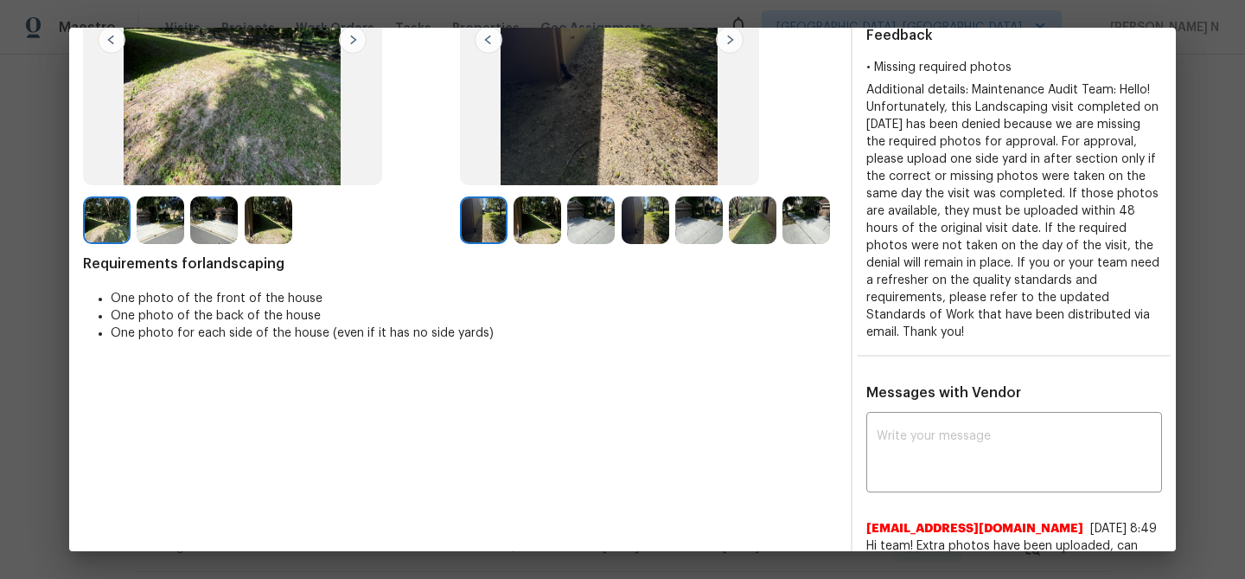
scroll to position [263, 0]
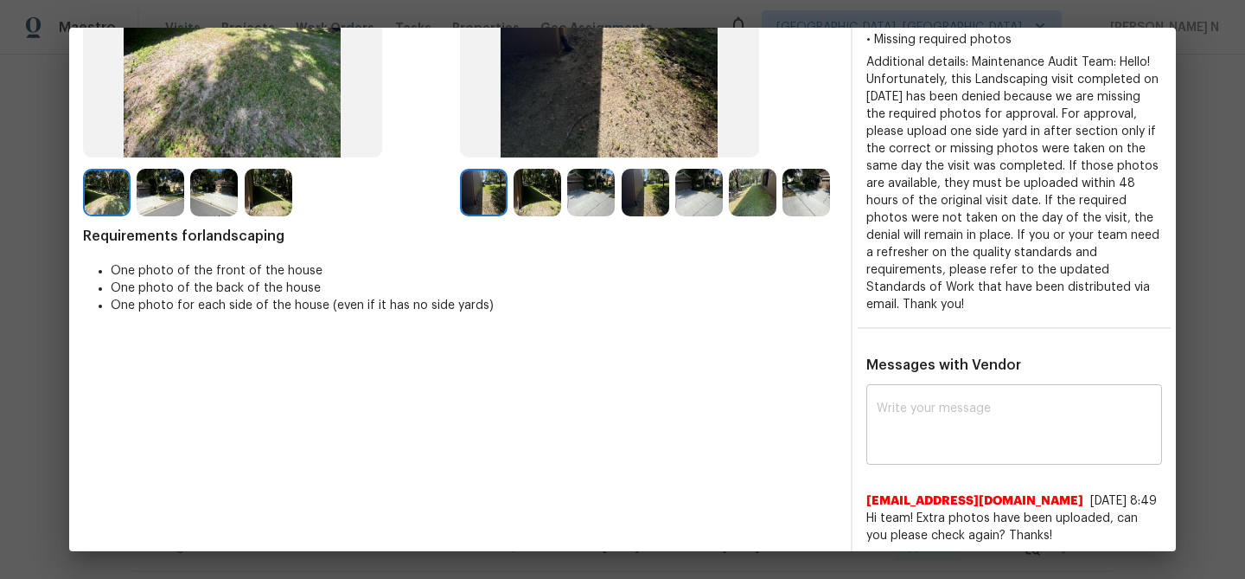
click at [968, 451] on div "x ​" at bounding box center [1014, 426] width 296 height 76
paste textarea "Maintenance Audit Team: Hello! Thank you for uploading the photo, after further…"
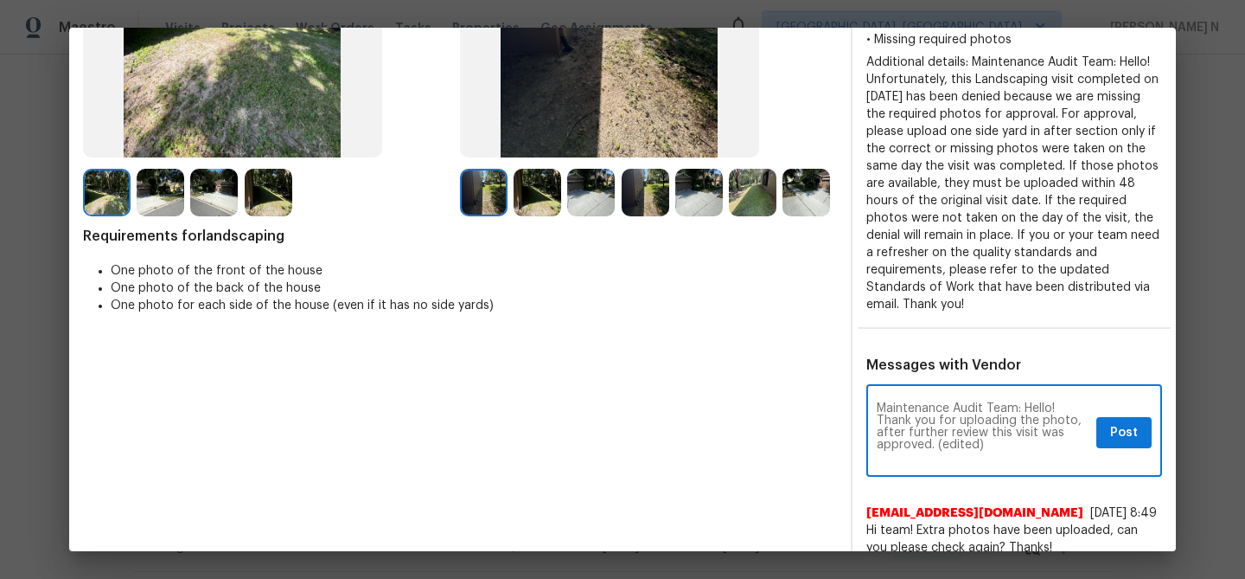
scroll to position [0, 0]
drag, startPoint x: 938, startPoint y: 444, endPoint x: 996, endPoint y: 444, distance: 57.9
click at [996, 444] on textarea "Maintenance Audit Team: Hello! Thank you for uploading the photo, after further…" at bounding box center [983, 432] width 213 height 61
type textarea "Maintenance Audit Team: Hello! Thank you for uploading the photo, after further…"
click at [1144, 429] on button "Post" at bounding box center [1123, 433] width 55 height 32
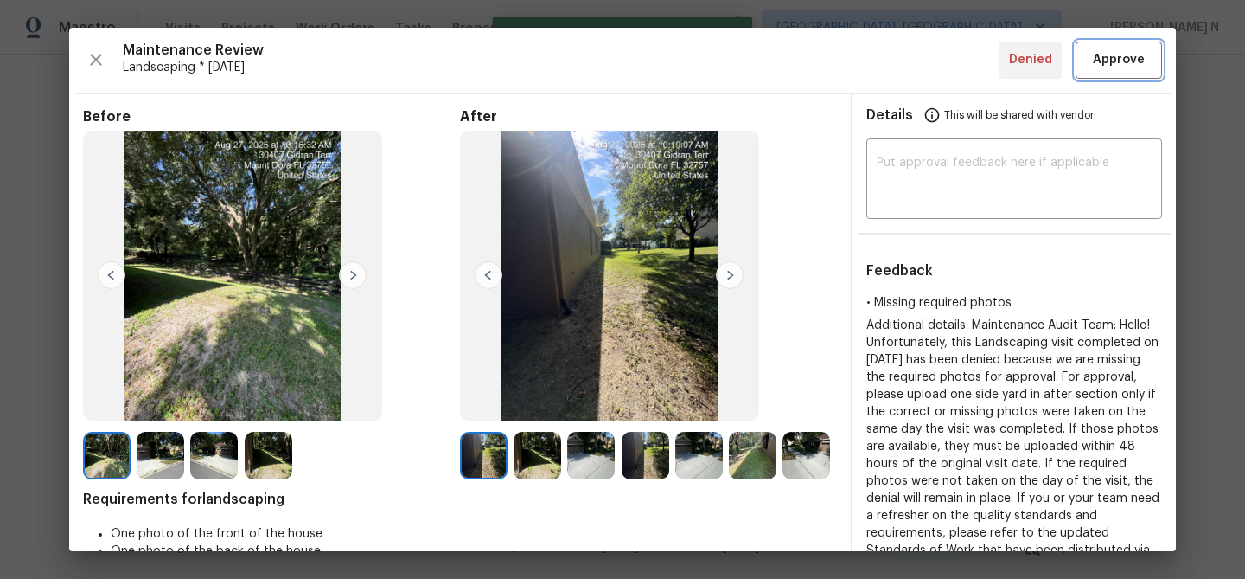
click at [1113, 59] on span "Approve" at bounding box center [1119, 60] width 52 height 22
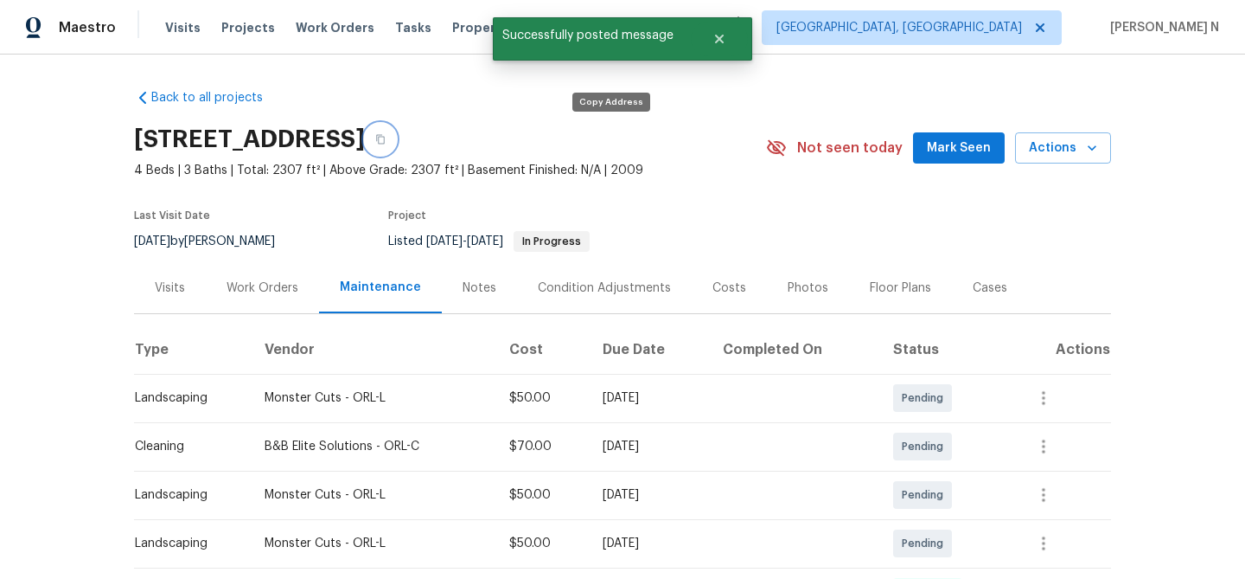
click at [396, 153] on button "button" at bounding box center [380, 139] width 31 height 31
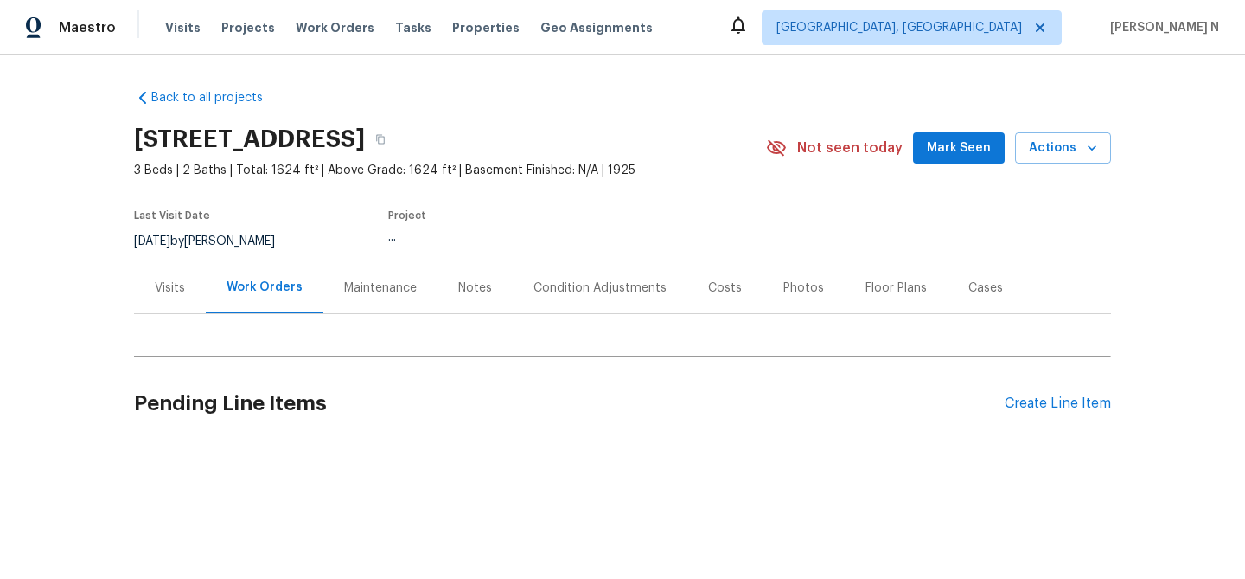
click at [380, 278] on div "Maintenance" at bounding box center [380, 287] width 114 height 51
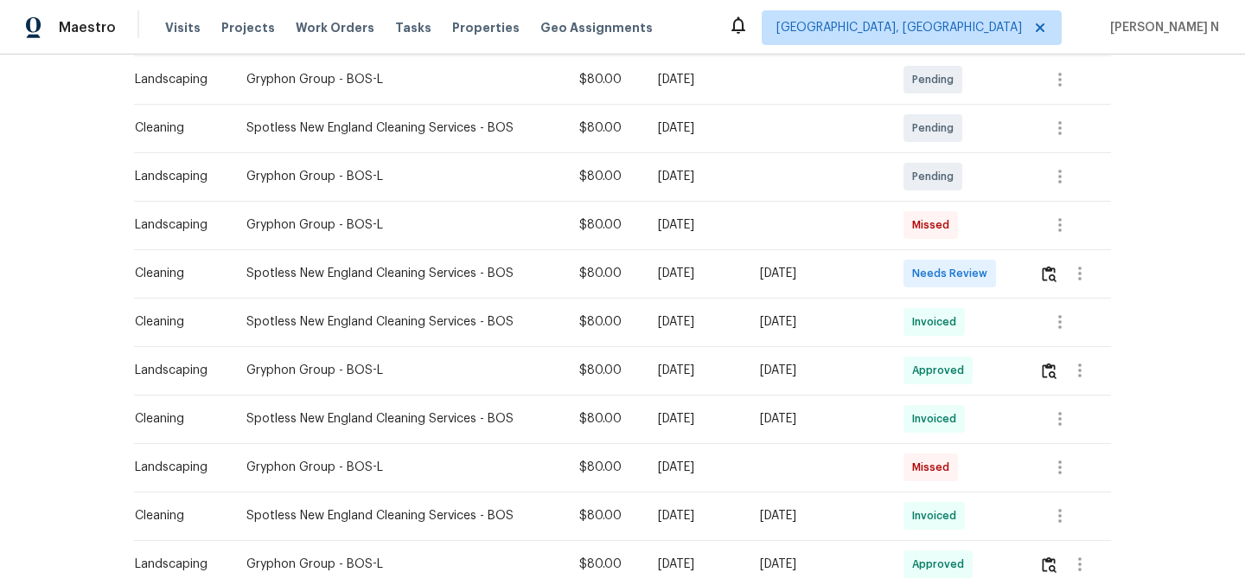
scroll to position [465, 0]
click at [1067, 226] on icon "button" at bounding box center [1060, 223] width 21 height 21
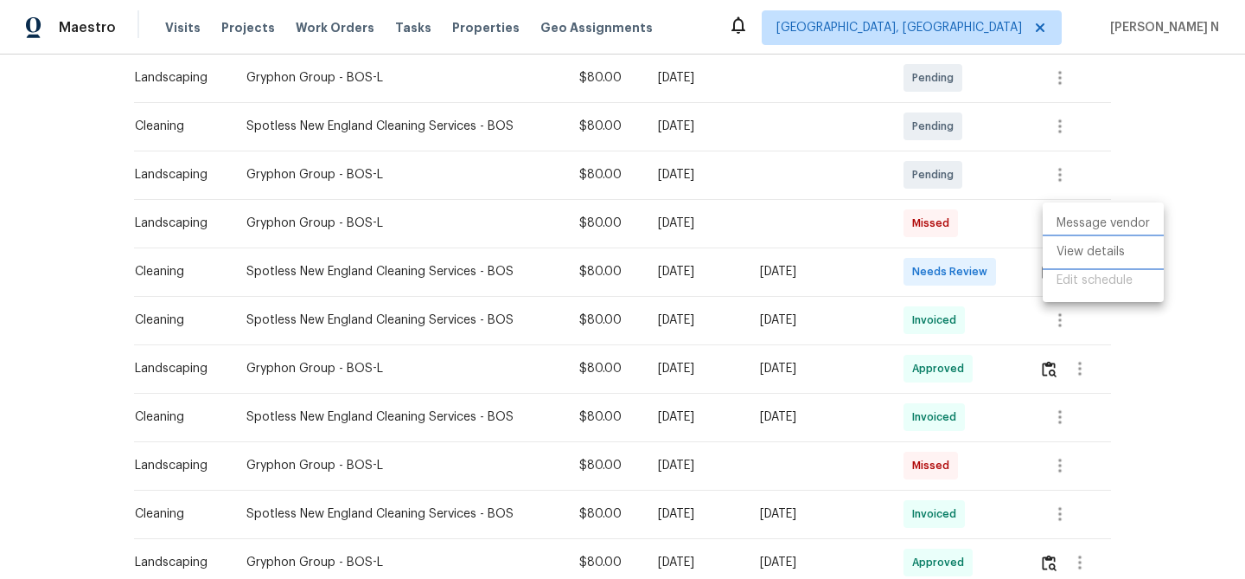
click at [1067, 249] on li "View details" at bounding box center [1103, 252] width 121 height 29
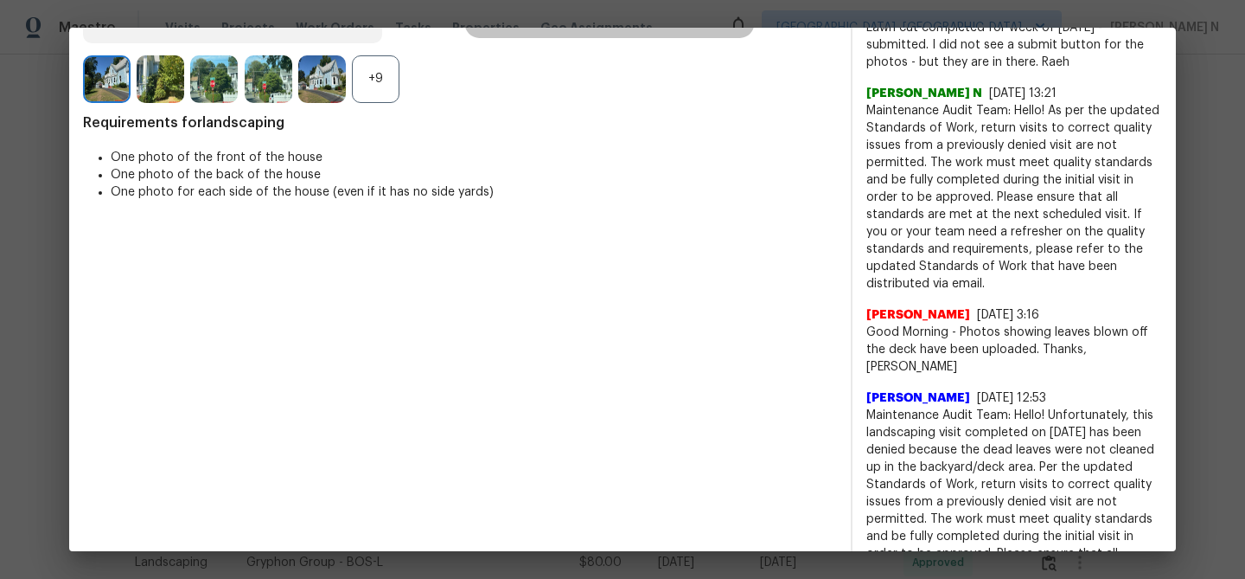
scroll to position [380, 0]
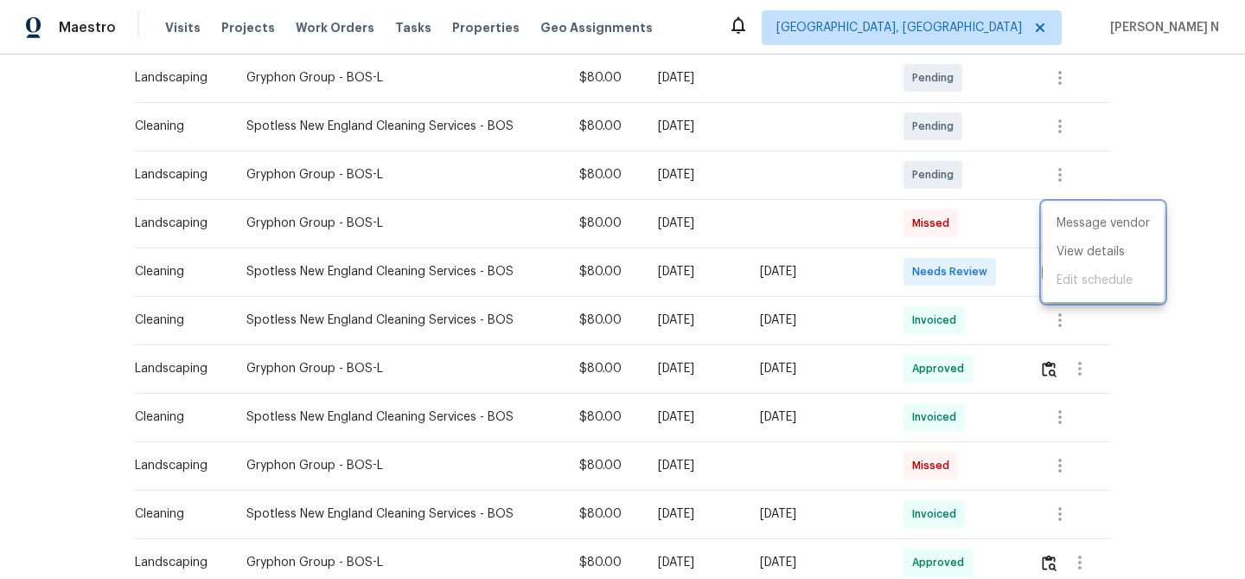
click at [1048, 371] on div at bounding box center [622, 289] width 1245 height 579
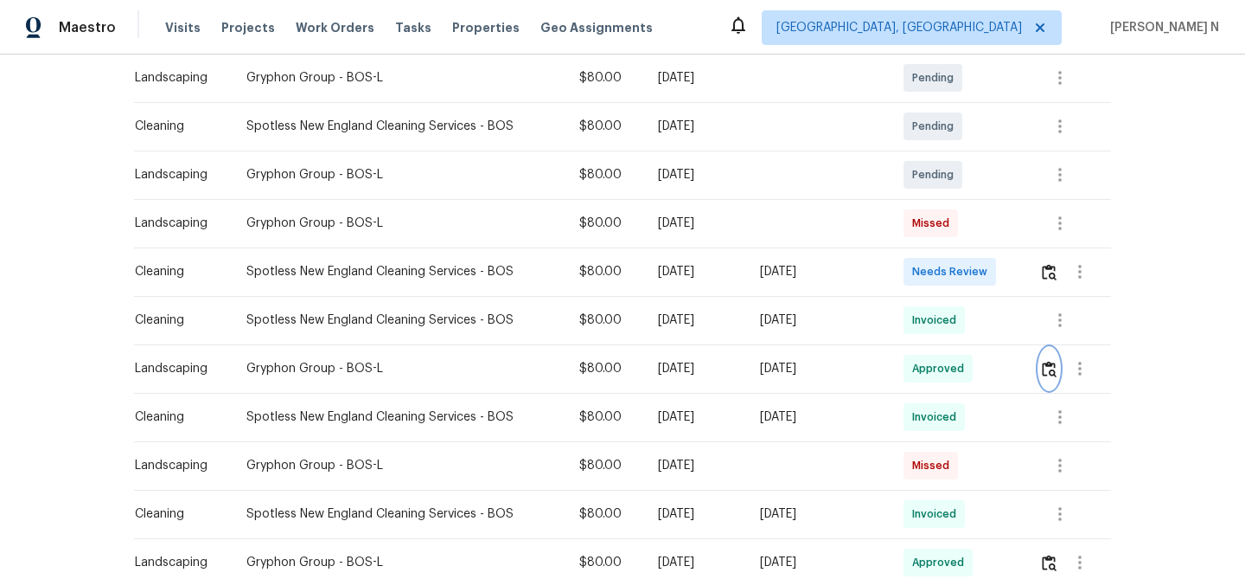
click at [1048, 371] on img "button" at bounding box center [1049, 369] width 15 height 16
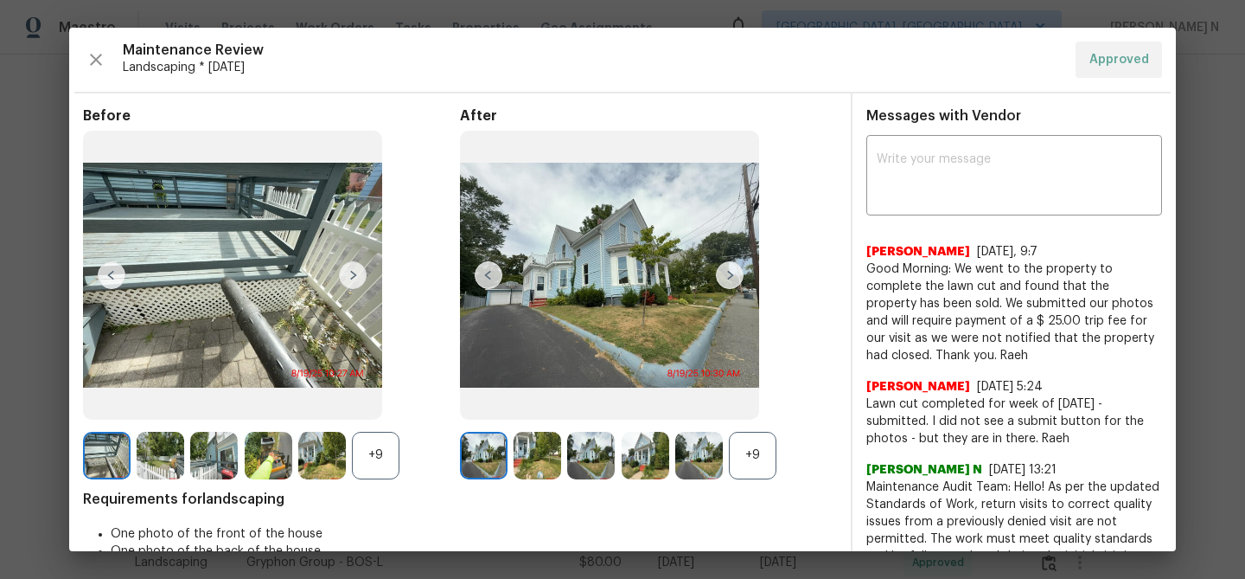
click at [755, 451] on div "+9" at bounding box center [753, 456] width 48 height 48
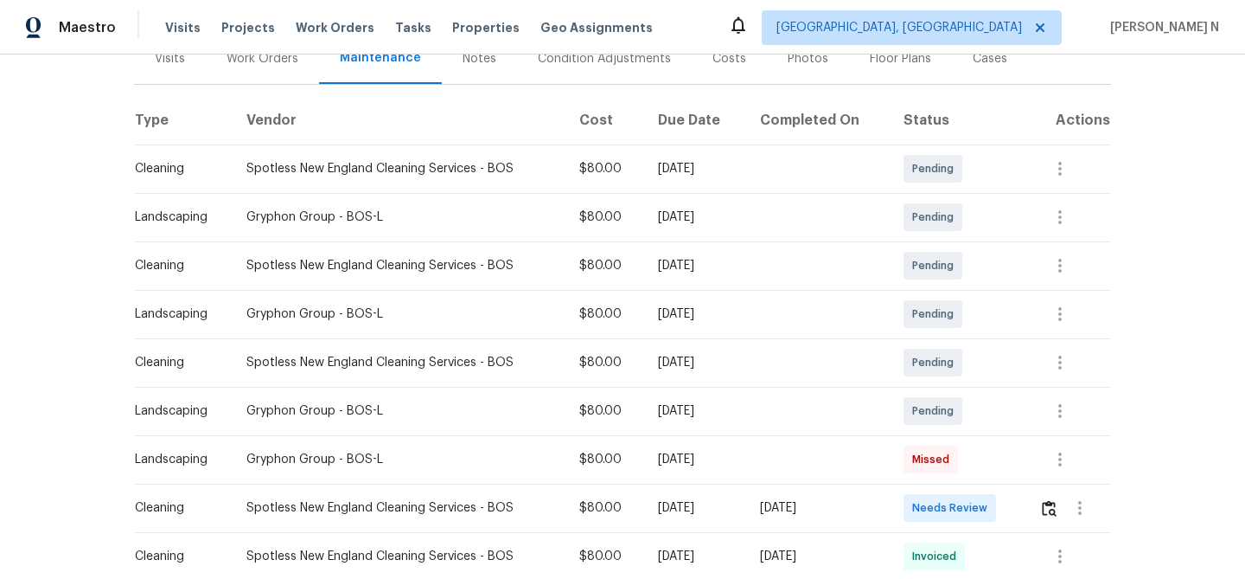
scroll to position [281, 0]
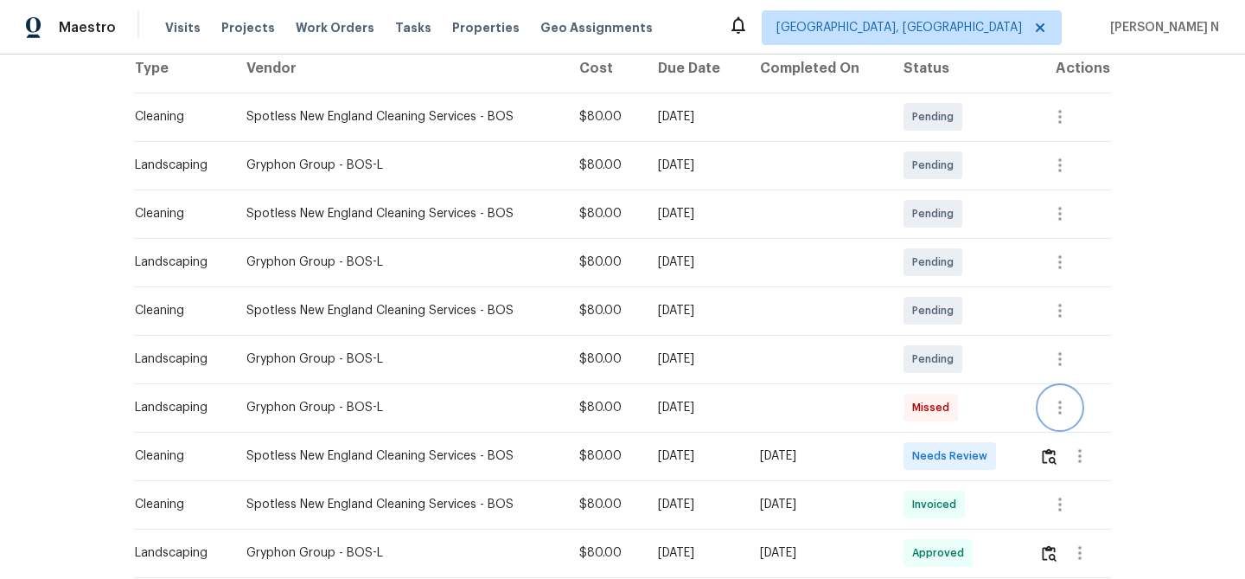
click at [1059, 401] on icon "button" at bounding box center [1060, 407] width 21 height 21
click at [1075, 429] on li "View details" at bounding box center [1103, 436] width 121 height 29
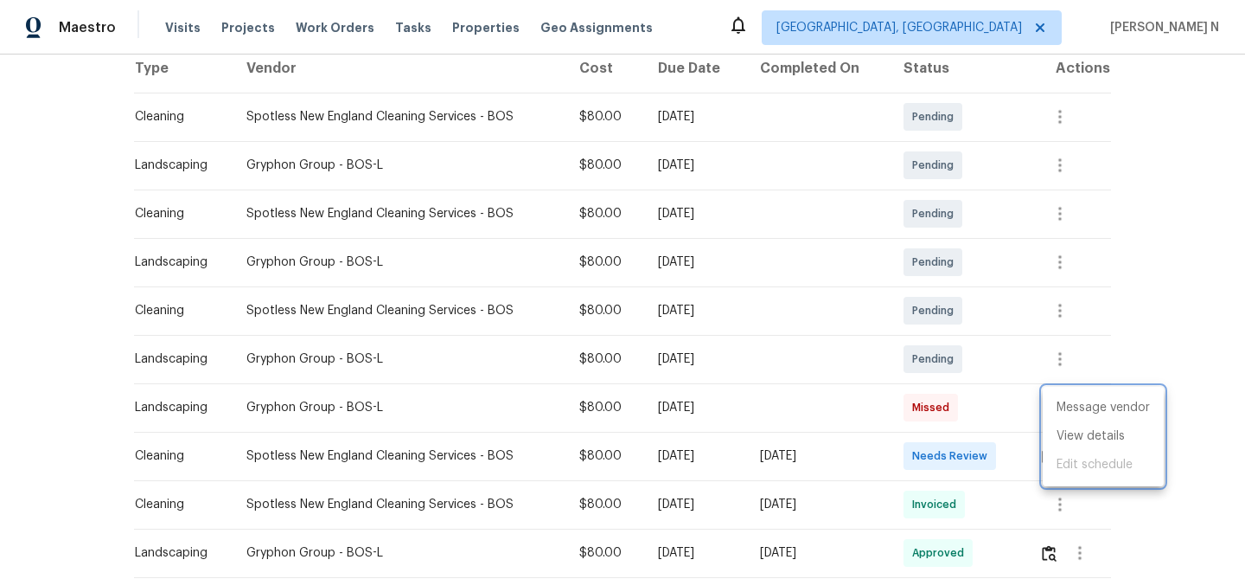
click at [1056, 261] on div at bounding box center [622, 289] width 1245 height 579
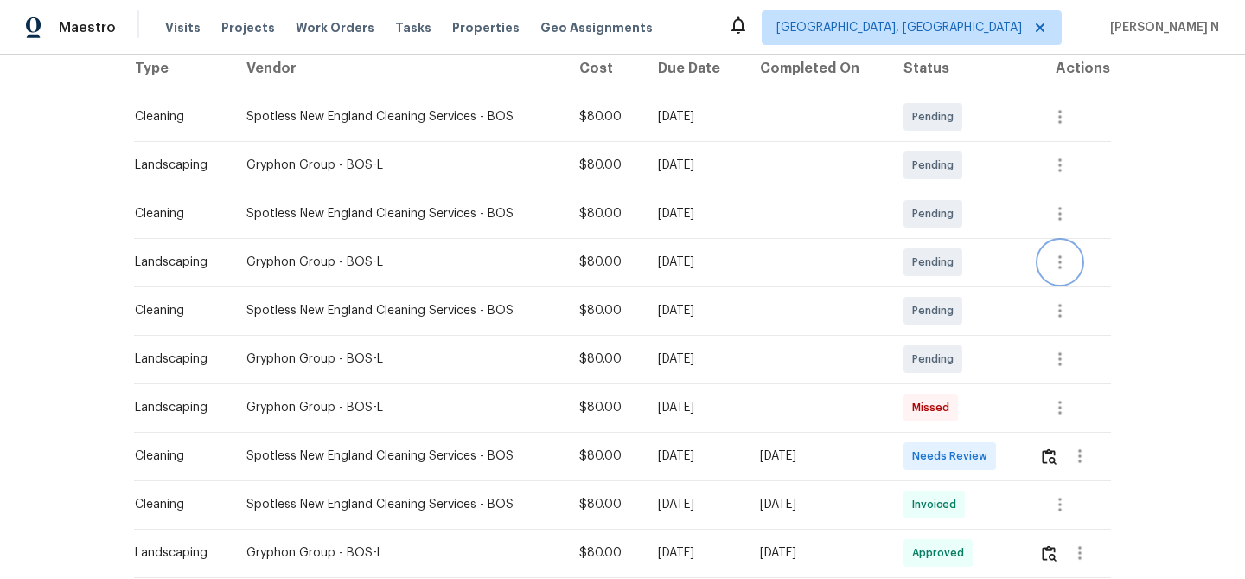
click at [1056, 261] on icon "button" at bounding box center [1060, 262] width 21 height 21
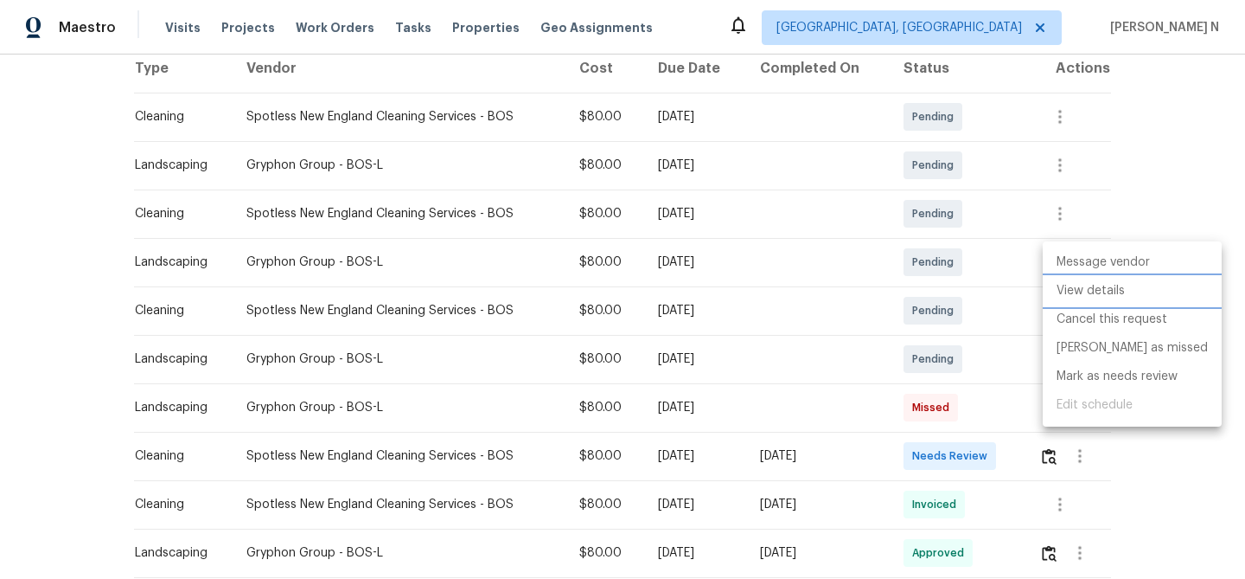
click at [1077, 288] on li "View details" at bounding box center [1132, 291] width 179 height 29
click at [839, 355] on div at bounding box center [622, 289] width 1245 height 579
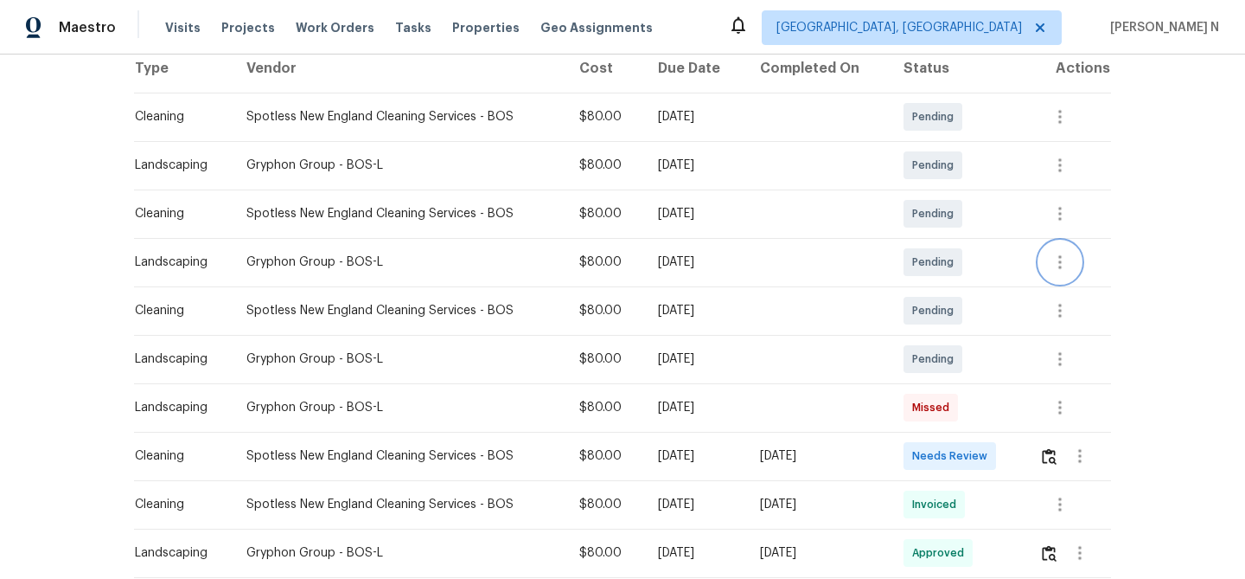
scroll to position [0, 0]
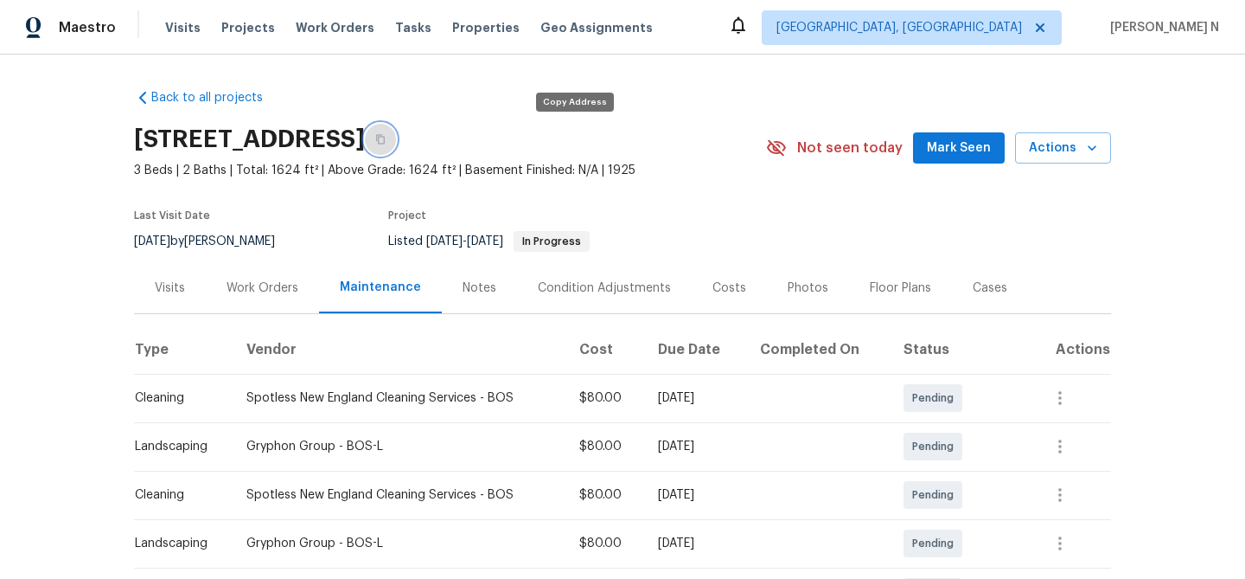
click at [396, 124] on button "button" at bounding box center [380, 139] width 31 height 31
click at [396, 142] on button "button" at bounding box center [380, 139] width 31 height 31
click at [386, 137] on icon "button" at bounding box center [380, 139] width 10 height 10
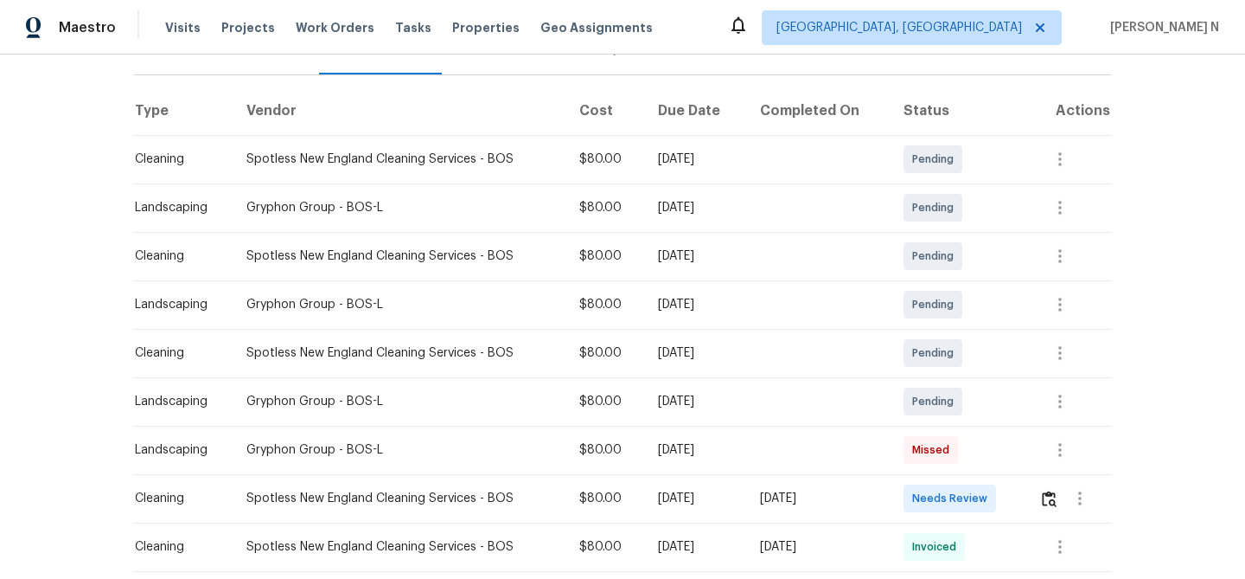
scroll to position [275, 0]
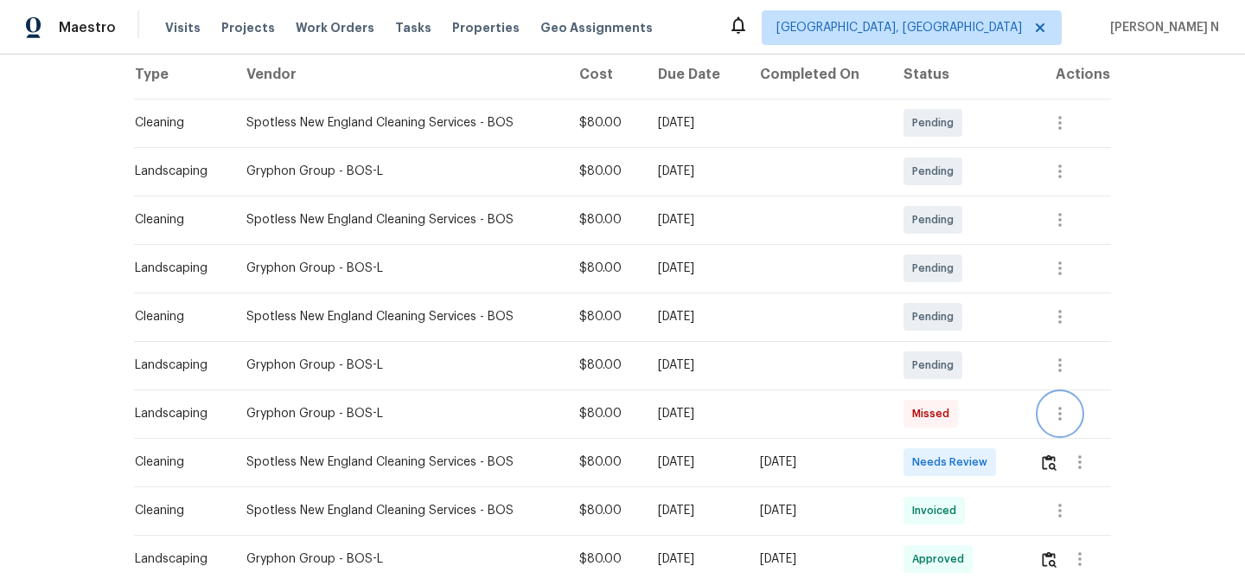
click at [1054, 412] on icon "button" at bounding box center [1060, 413] width 21 height 21
click at [1069, 428] on li "View details" at bounding box center [1103, 442] width 121 height 29
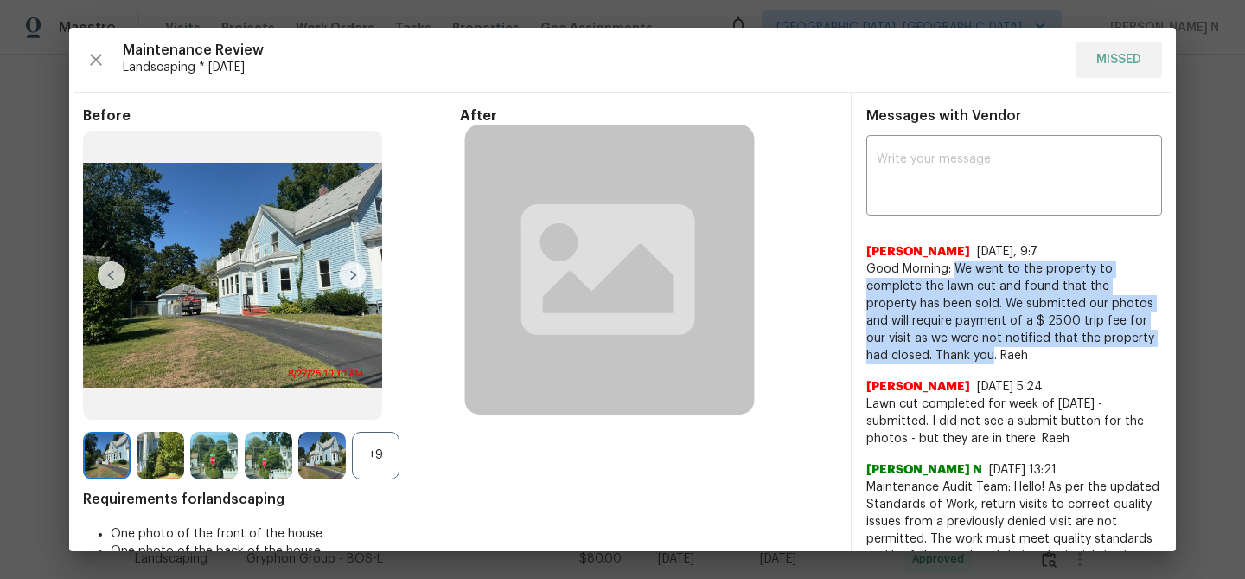
drag, startPoint x: 957, startPoint y: 267, endPoint x: 921, endPoint y: 357, distance: 97.0
click at [921, 357] on span "Good Morning: We went to the property to complete the lawn cut and found that t…" at bounding box center [1014, 312] width 296 height 104
copy span "We went to the property to complete the lawn cut and found that the property ha…"
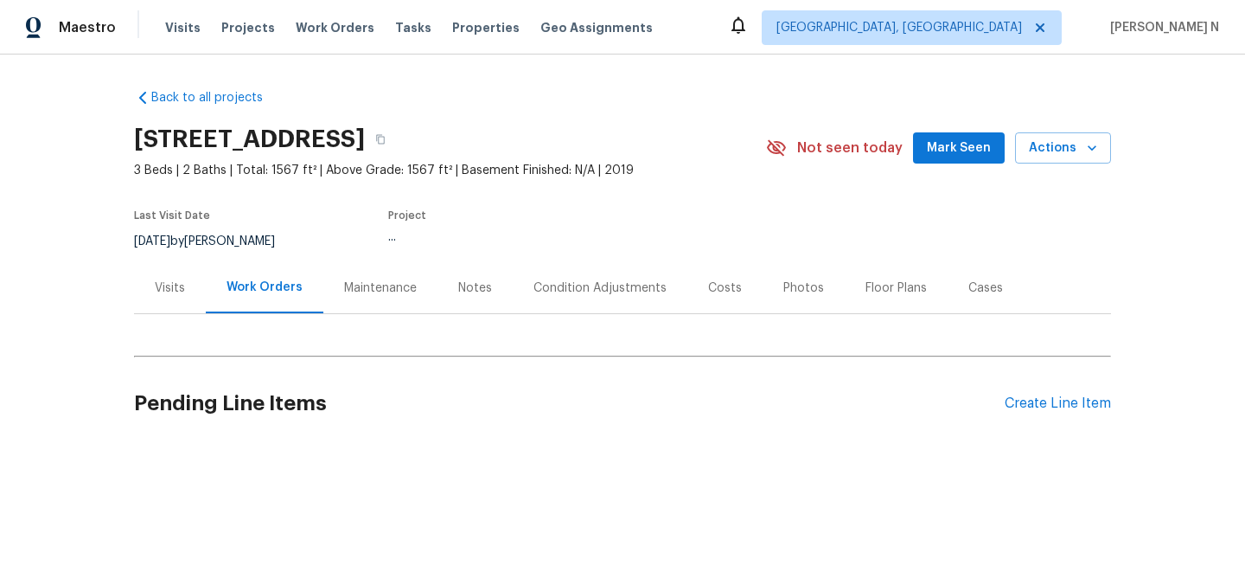
click at [364, 281] on div "Maintenance" at bounding box center [380, 287] width 73 height 17
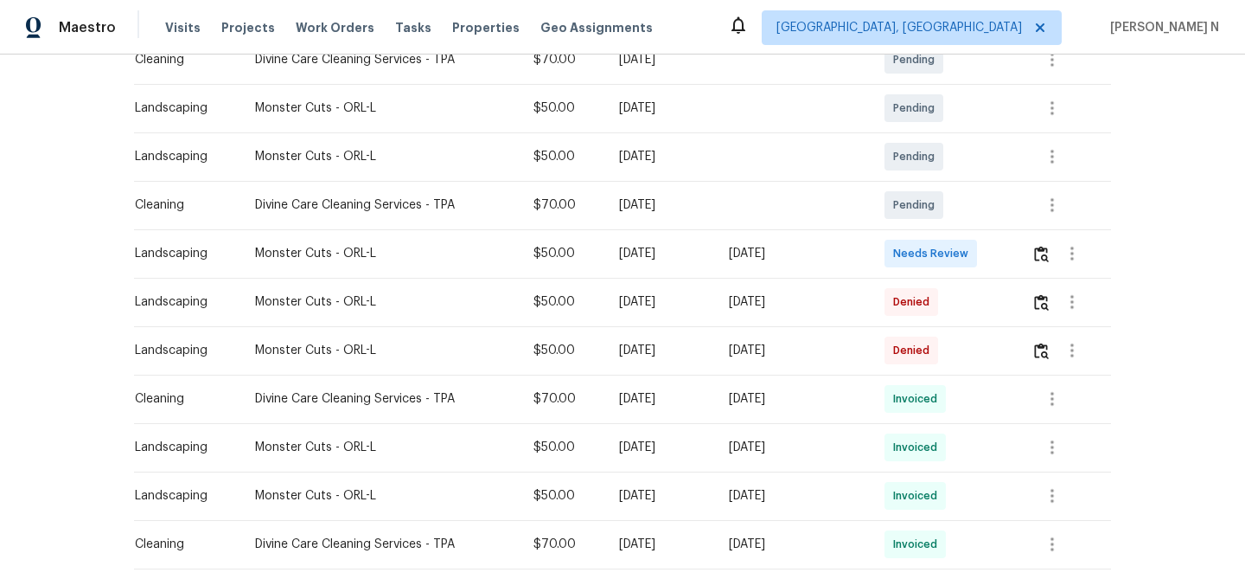
scroll to position [348, 0]
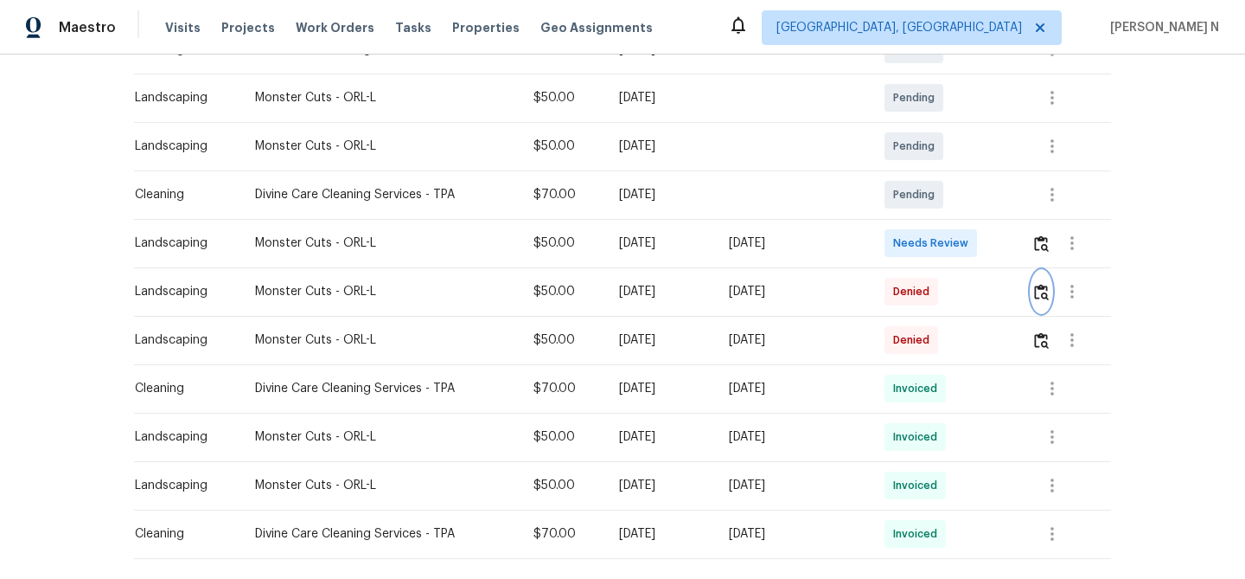
click at [1037, 301] on button "button" at bounding box center [1042, 292] width 20 height 42
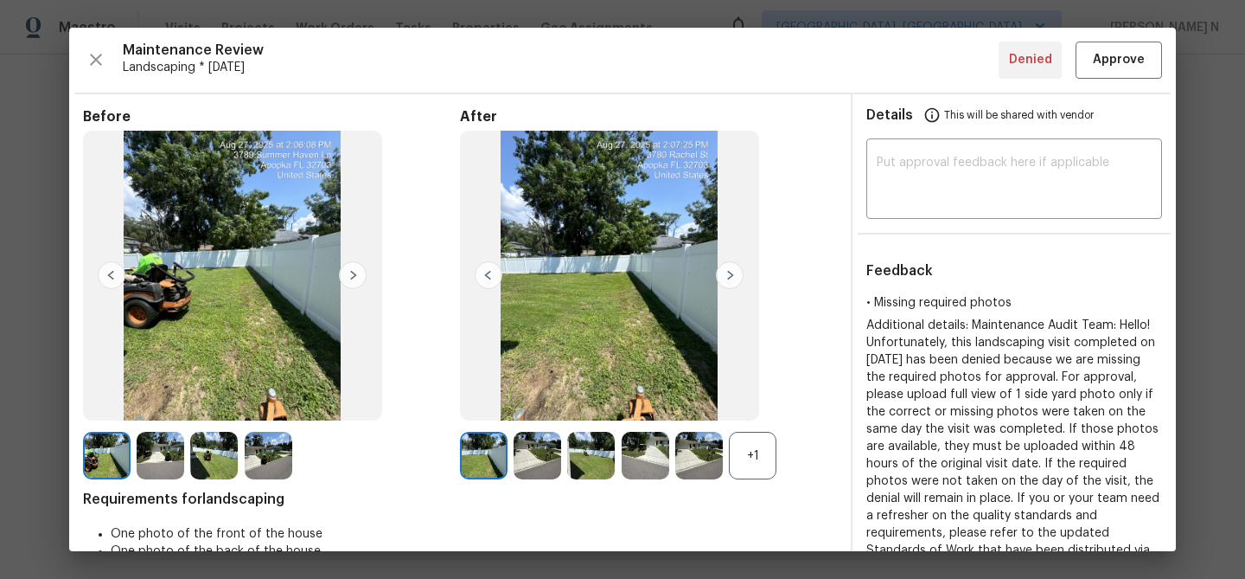
click at [762, 469] on div "+1" at bounding box center [753, 456] width 48 height 48
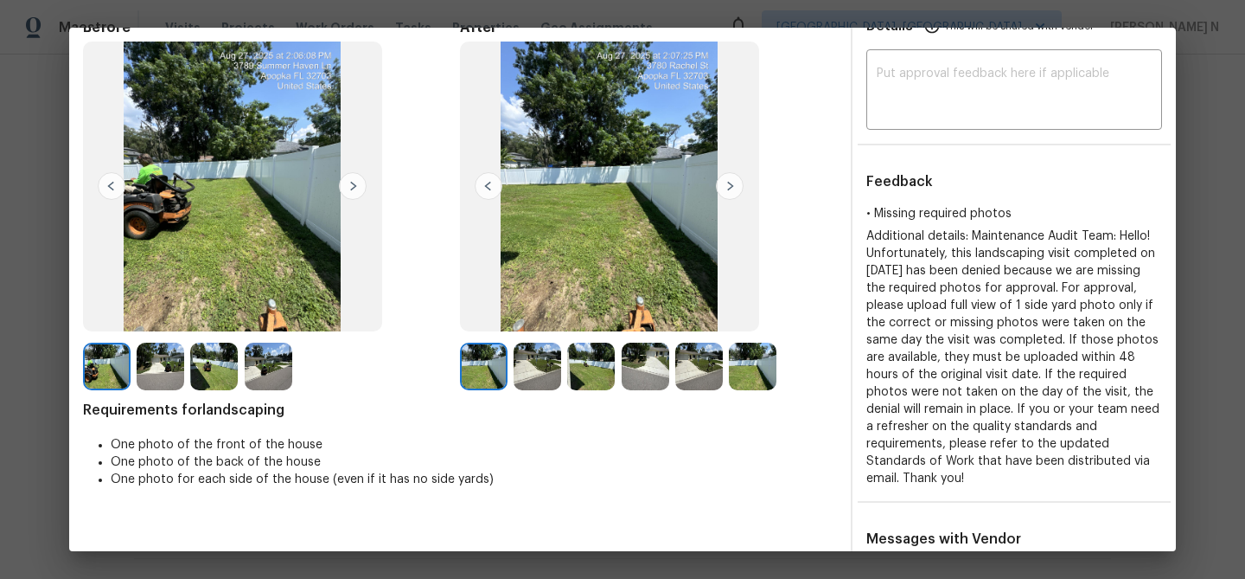
scroll to position [79, 0]
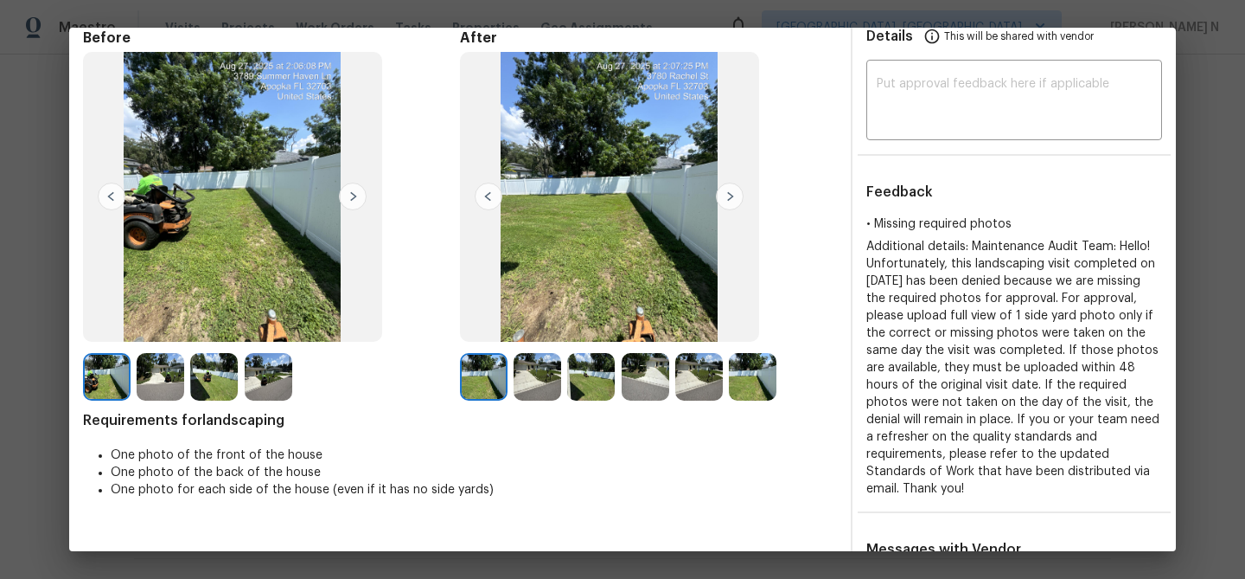
click at [528, 378] on img at bounding box center [538, 377] width 48 height 48
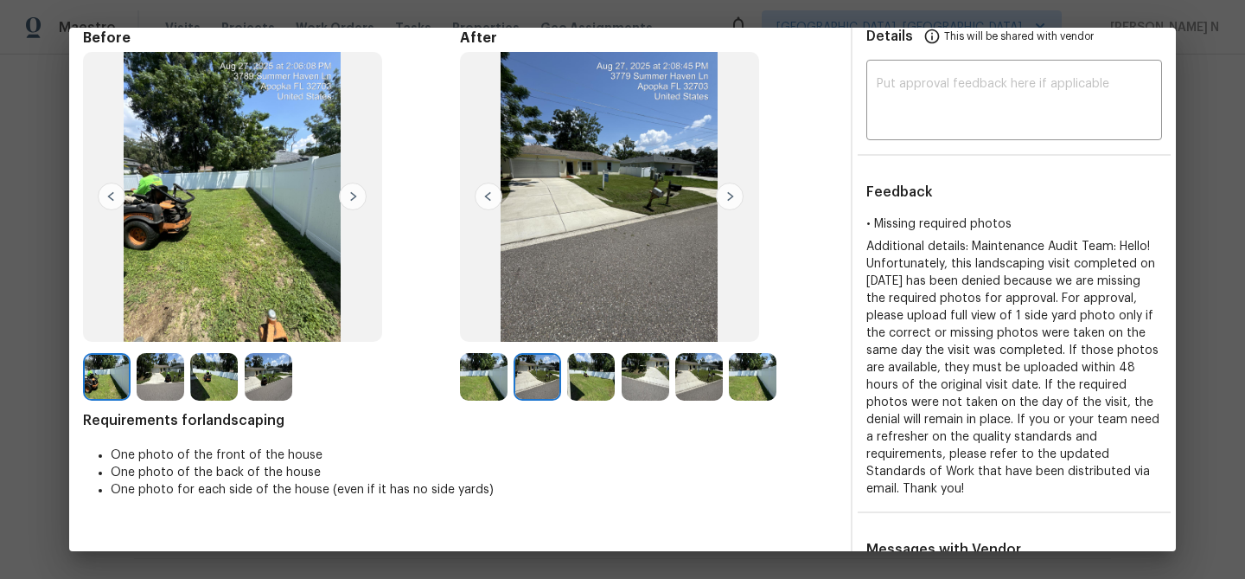
click at [594, 377] on img at bounding box center [591, 377] width 48 height 48
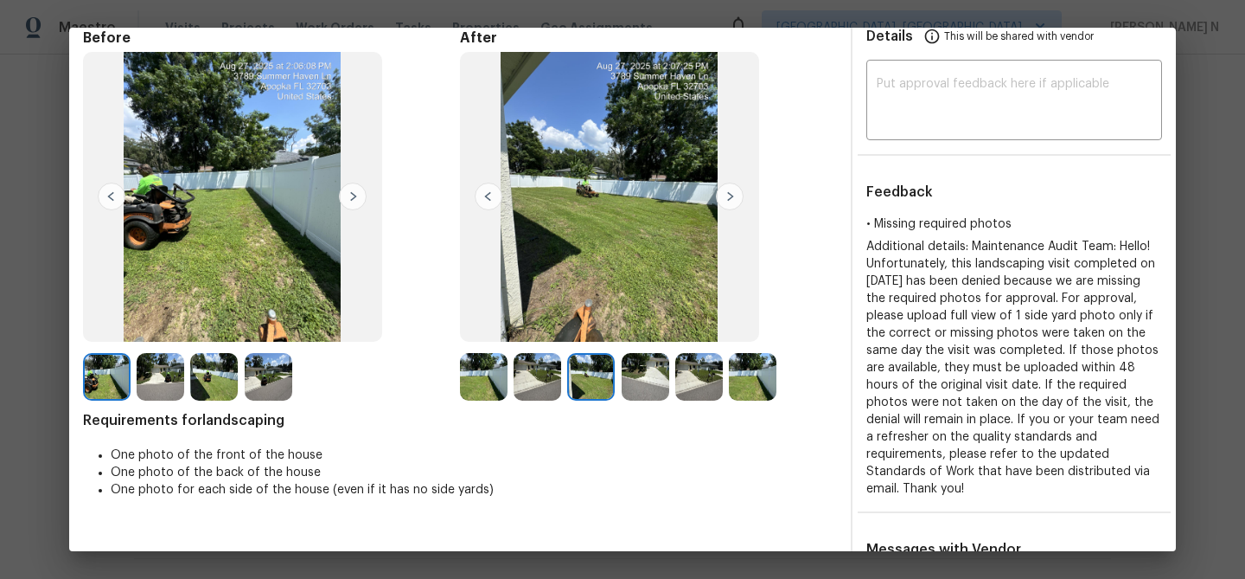
click at [648, 374] on img at bounding box center [646, 377] width 48 height 48
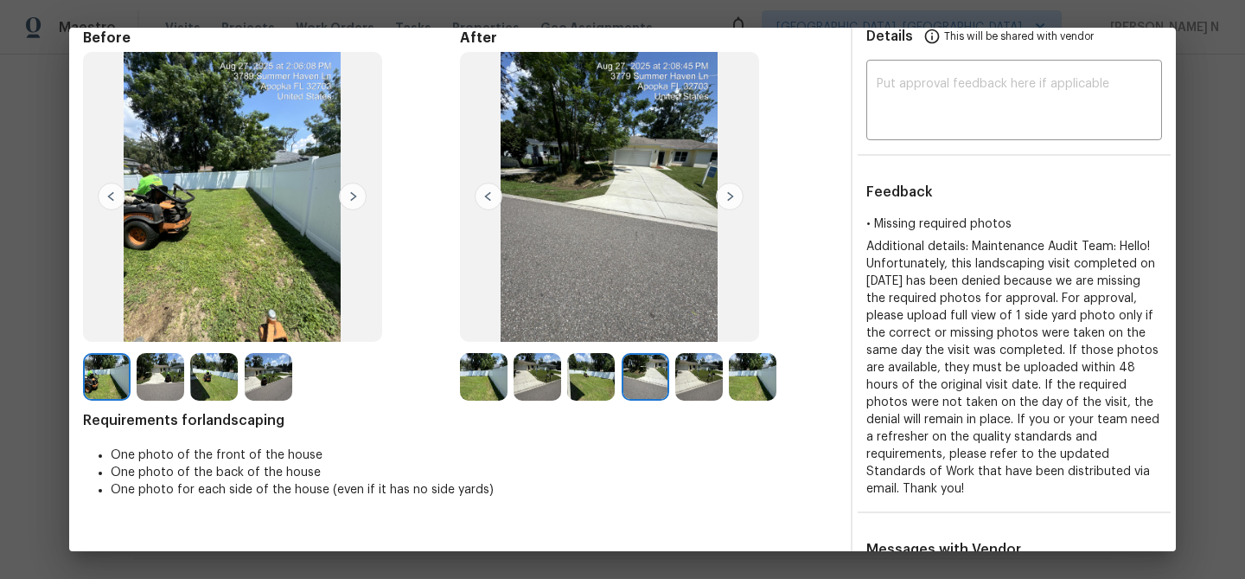
click at [708, 383] on img at bounding box center [699, 377] width 48 height 48
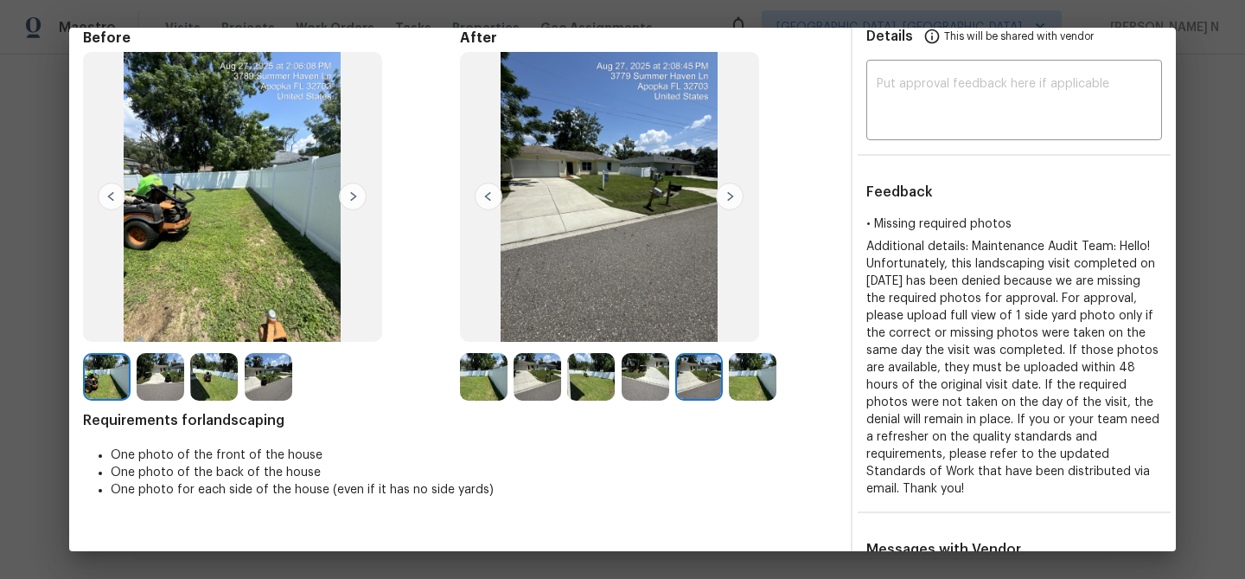
click at [752, 384] on img at bounding box center [753, 377] width 48 height 48
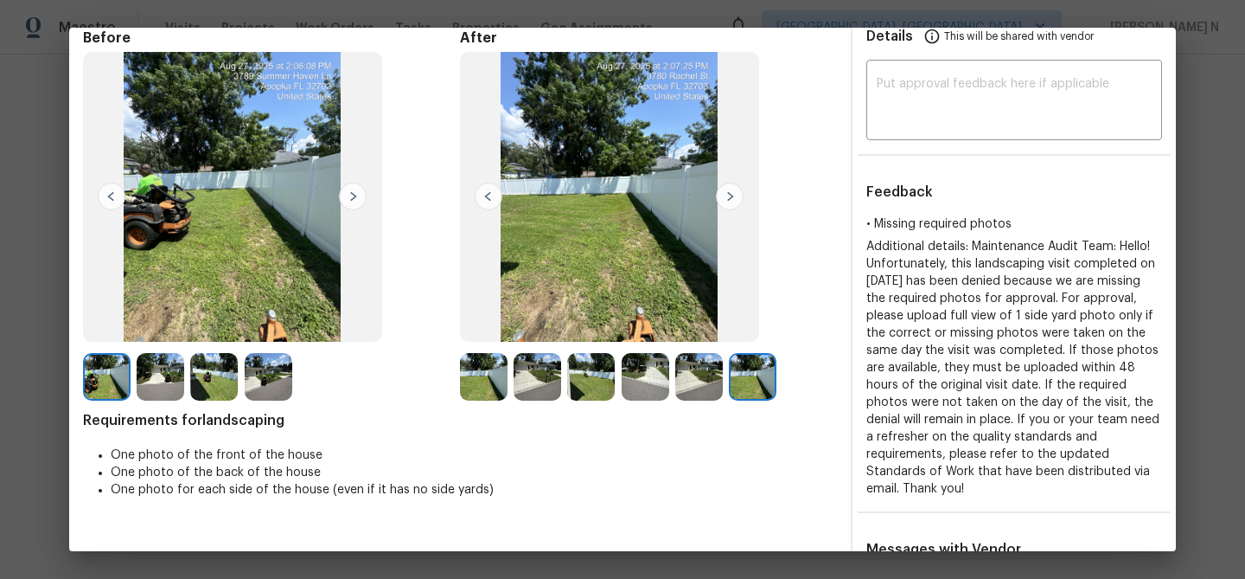
click at [487, 382] on img at bounding box center [484, 377] width 48 height 48
click at [754, 374] on img at bounding box center [753, 377] width 48 height 48
click at [600, 387] on img at bounding box center [591, 377] width 48 height 48
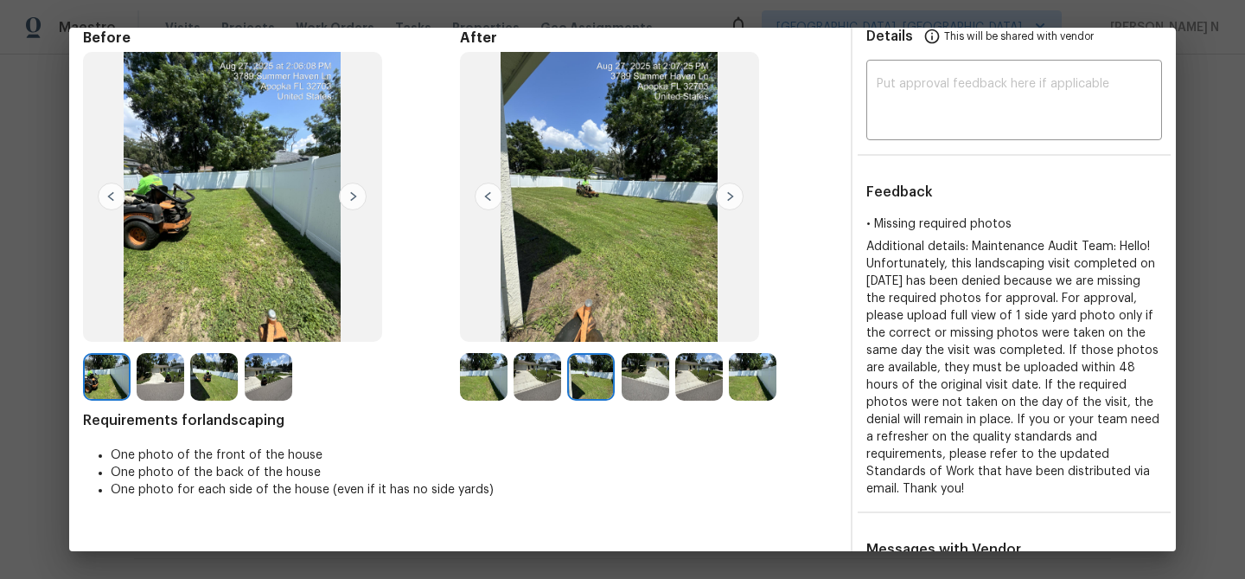
click at [100, 383] on img at bounding box center [107, 377] width 48 height 48
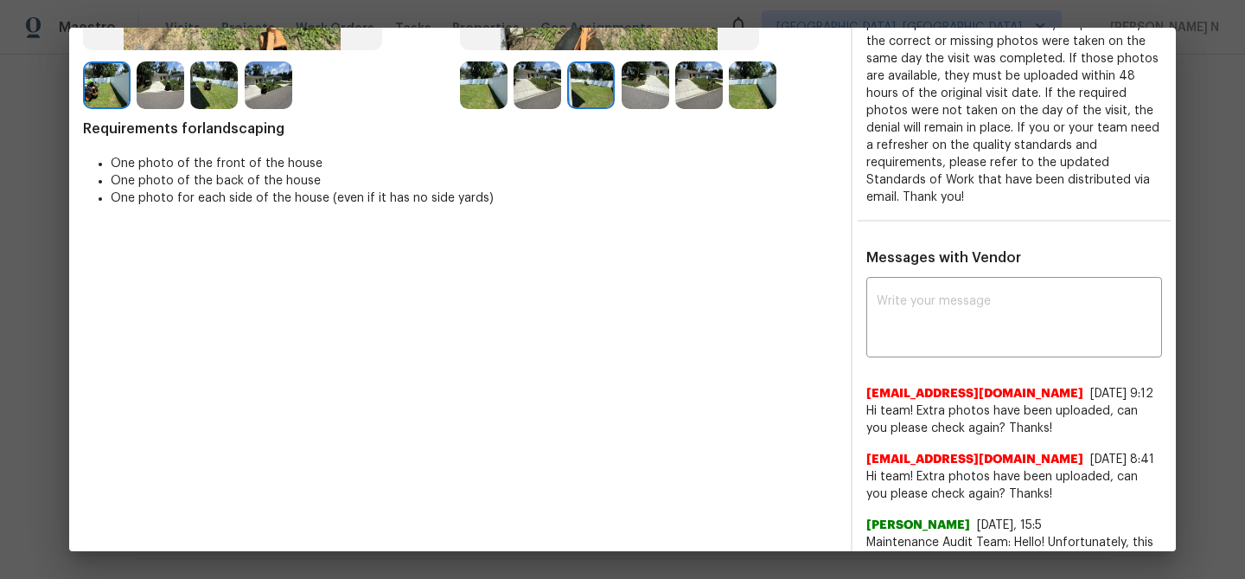
scroll to position [478, 0]
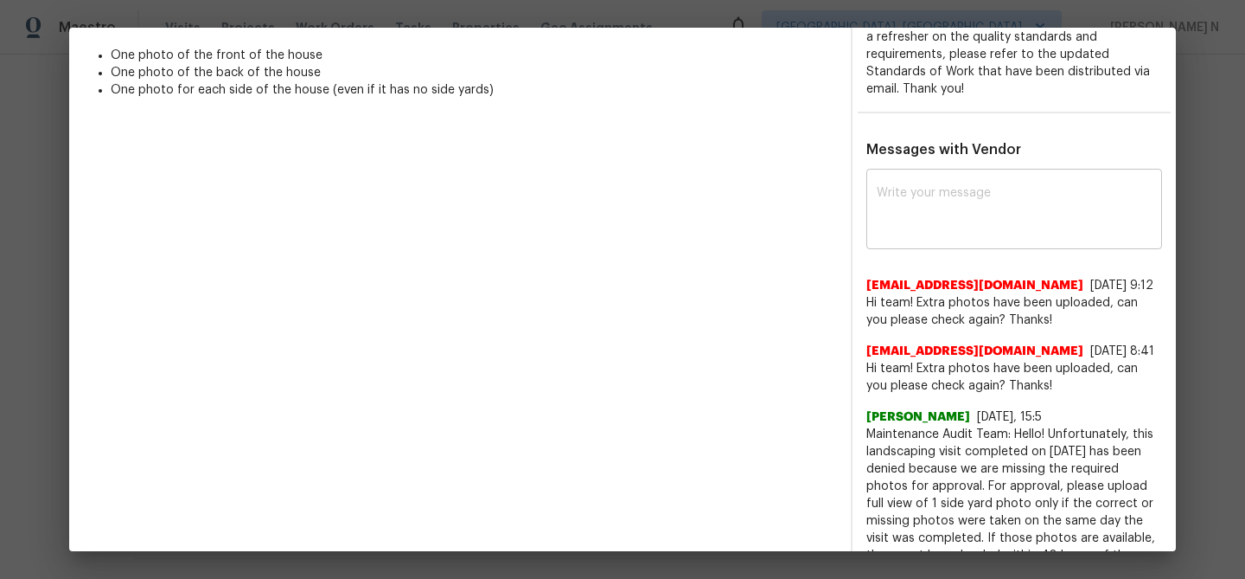
click at [943, 208] on textarea at bounding box center [1014, 211] width 275 height 48
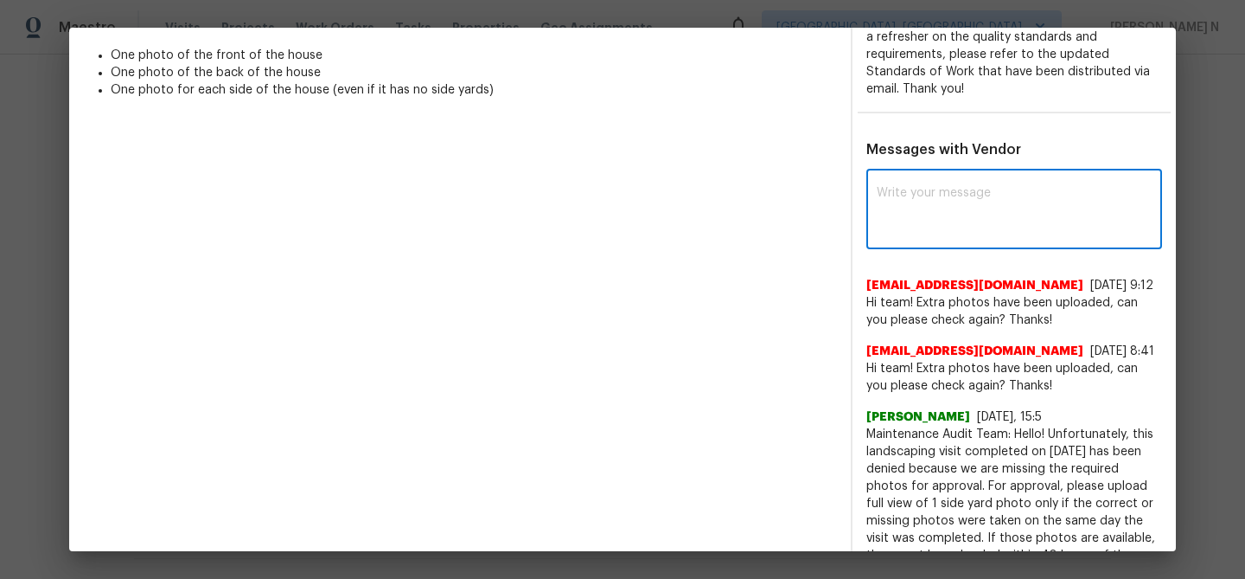
paste textarea "Maintenance Audit Team: Hello! Thank you for uploading the photo, after further…"
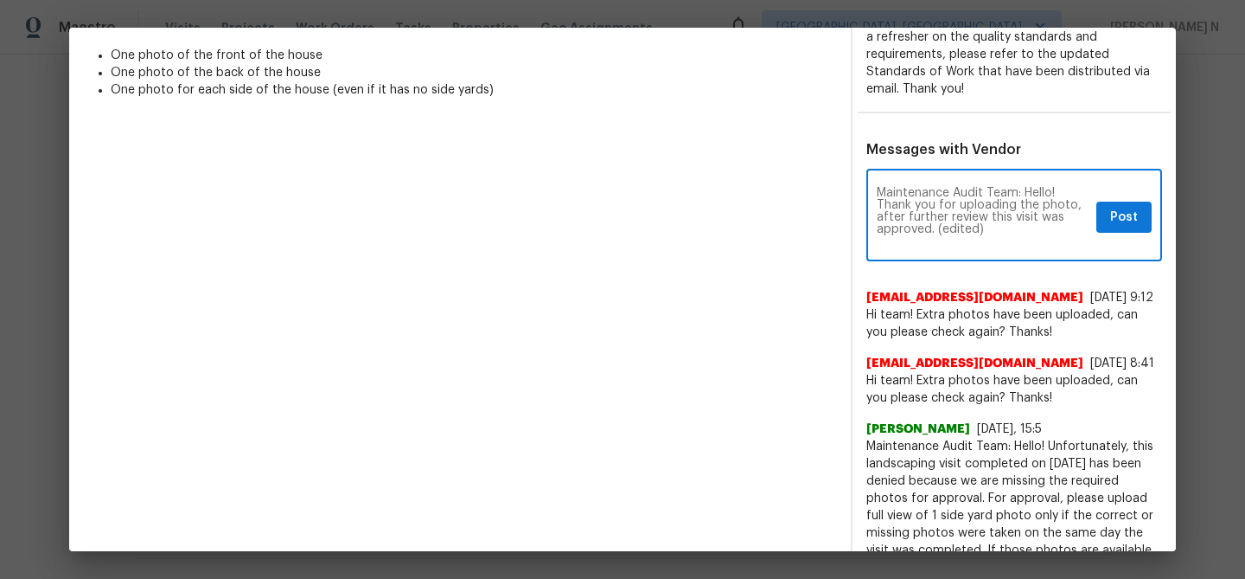
scroll to position [0, 0]
drag, startPoint x: 935, startPoint y: 224, endPoint x: 1031, endPoint y: 214, distance: 96.5
click at [1026, 221] on textarea "Maintenance Audit Team: Hello! Thank you for uploading the photo, after further…" at bounding box center [983, 217] width 213 height 61
click at [905, 238] on textarea "Maintenance Audit Team: Hello! Thank you for uploading the photo, after further…" at bounding box center [983, 217] width 213 height 61
drag, startPoint x: 939, startPoint y: 229, endPoint x: 1012, endPoint y: 224, distance: 72.8
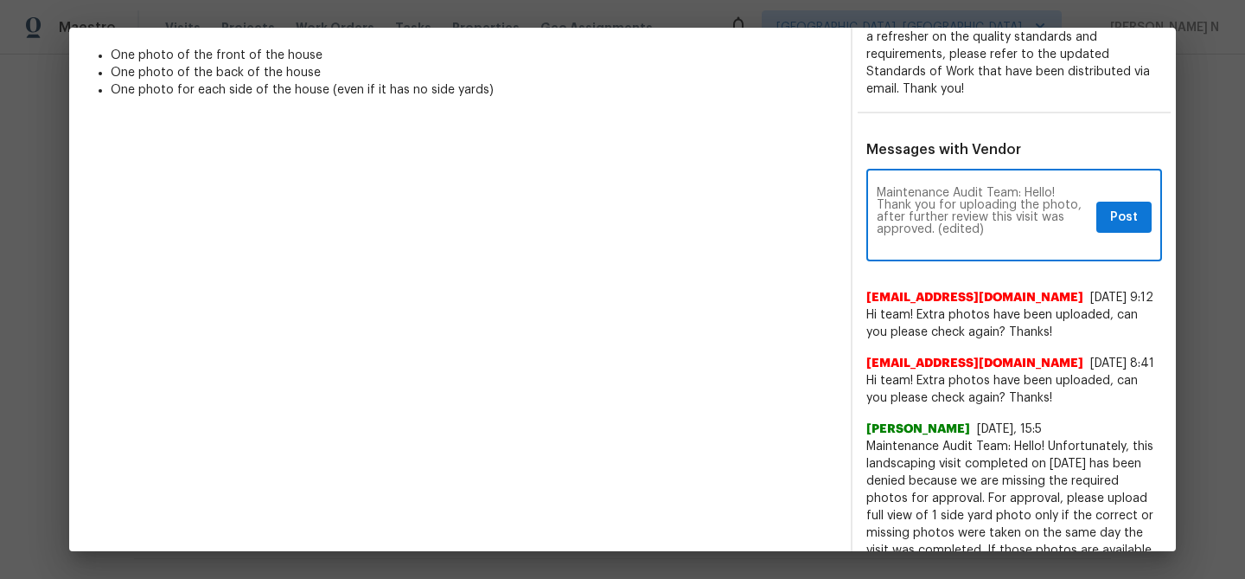
click at [1012, 224] on textarea "Maintenance Audit Team: Hello! Thank you for uploading the photo, after further…" at bounding box center [983, 217] width 213 height 61
type textarea "Maintenance Audit Team: Hello! Thank you for uploading the photo, after further…"
click at [1122, 226] on span "Post" at bounding box center [1124, 218] width 28 height 22
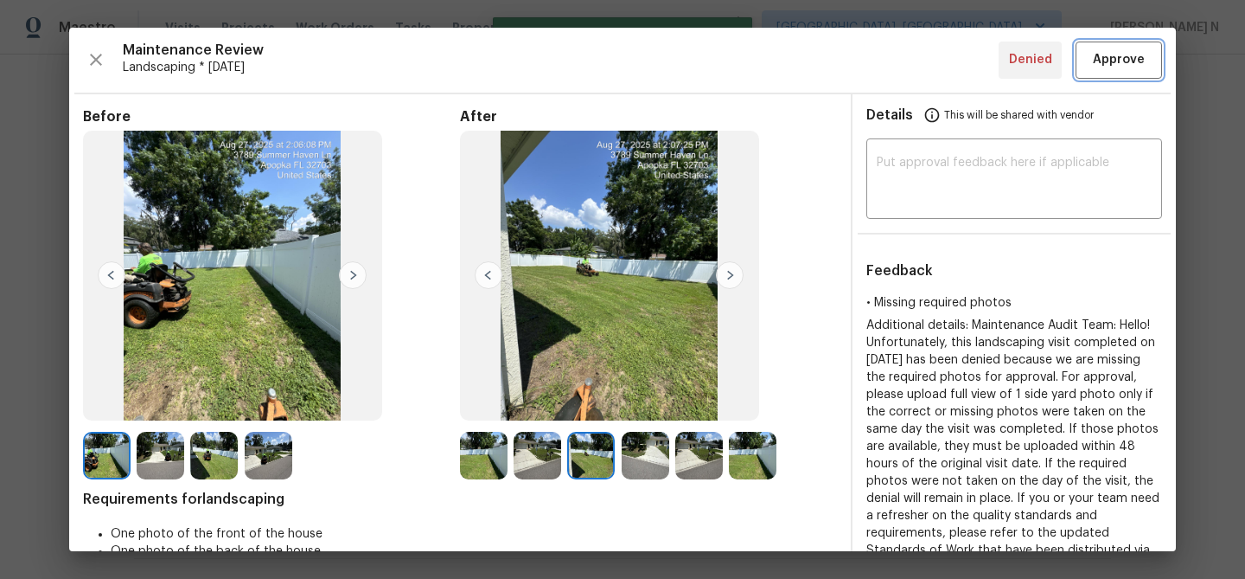
click at [1110, 58] on span "Approve" at bounding box center [1119, 60] width 52 height 22
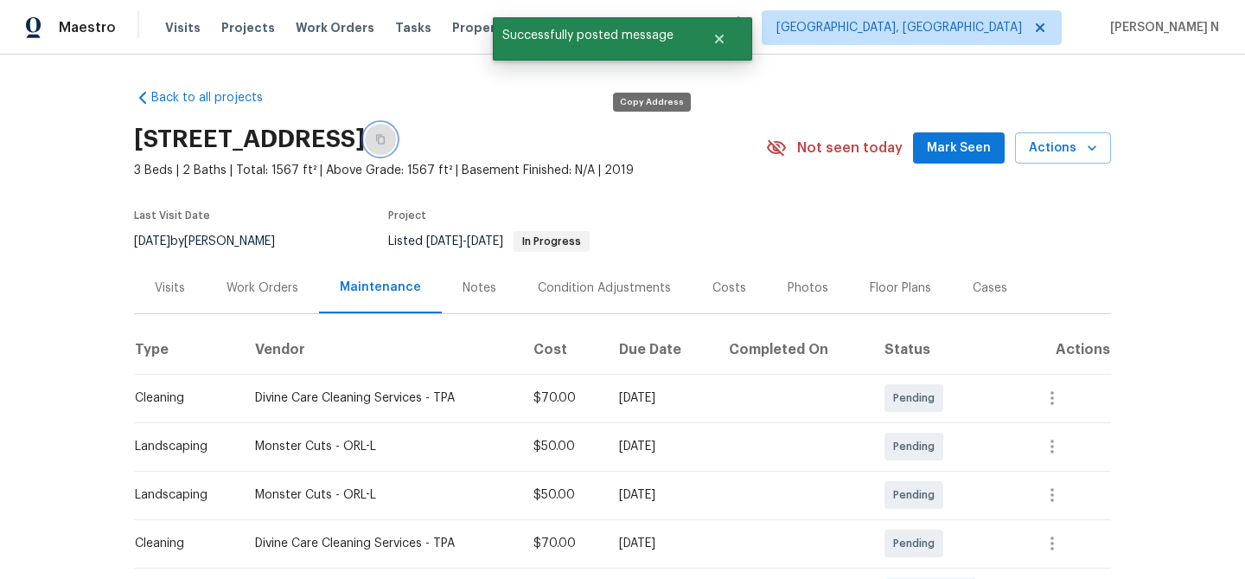
click at [396, 144] on button "button" at bounding box center [380, 139] width 31 height 31
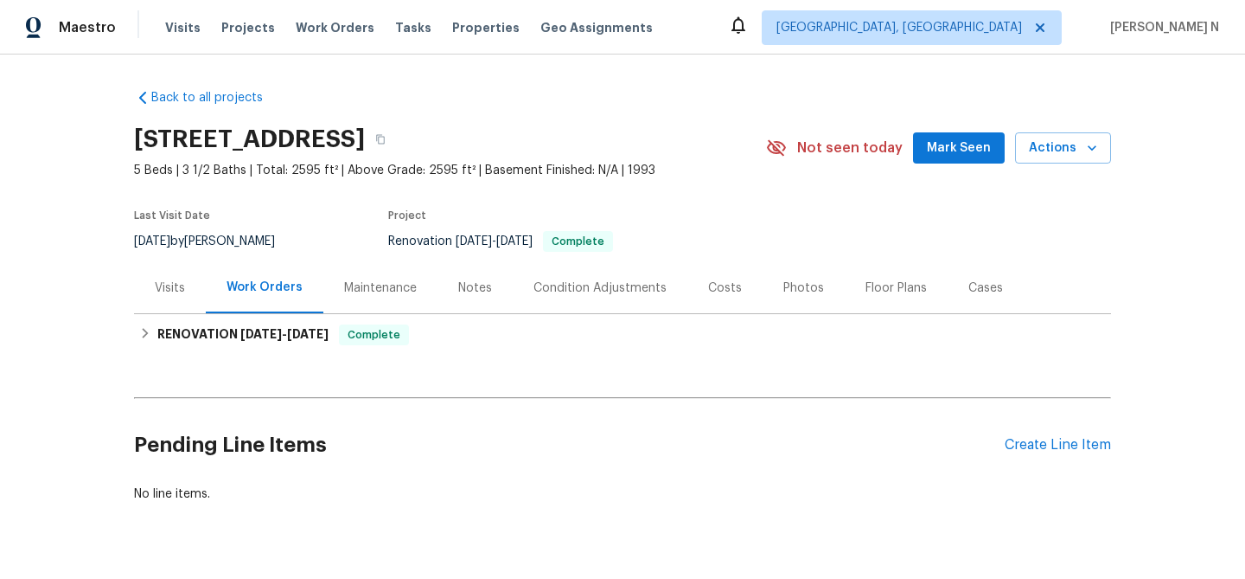
click at [414, 284] on div "Maintenance" at bounding box center [380, 287] width 114 height 51
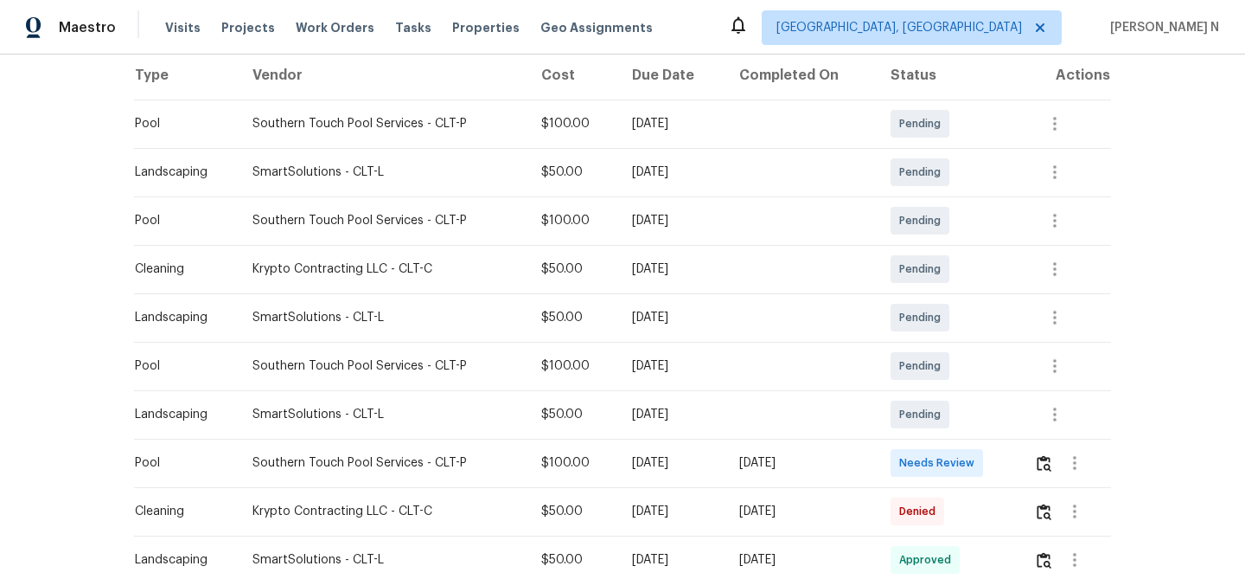
scroll to position [384, 0]
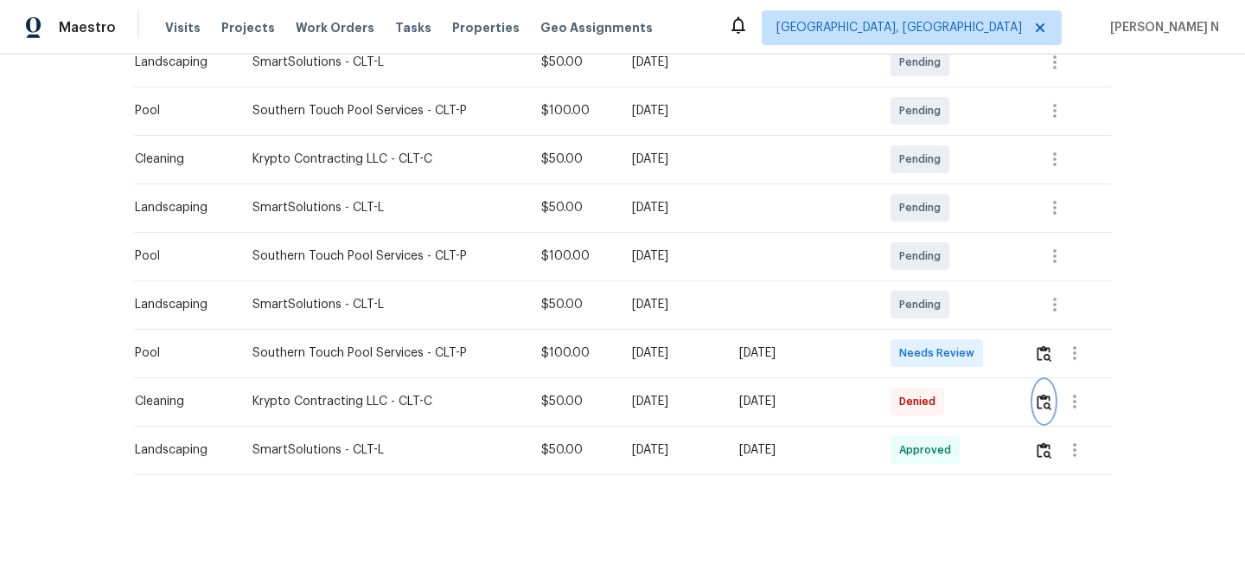
click at [1044, 406] on img "button" at bounding box center [1044, 401] width 15 height 16
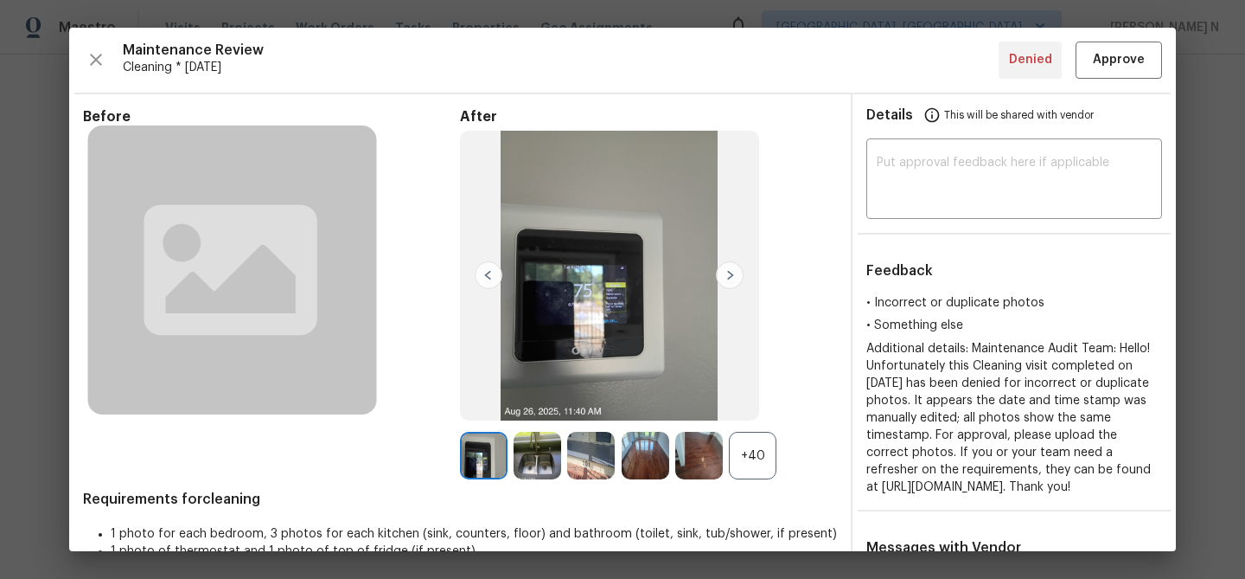
click at [769, 461] on div "+40" at bounding box center [753, 456] width 48 height 48
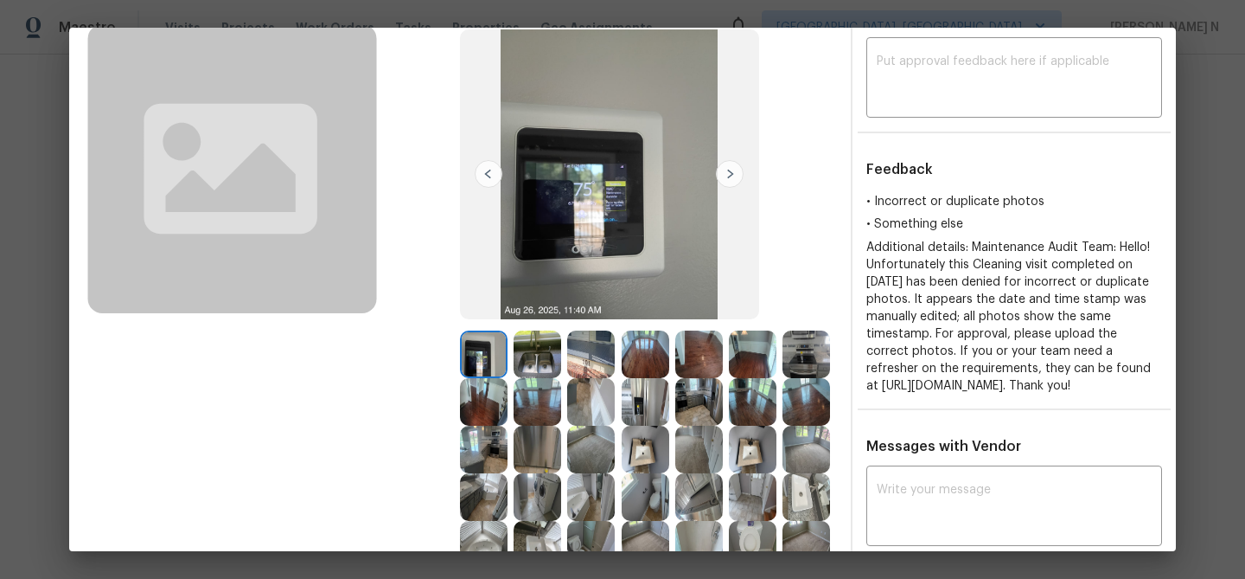
scroll to position [123, 0]
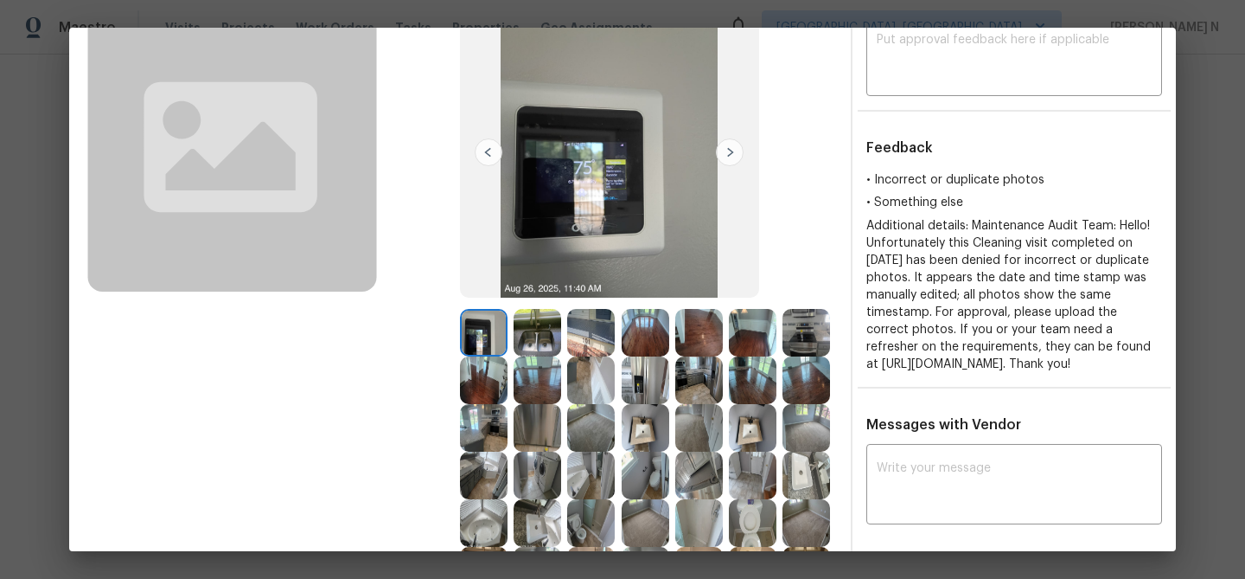
click at [641, 393] on img at bounding box center [646, 380] width 48 height 48
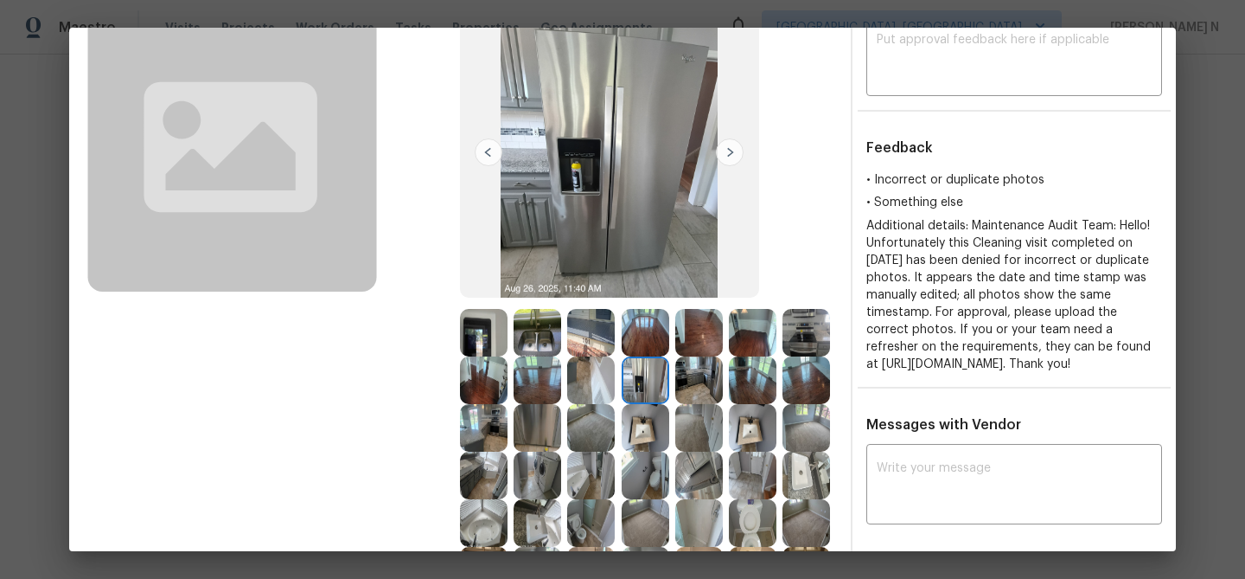
click at [645, 411] on img at bounding box center [646, 428] width 48 height 48
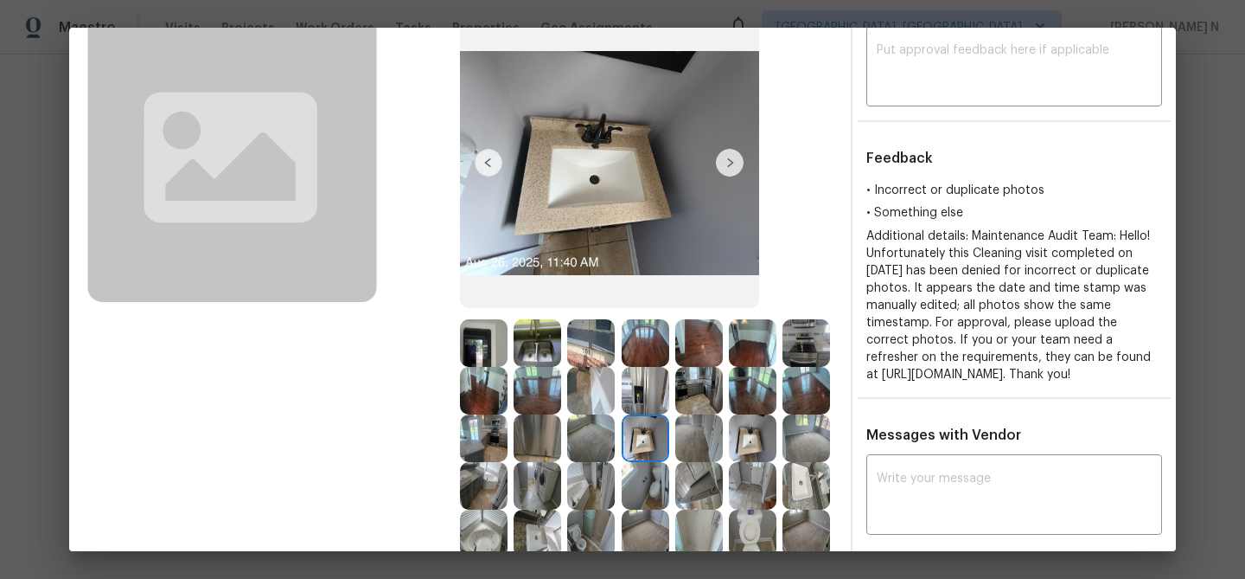
scroll to position [114, 0]
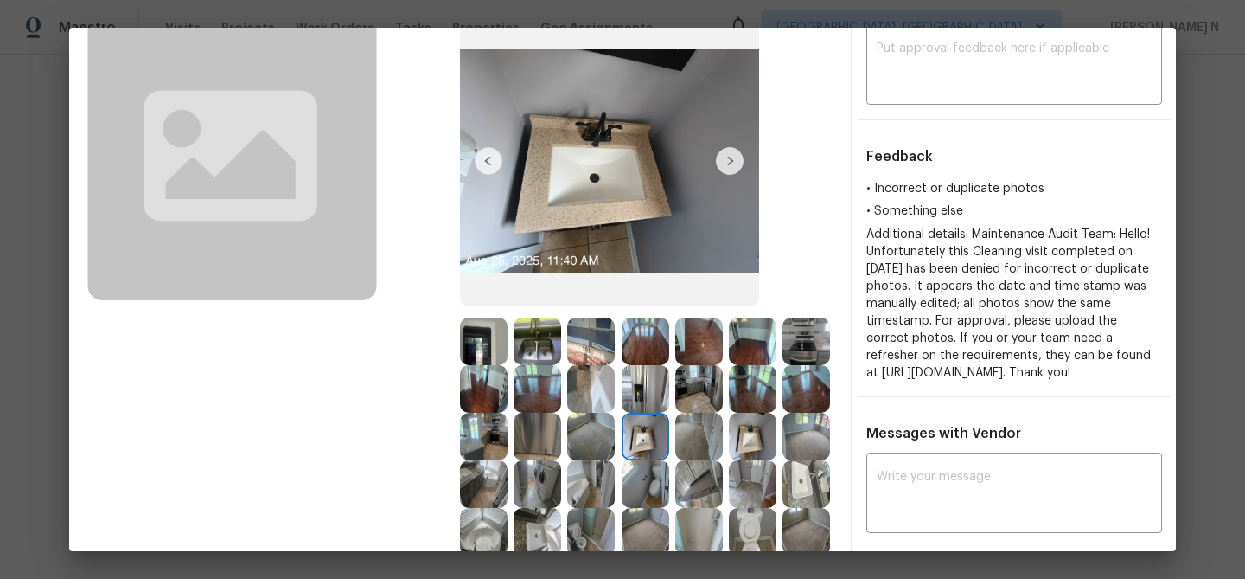
click at [652, 477] on img at bounding box center [646, 484] width 48 height 48
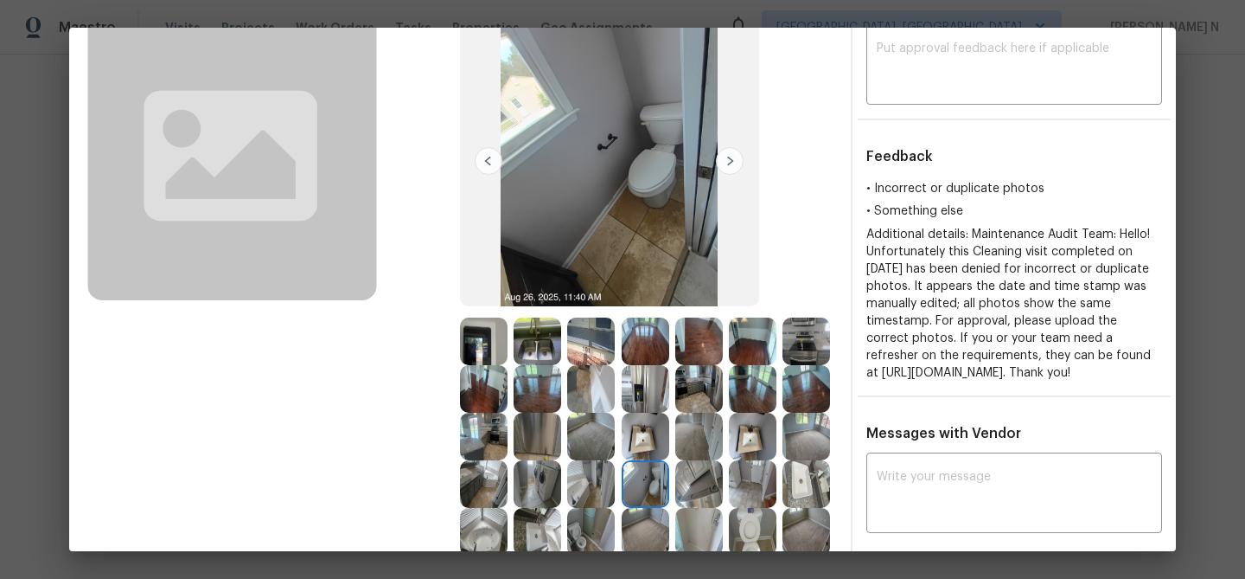
click at [647, 422] on img at bounding box center [646, 436] width 48 height 48
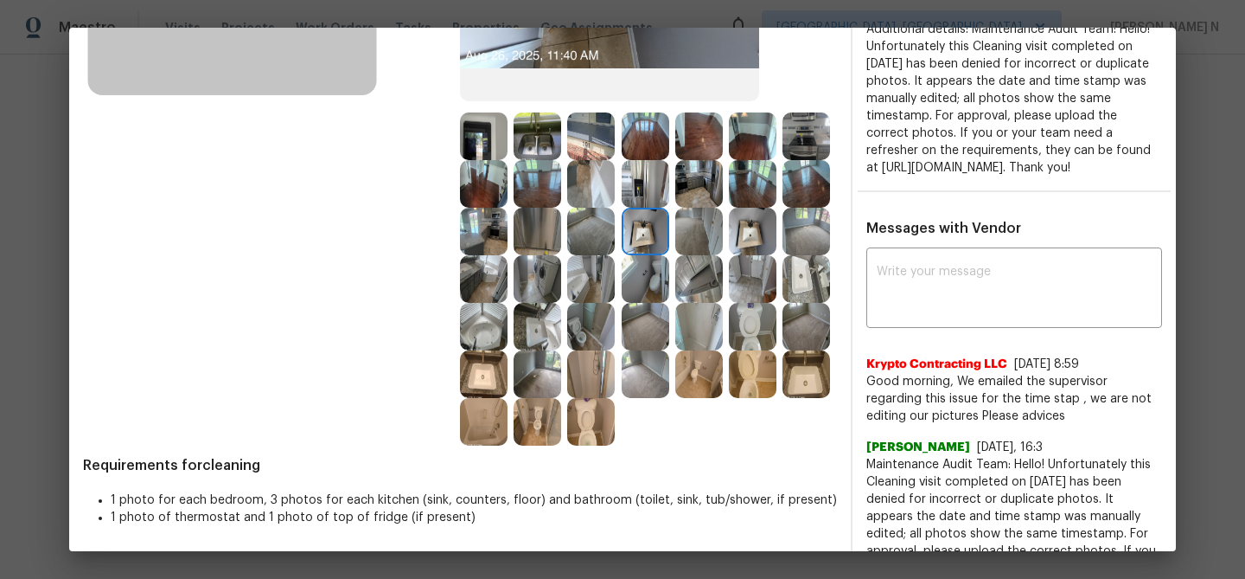
scroll to position [322, 0]
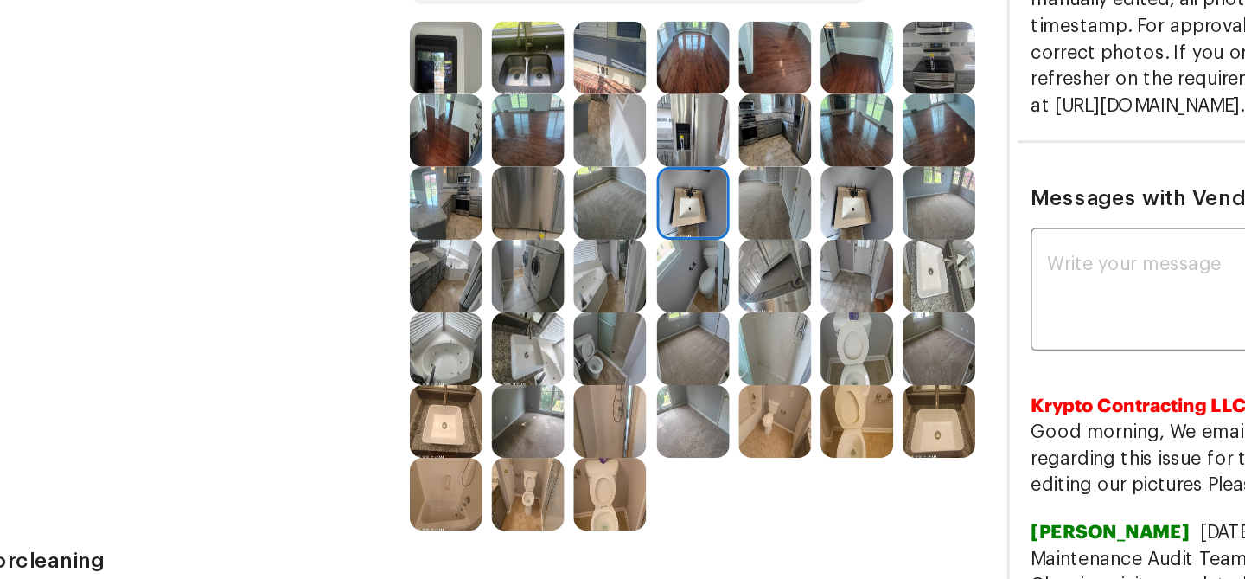
click at [600, 141] on img at bounding box center [591, 134] width 48 height 48
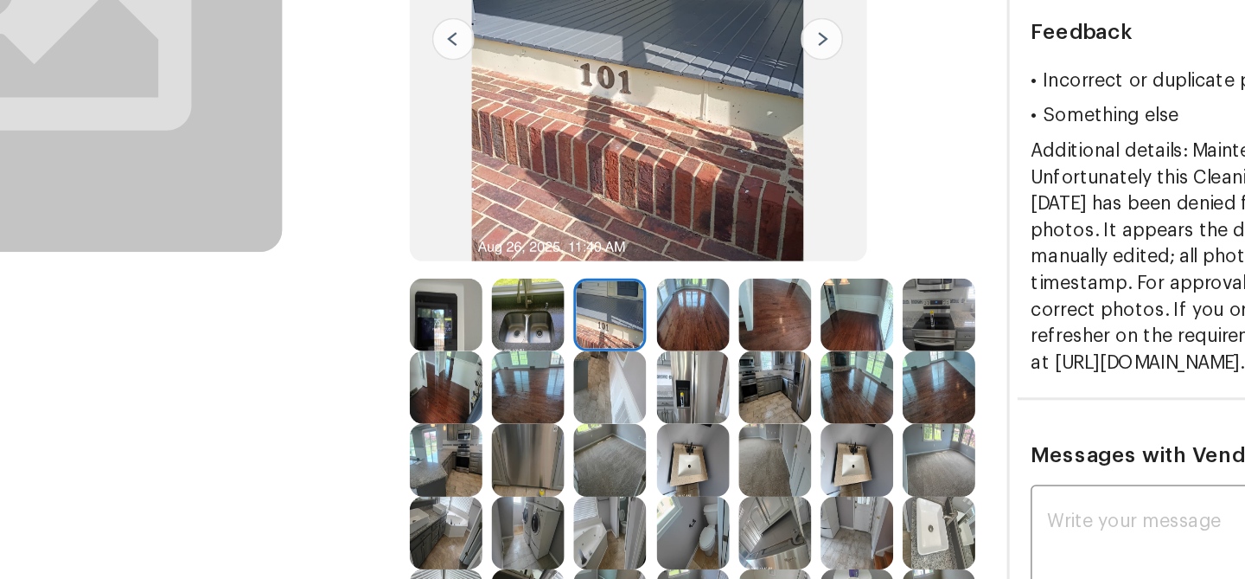
scroll to position [158, 0]
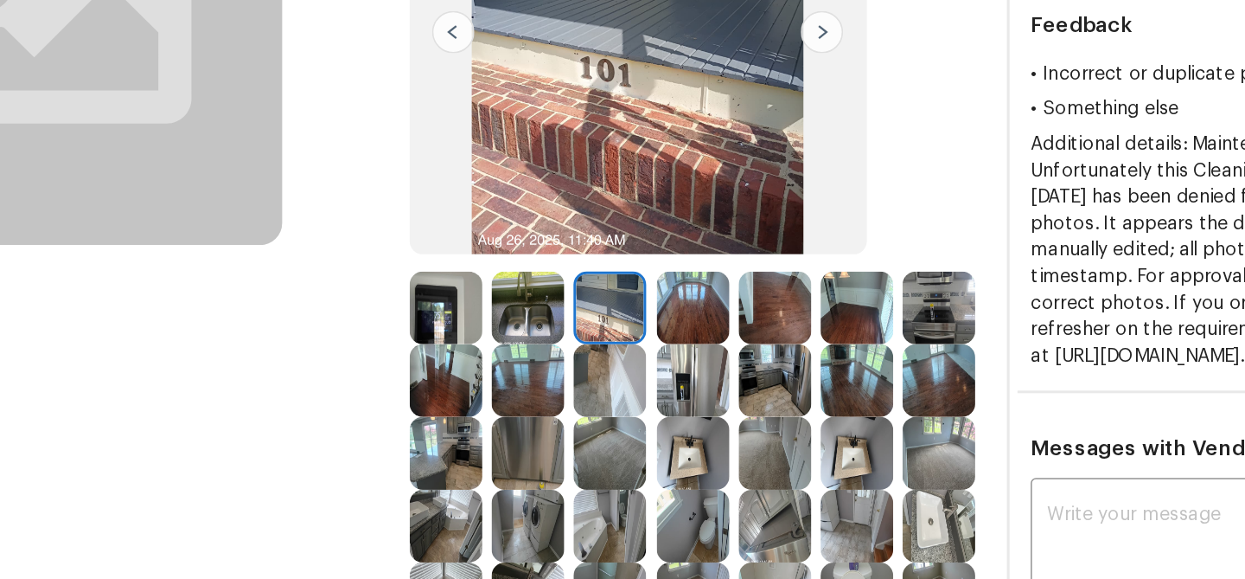
click at [738, 386] on img at bounding box center [753, 392] width 48 height 48
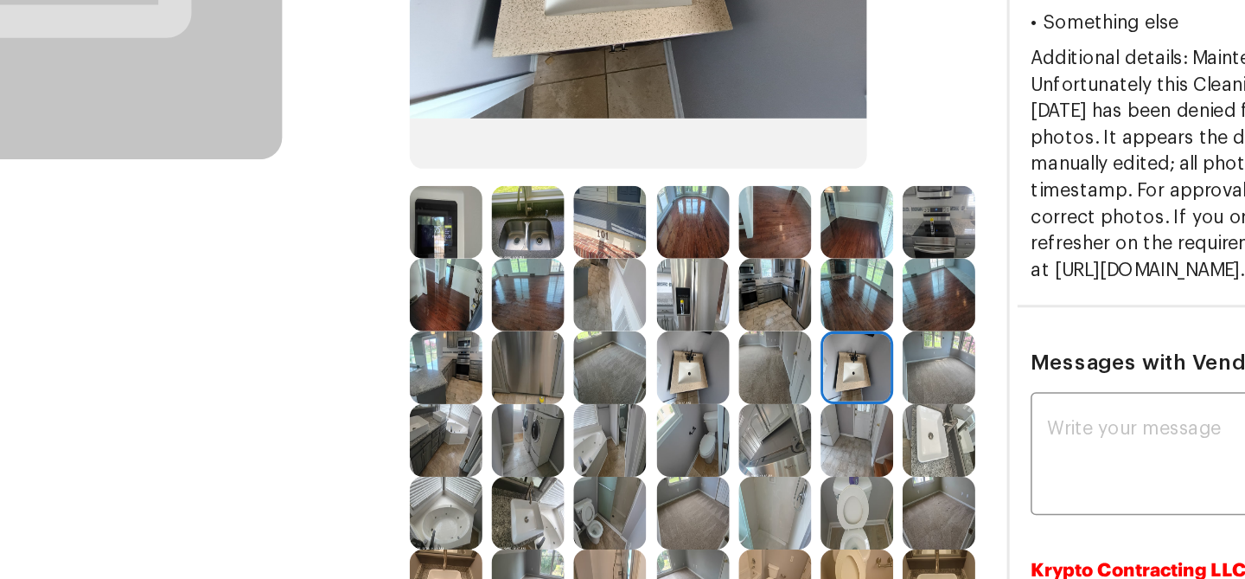
scroll to position [217, 0]
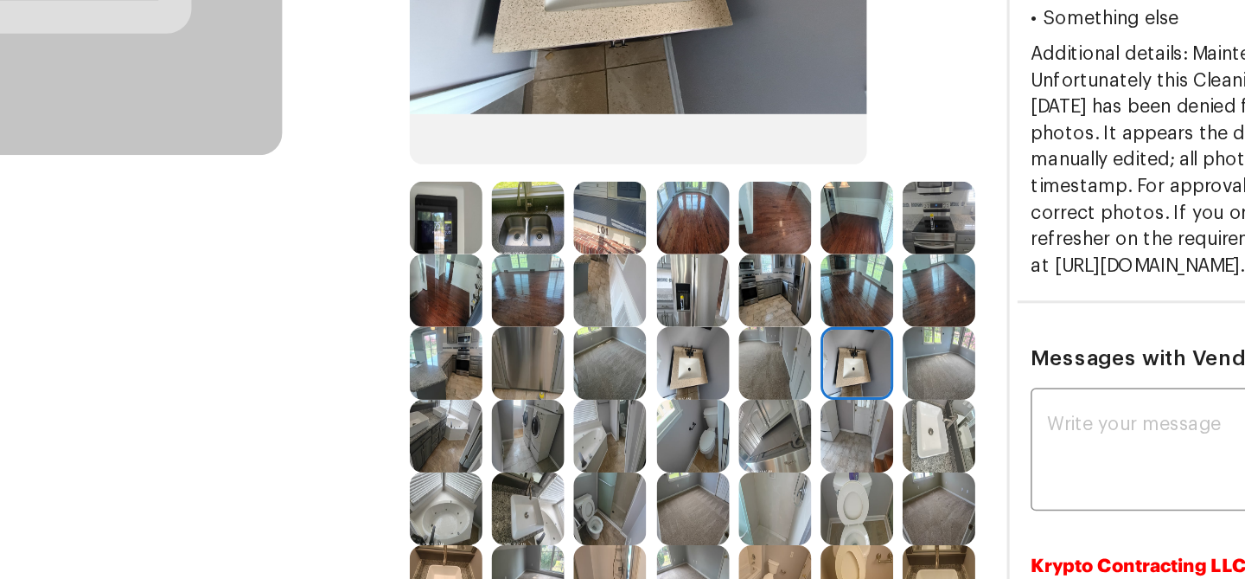
click at [785, 393] on img at bounding box center [807, 381] width 48 height 48
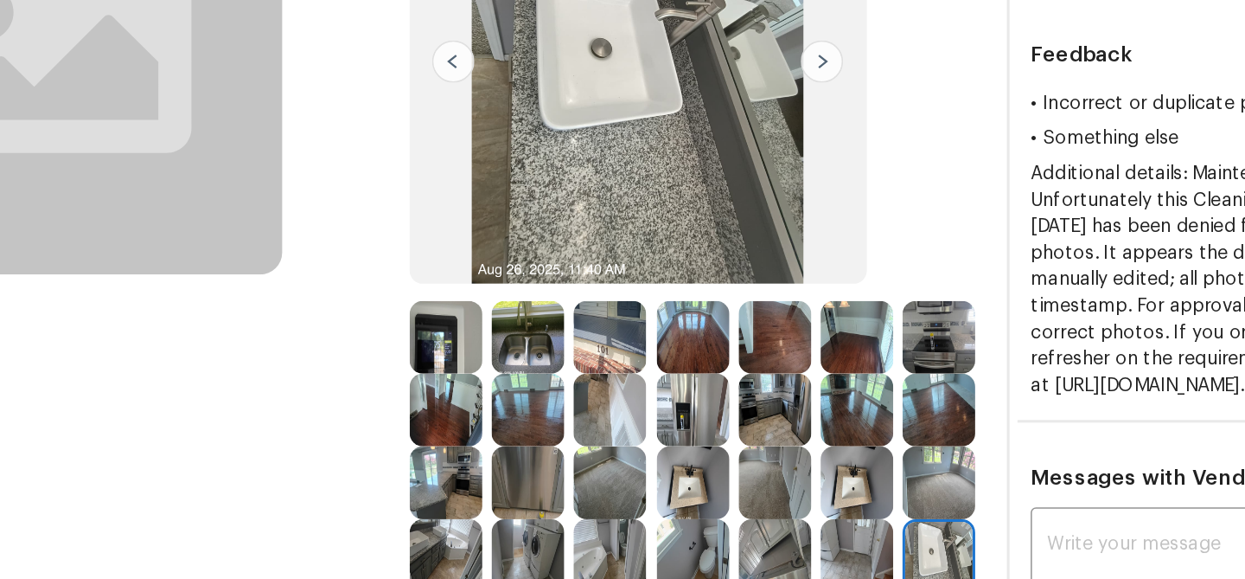
scroll to position [119, 0]
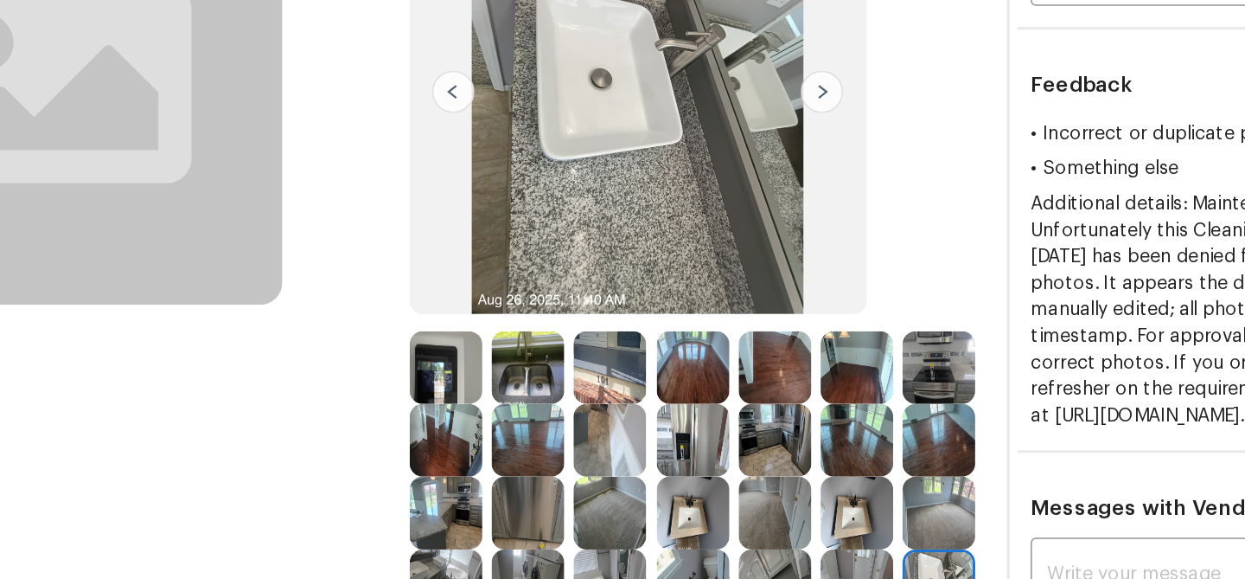
click at [484, 334] on img at bounding box center [484, 336] width 48 height 48
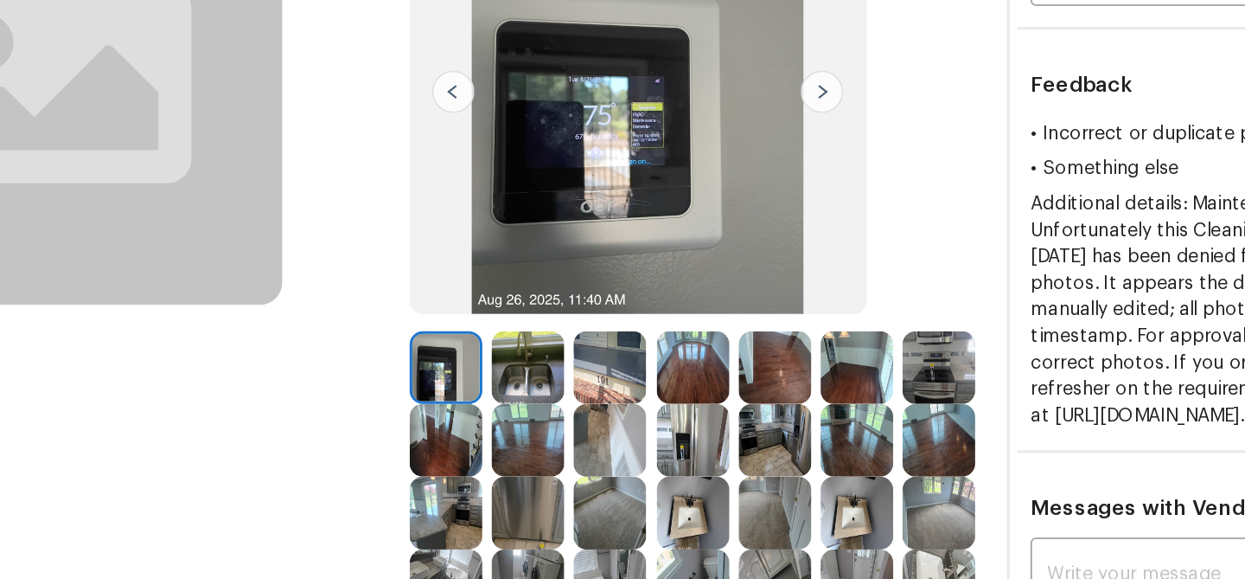
click at [532, 337] on img at bounding box center [538, 336] width 48 height 48
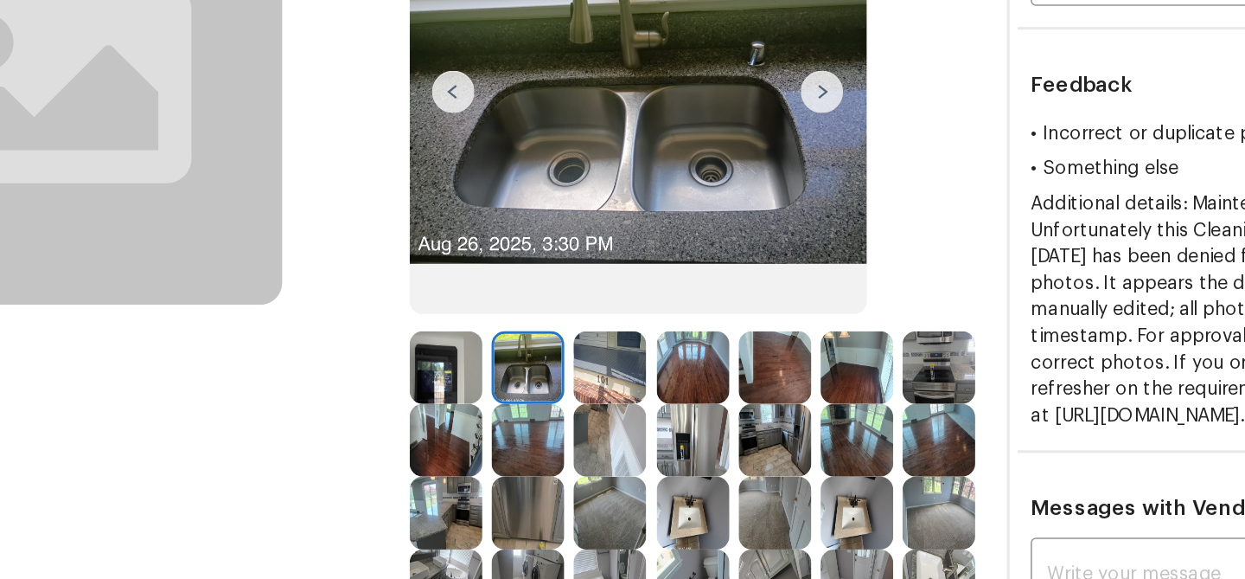
click at [469, 343] on img at bounding box center [484, 336] width 48 height 48
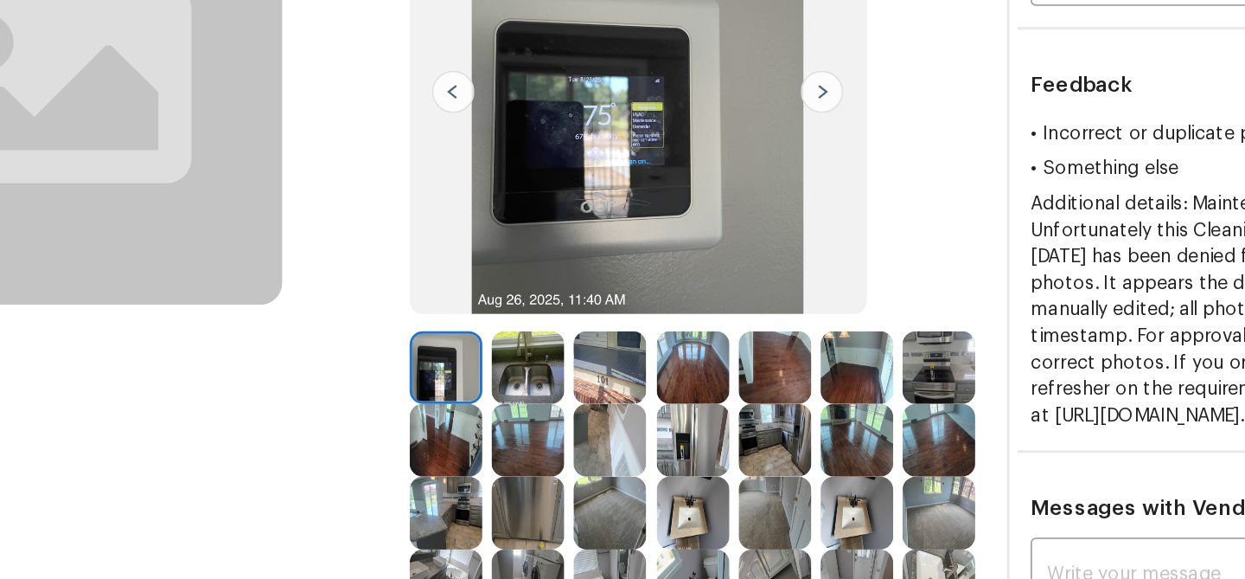
click at [653, 343] on img at bounding box center [646, 336] width 48 height 48
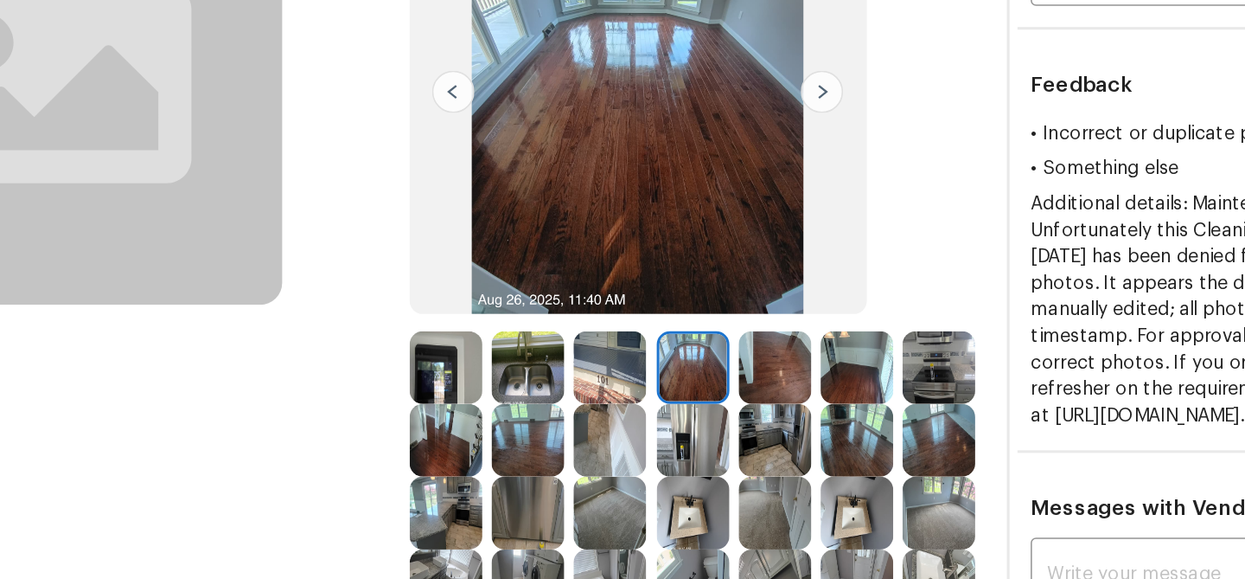
click at [489, 338] on img at bounding box center [484, 336] width 48 height 48
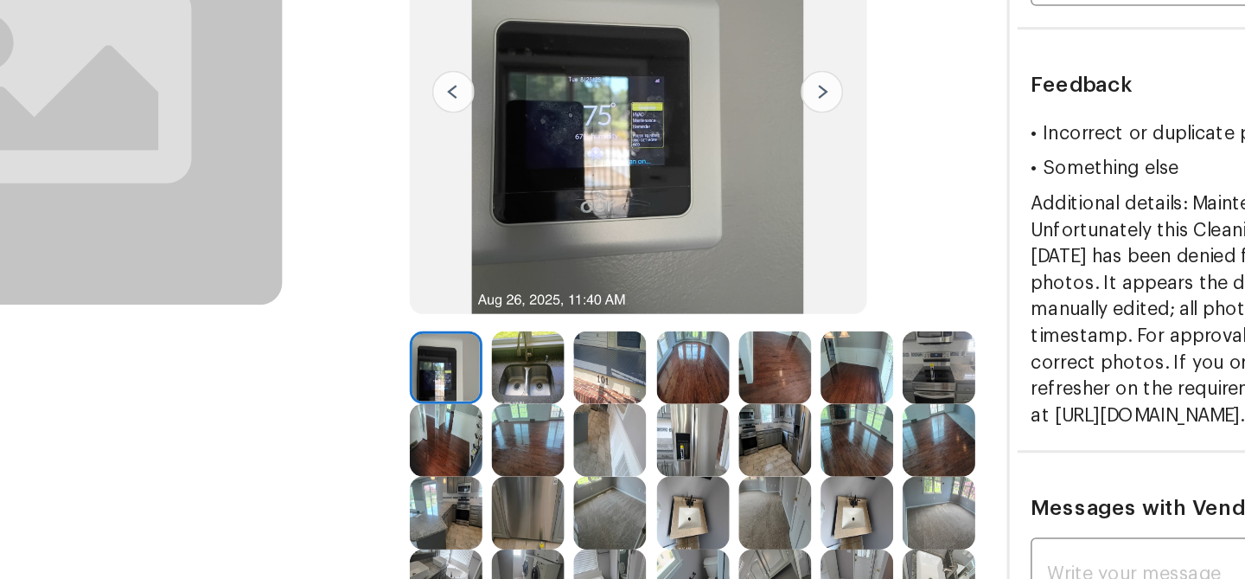
click at [633, 331] on img at bounding box center [646, 336] width 48 height 48
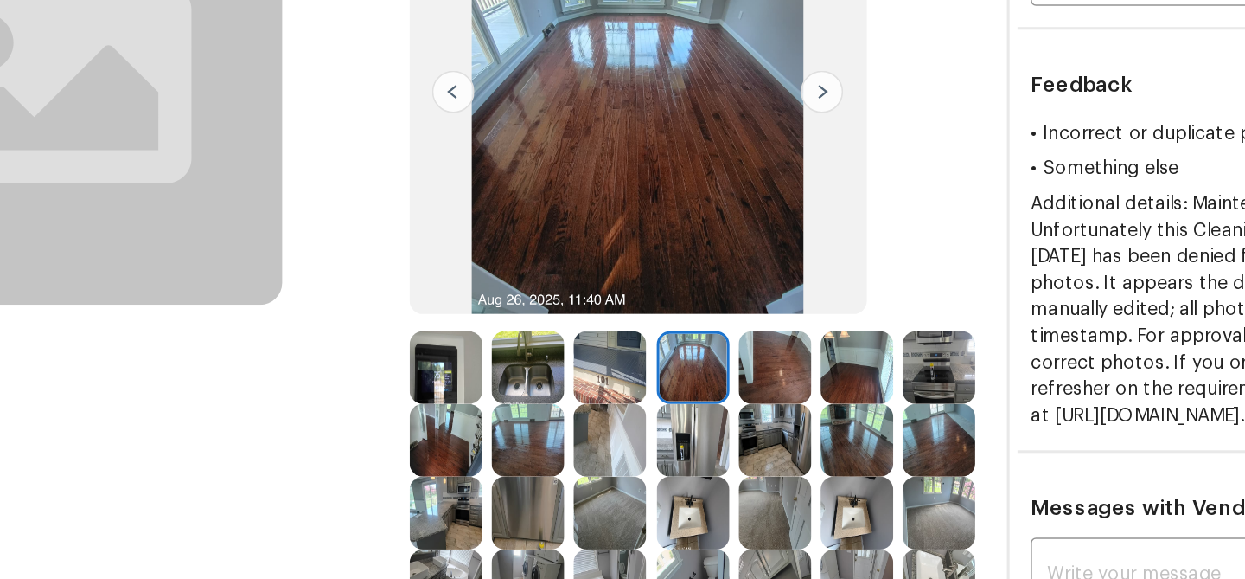
click at [554, 342] on img at bounding box center [538, 336] width 48 height 48
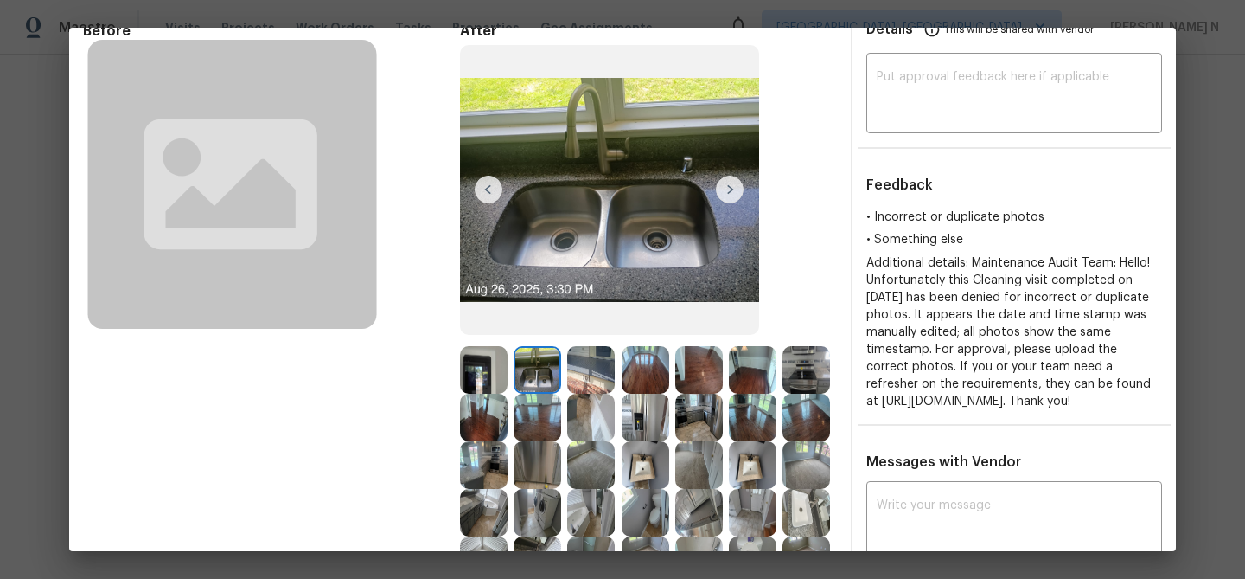
scroll to position [223, 0]
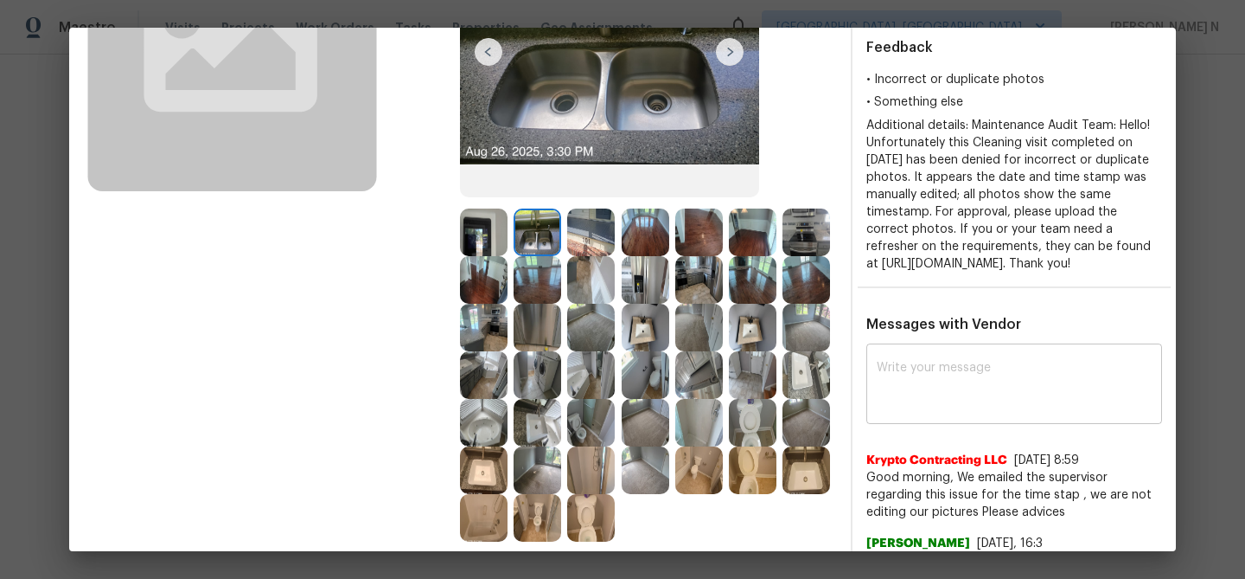
click at [1022, 398] on textarea at bounding box center [1014, 385] width 275 height 48
paste textarea "Maintenance Audit Team: Hello! Thank you for the feedback after further review …"
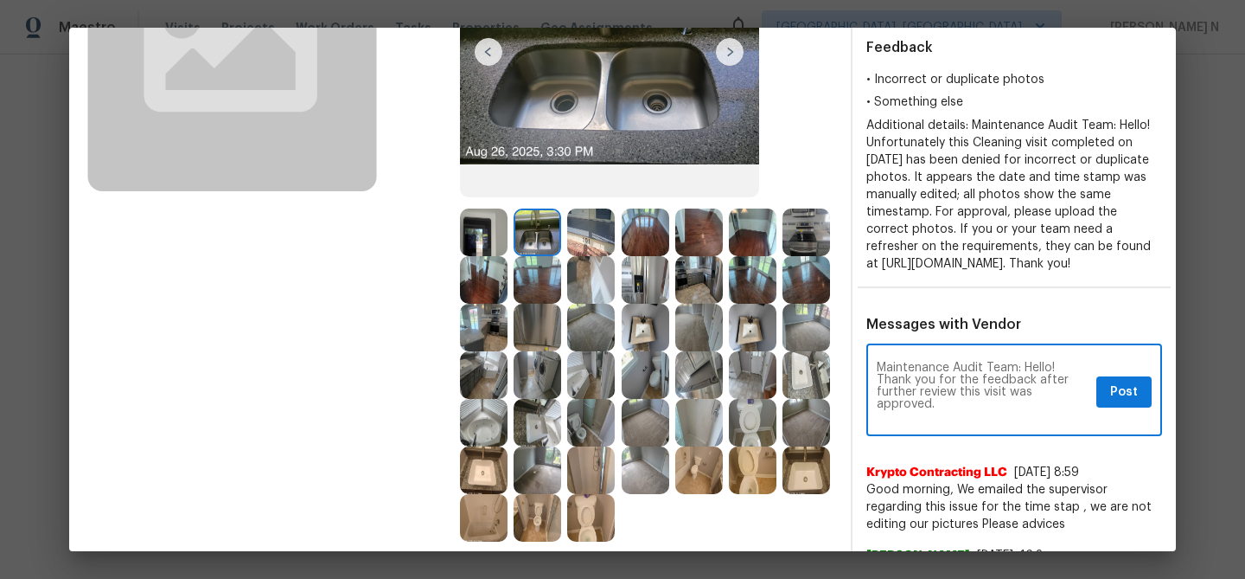
scroll to position [0, 0]
type textarea "Maintenance Audit Team: Hello! Thank you for the feedback after further review …"
click at [1119, 403] on span "Post" at bounding box center [1124, 392] width 28 height 22
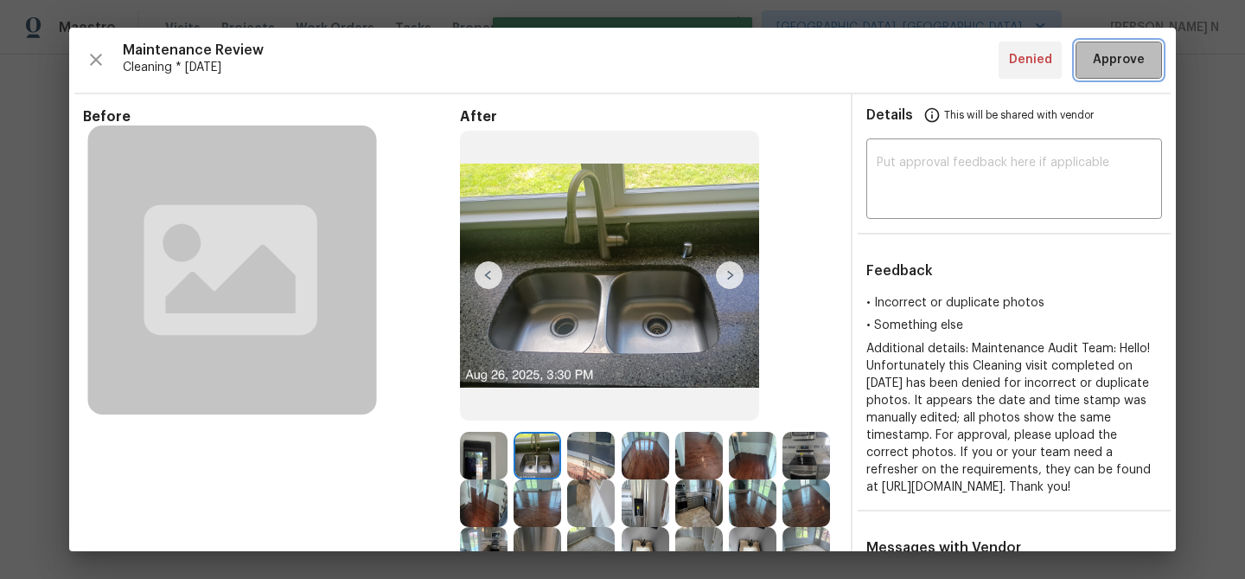
click at [1087, 75] on button "Approve" at bounding box center [1119, 60] width 86 height 37
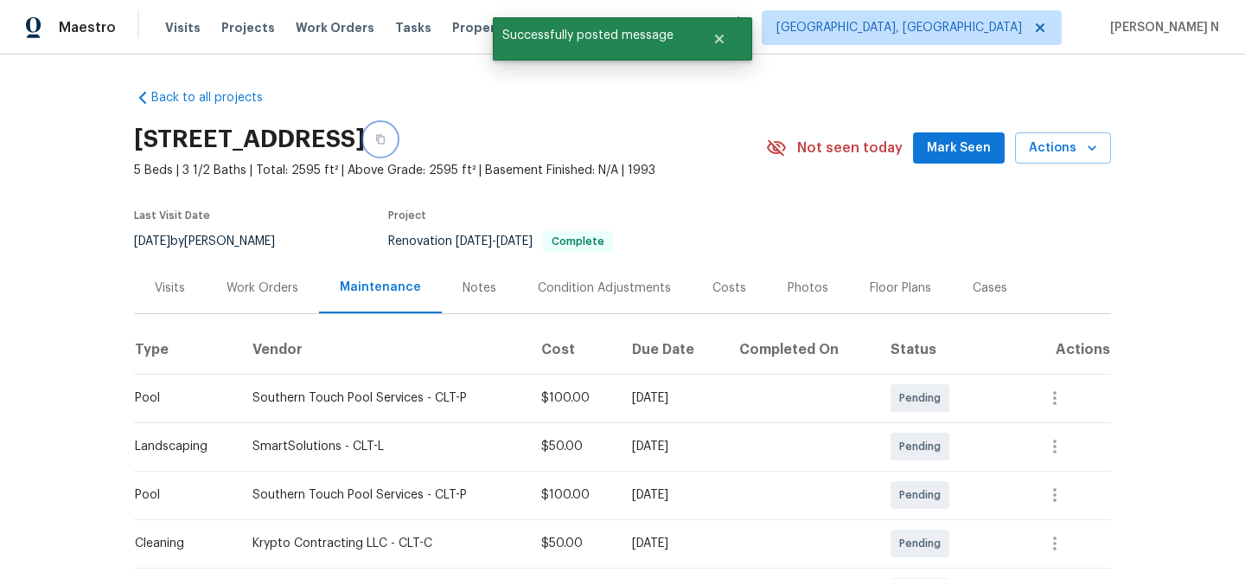
click at [386, 139] on icon "button" at bounding box center [380, 139] width 10 height 10
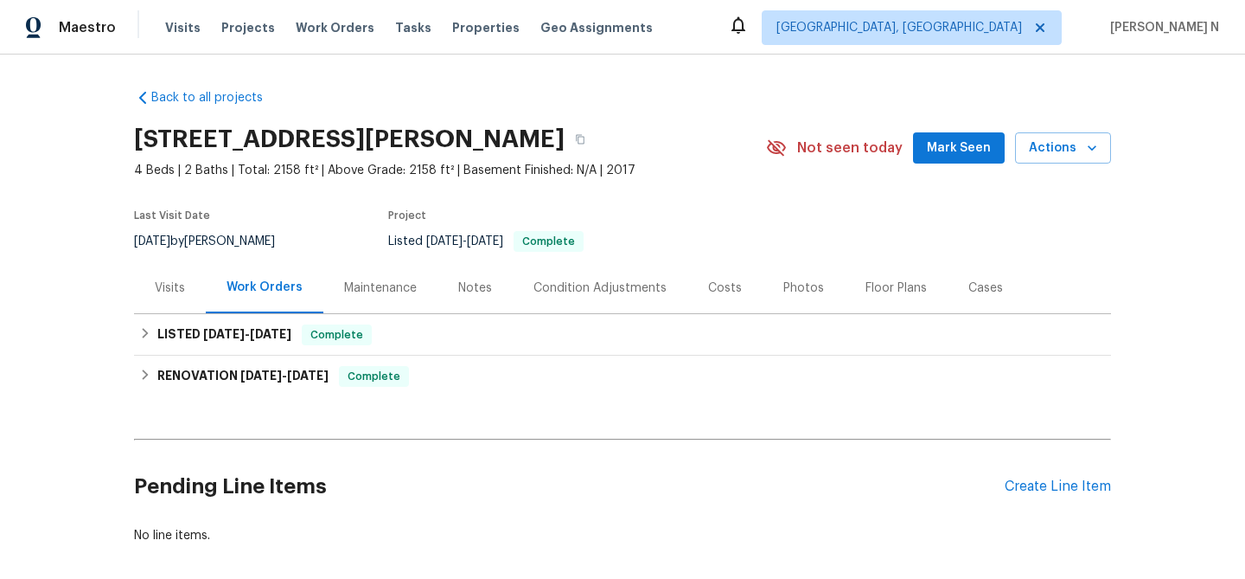
click at [381, 288] on div "Maintenance" at bounding box center [380, 287] width 73 height 17
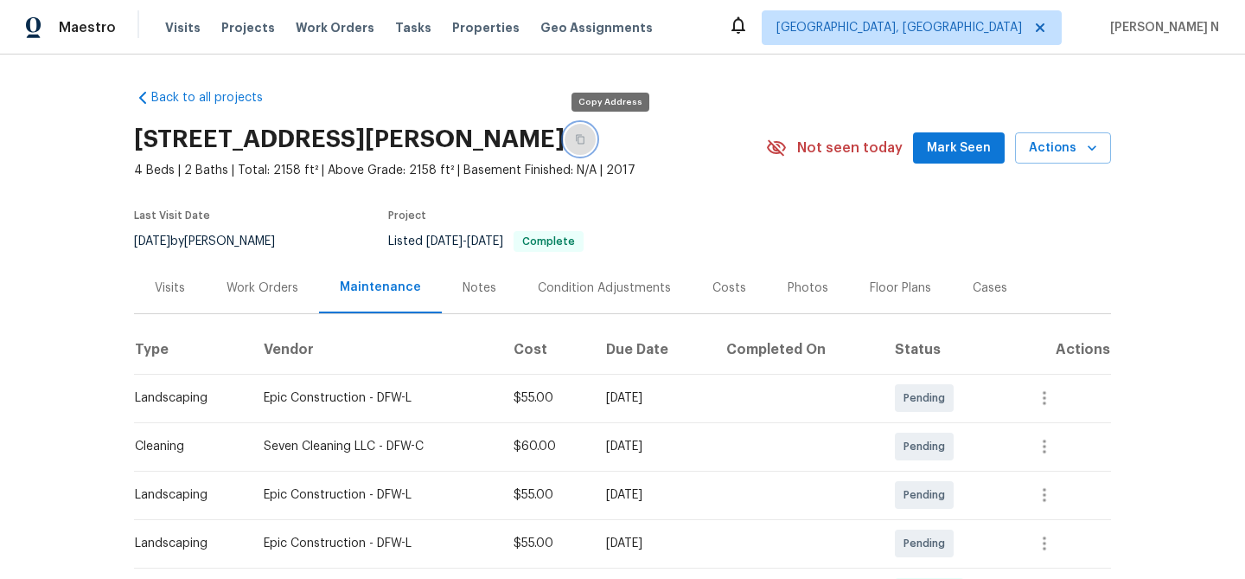
click at [596, 138] on button "button" at bounding box center [580, 139] width 31 height 31
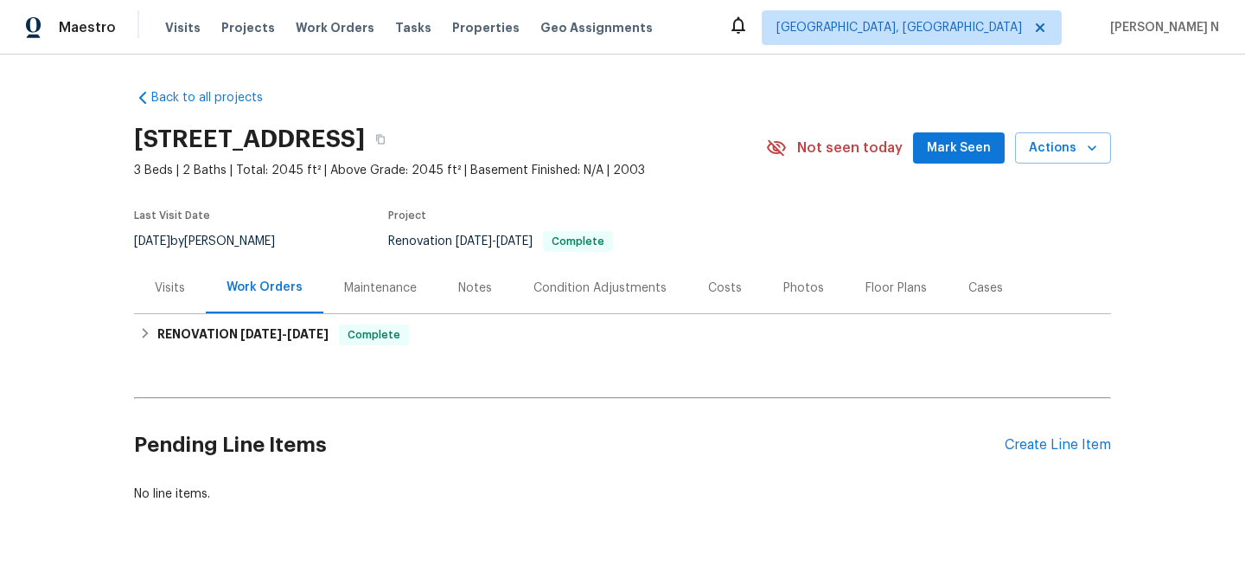
click at [382, 291] on div "Maintenance" at bounding box center [380, 287] width 73 height 17
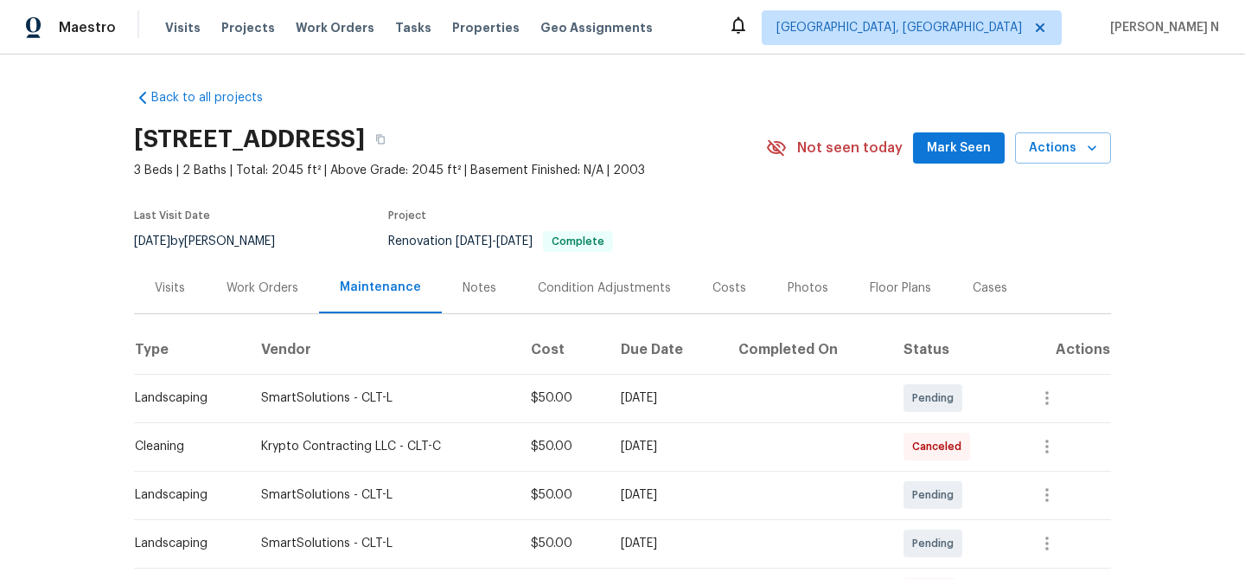
scroll to position [190, 0]
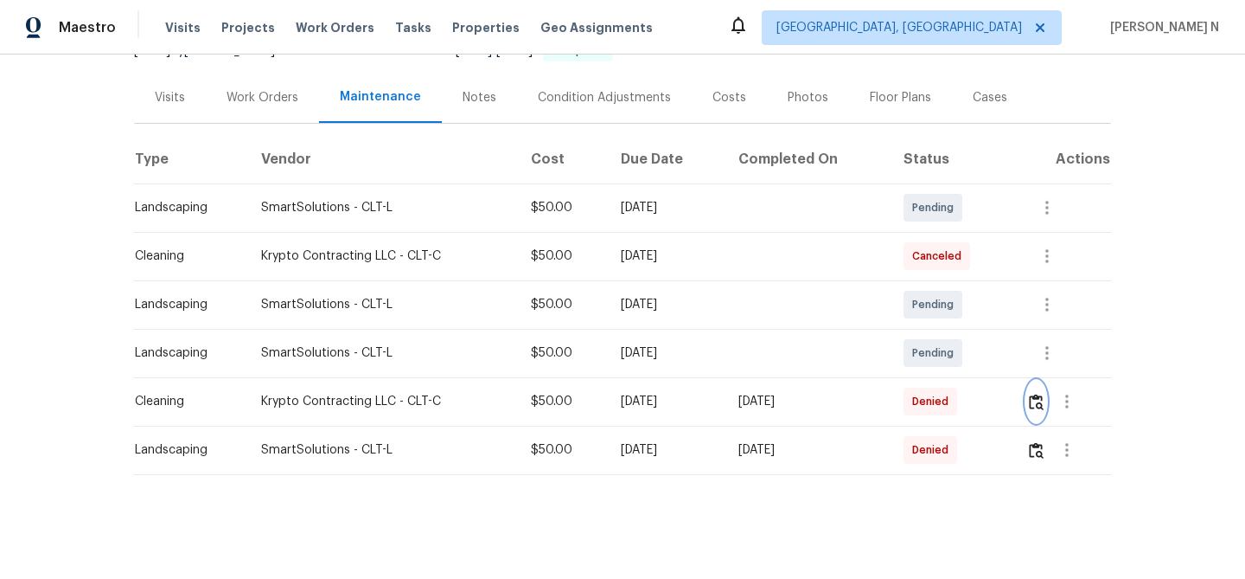
click at [1035, 403] on img "button" at bounding box center [1036, 401] width 15 height 16
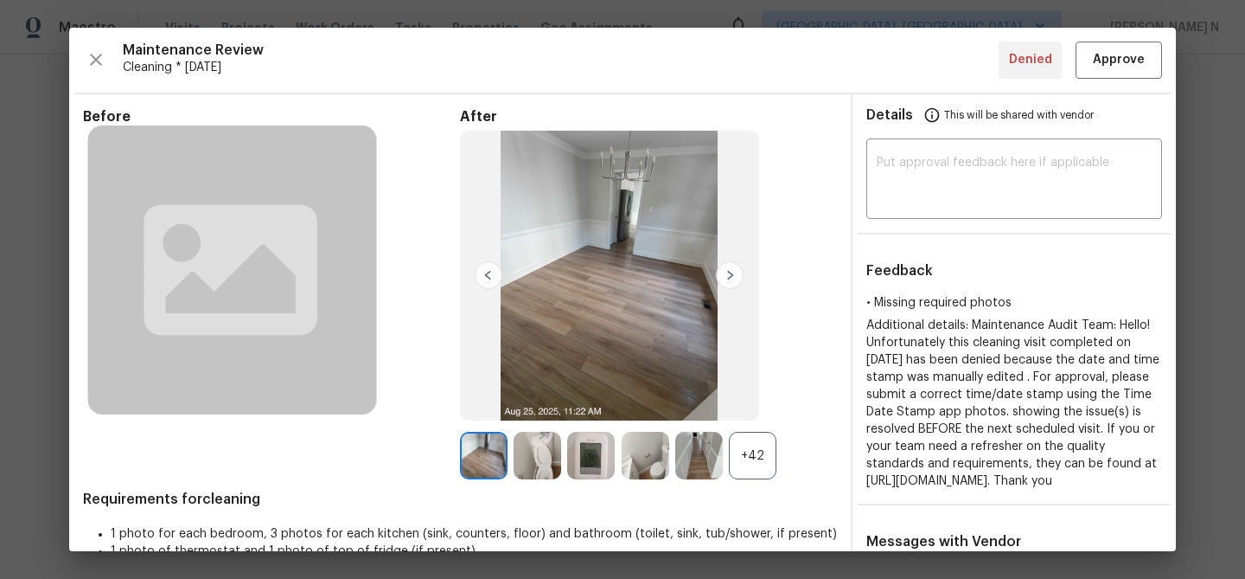
click at [773, 475] on div "+42" at bounding box center [753, 456] width 48 height 48
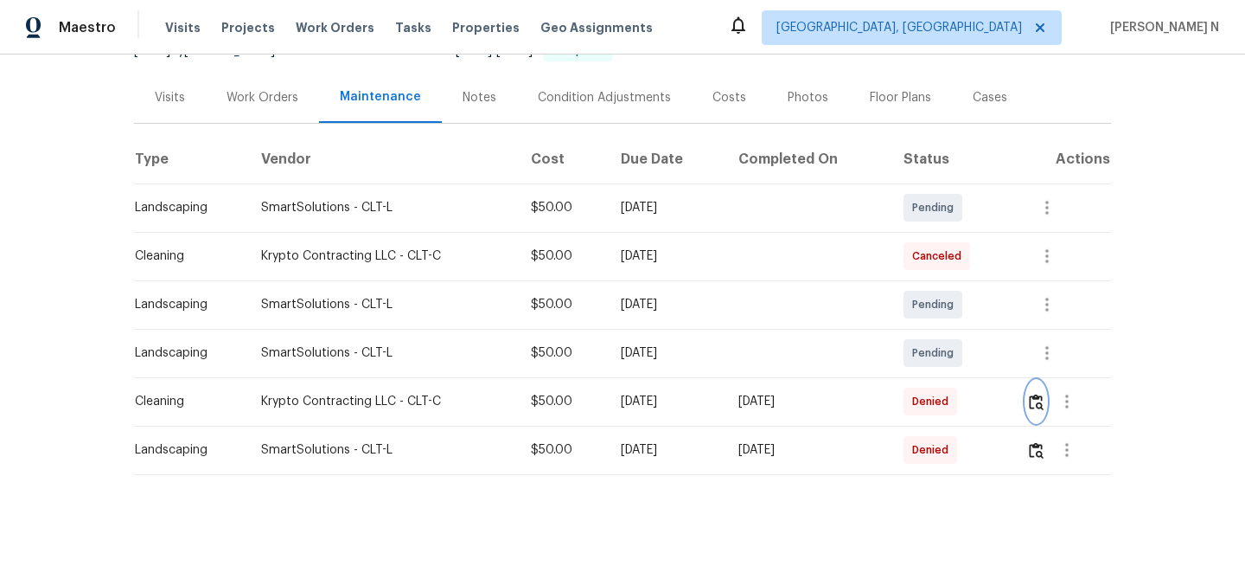
scroll to position [0, 0]
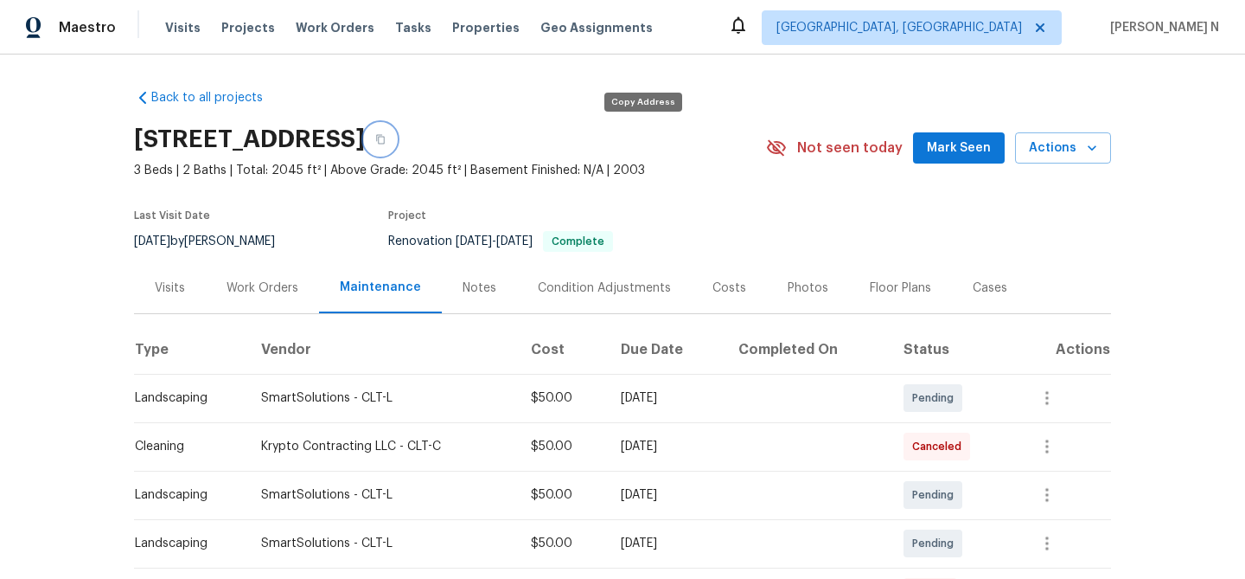
click at [385, 137] on icon "button" at bounding box center [380, 140] width 9 height 10
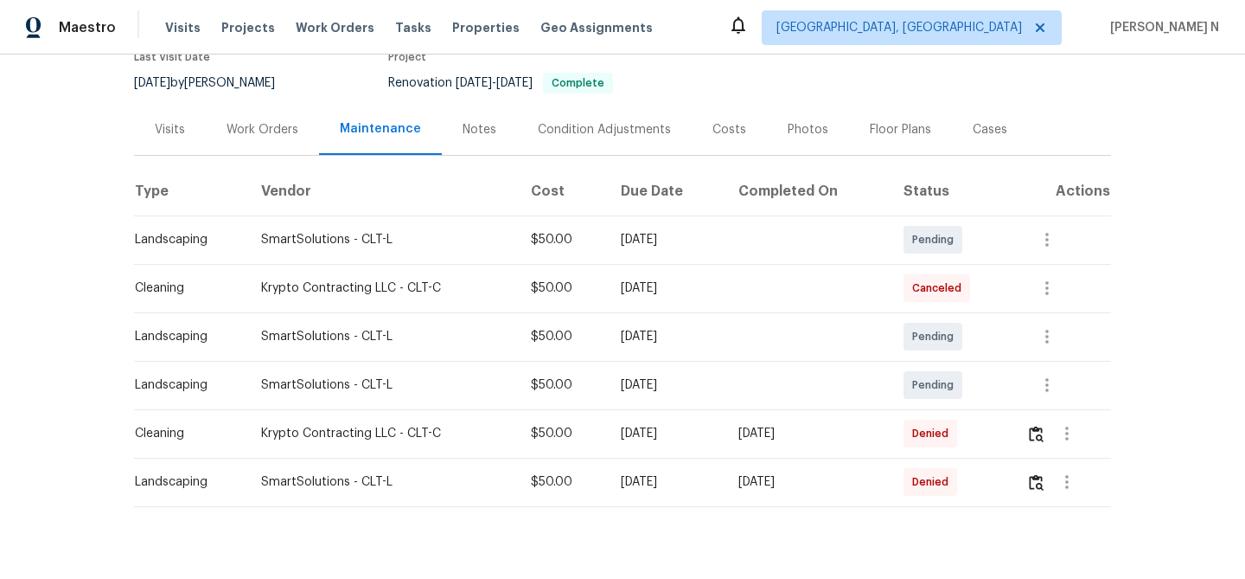
scroll to position [190, 0]
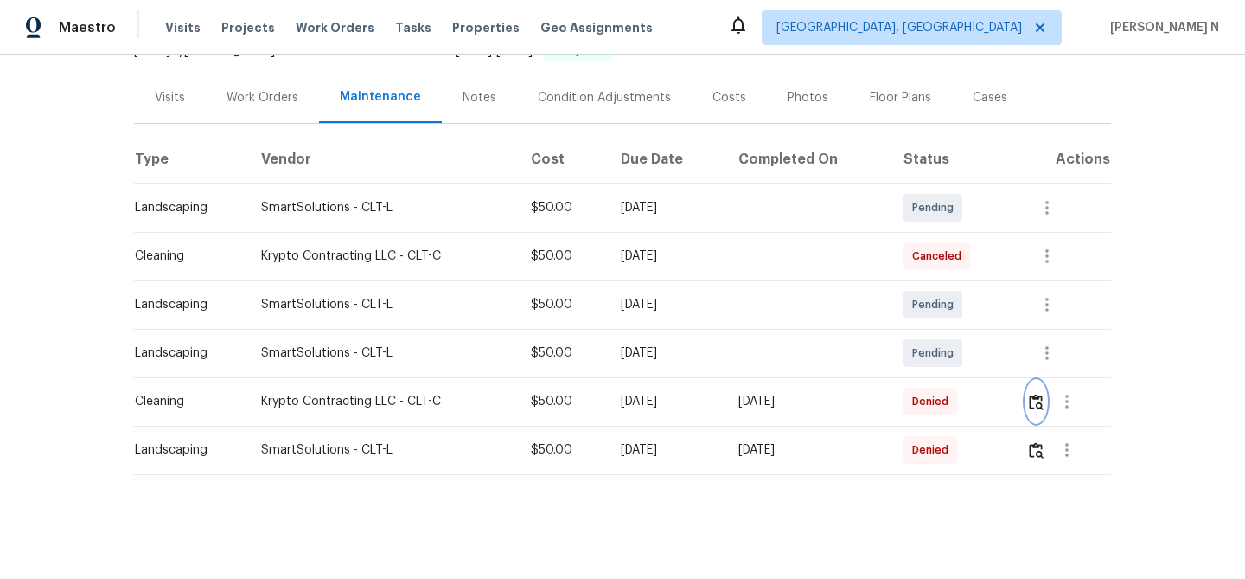
click at [1039, 406] on img "button" at bounding box center [1036, 401] width 15 height 16
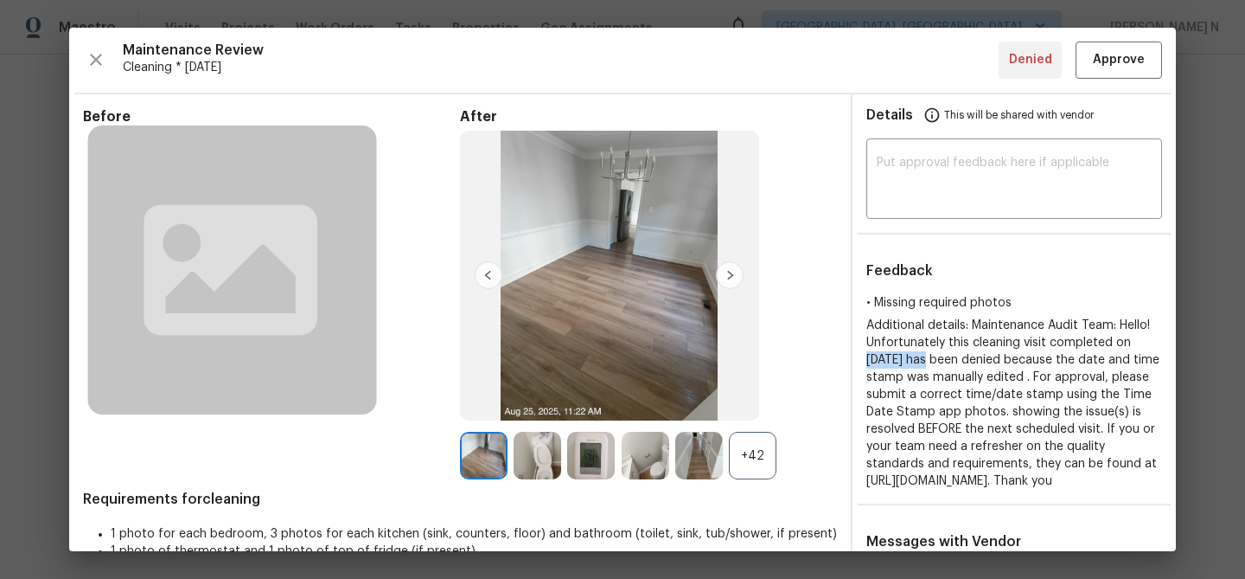
drag, startPoint x: 866, startPoint y: 359, endPoint x: 930, endPoint y: 359, distance: 63.1
click at [930, 359] on span "Additional details: Maintenance Audit Team: Hello! Unfortunately this cleaning …" at bounding box center [1012, 403] width 293 height 168
copy span "[DATE]"
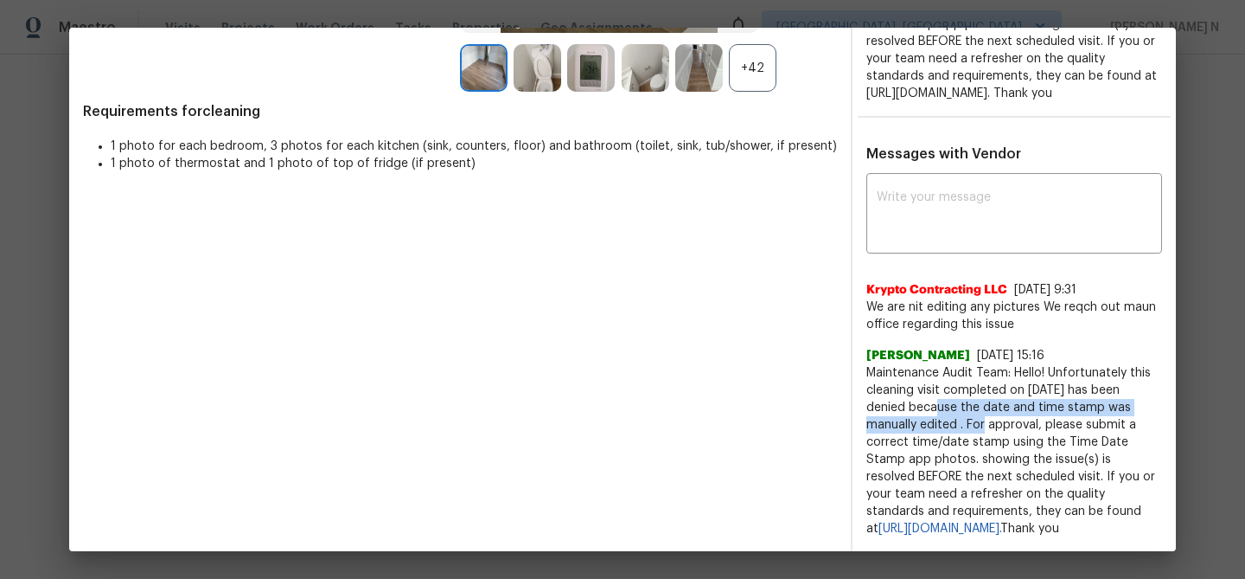
drag, startPoint x: 911, startPoint y: 388, endPoint x: 962, endPoint y: 402, distance: 53.7
click at [962, 402] on span "Maintenance Audit Team: Hello! Unfortunately this cleaning visit completed on […" at bounding box center [1014, 450] width 296 height 173
copy span "because the date and time stamp was manually edited ."
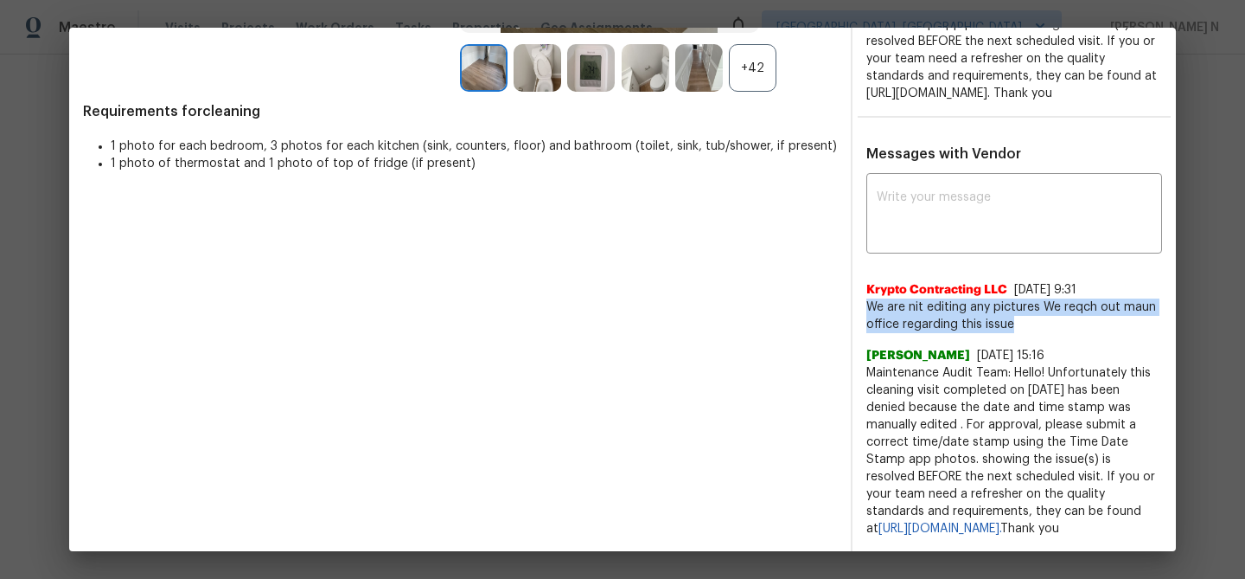
drag, startPoint x: 870, startPoint y: 290, endPoint x: 1022, endPoint y: 304, distance: 152.9
click at [1022, 304] on span "We are nit editing any pictures We reqch out maun office regarding this issue" at bounding box center [1014, 315] width 296 height 35
copy span "We are nit editing any pictures We reqch out maun office regarding this issue"
click at [1173, 300] on div "x ​ Krypto Contracting LLC [DATE] 9:31 We are nit editing any pictures We reqch…" at bounding box center [1014, 357] width 323 height 360
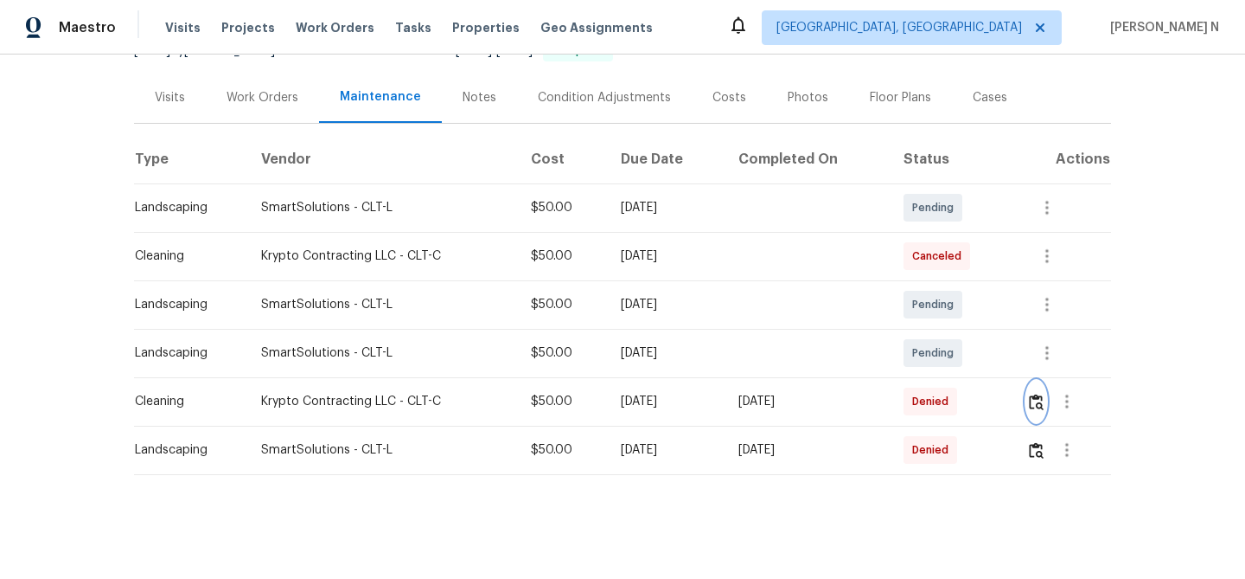
scroll to position [0, 0]
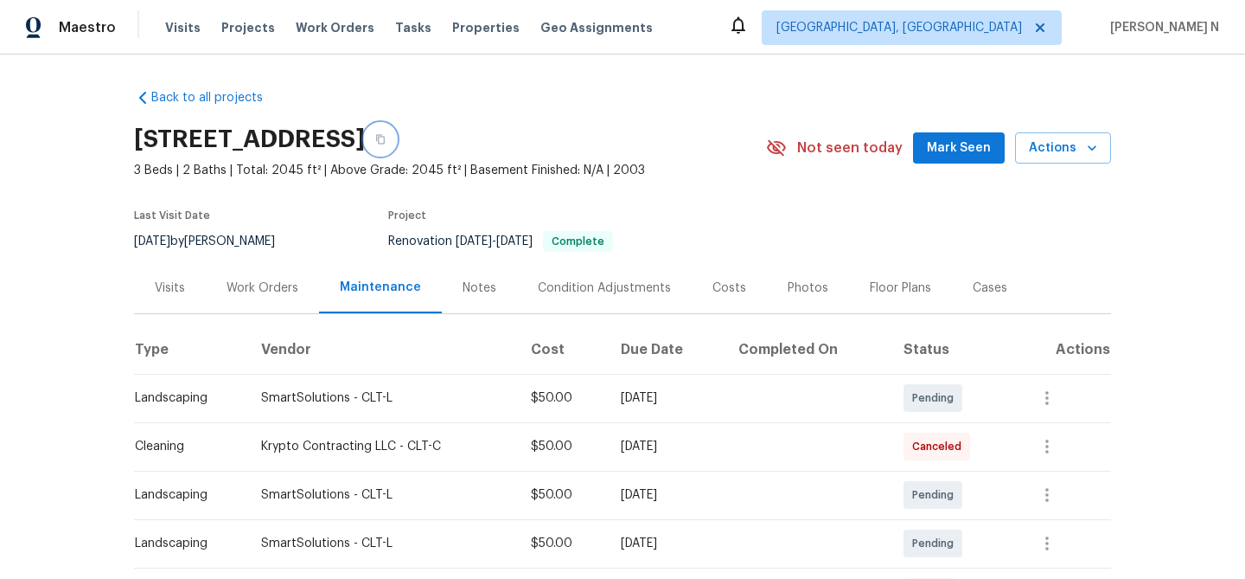
click at [396, 129] on button "button" at bounding box center [380, 139] width 31 height 31
